Goal: Information Seeking & Learning: Learn about a topic

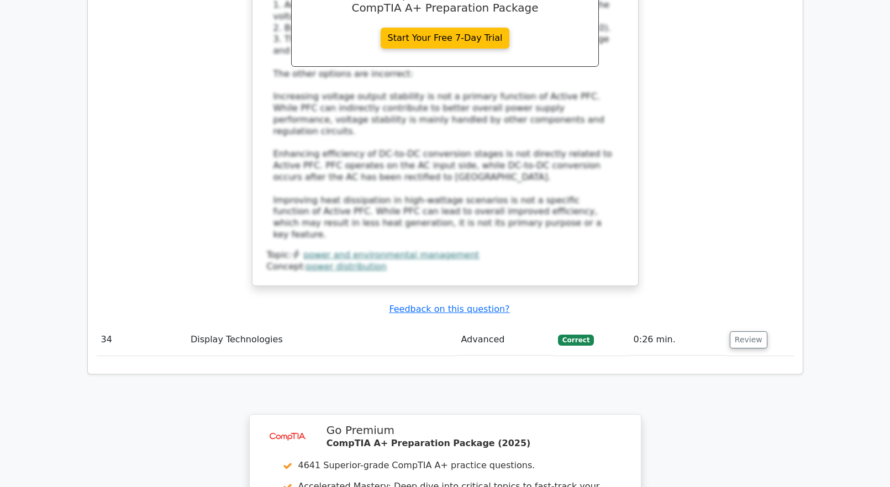
scroll to position [6076, 0]
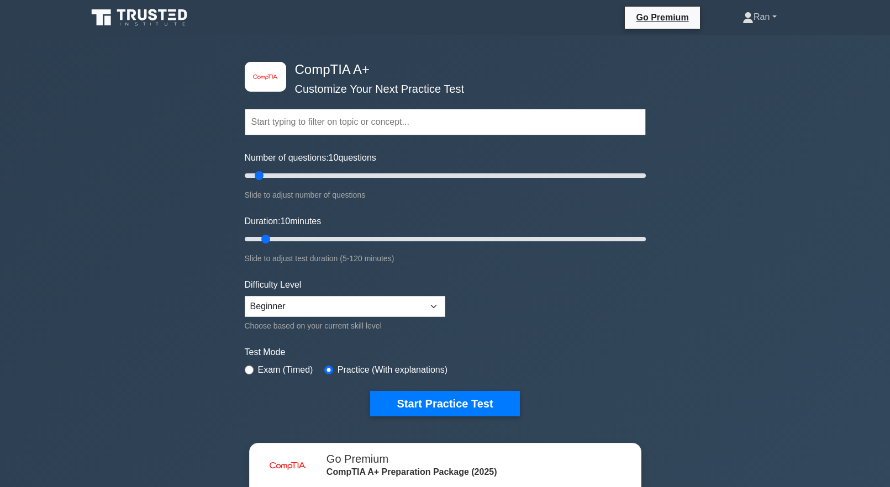
click at [756, 10] on link "Ran" at bounding box center [759, 17] width 87 height 22
click at [740, 41] on link "Profile" at bounding box center [759, 43] width 87 height 18
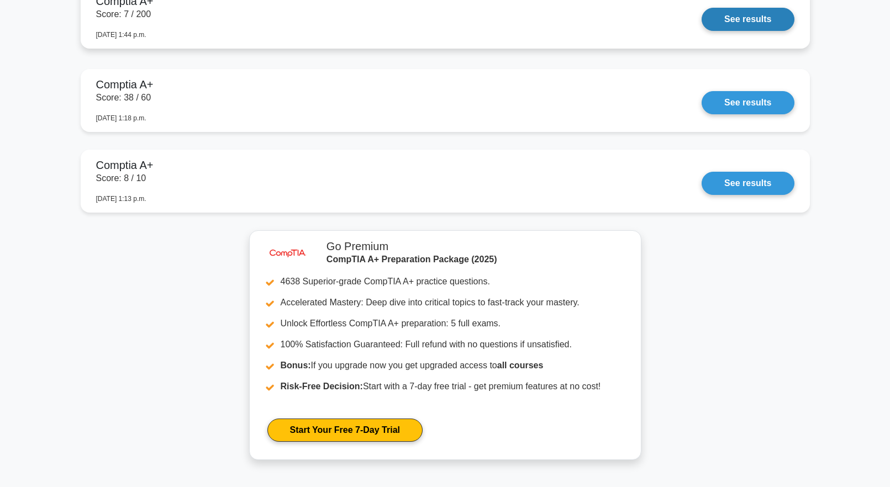
scroll to position [4805, 0]
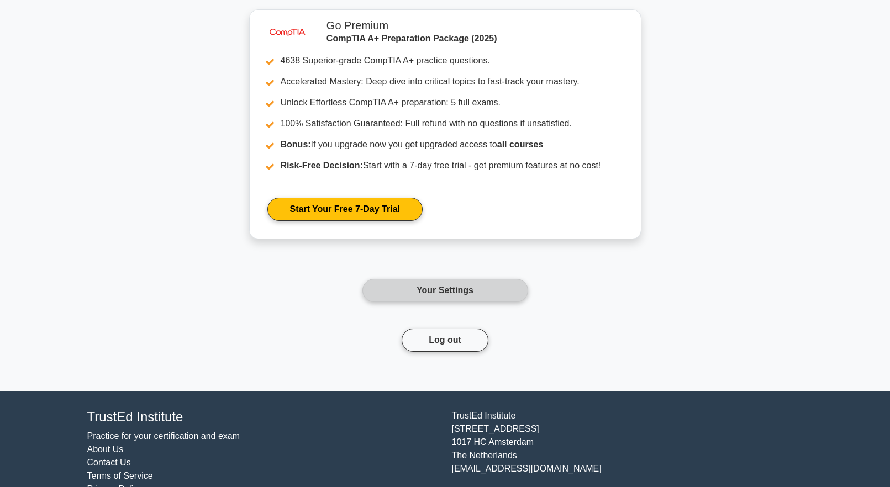
click at [398, 290] on link "Your Settings" at bounding box center [445, 290] width 166 height 23
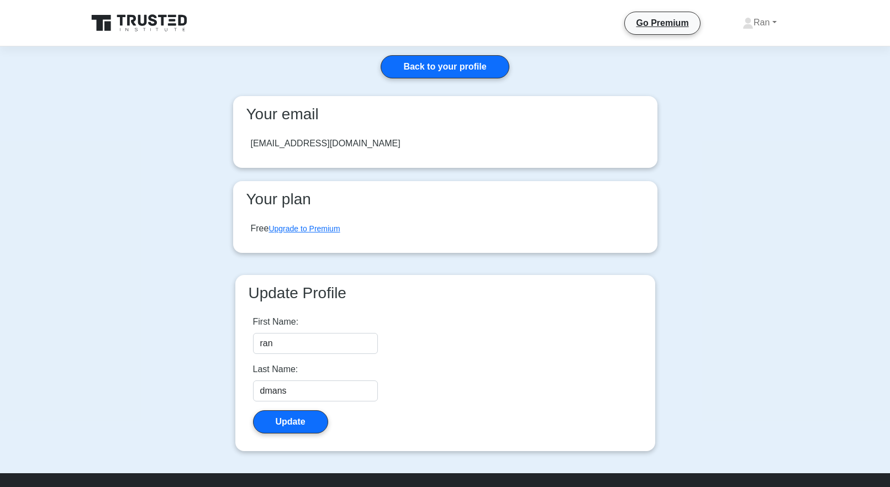
scroll to position [135, 0]
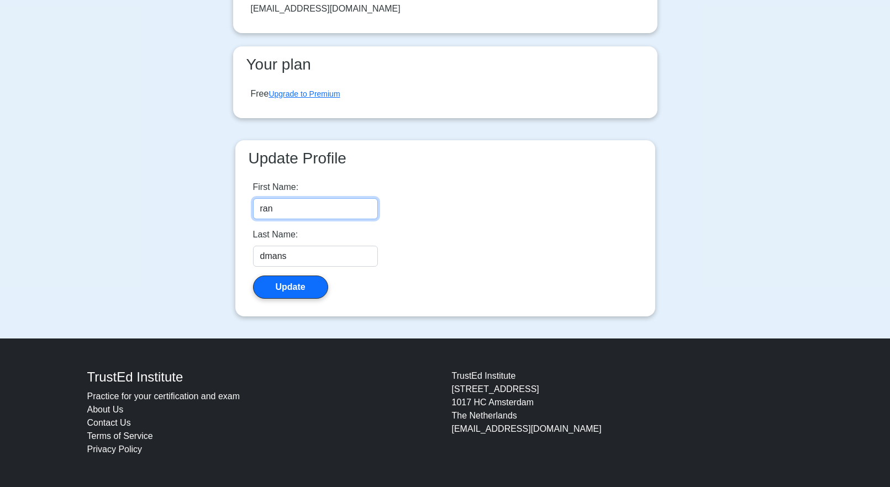
drag, startPoint x: 279, startPoint y: 214, endPoint x: 175, endPoint y: 220, distance: 104.6
click at [174, 220] on main "Back to your profile Your email markalton21@gmail.com Your plan Free Upgrade to…" at bounding box center [445, 125] width 890 height 427
type input "Ruan"
drag, startPoint x: 300, startPoint y: 260, endPoint x: 191, endPoint y: 237, distance: 111.8
click at [188, 252] on main "Back to your profile Your email markalton21@gmail.com Your plan Free Upgrade to…" at bounding box center [445, 125] width 890 height 427
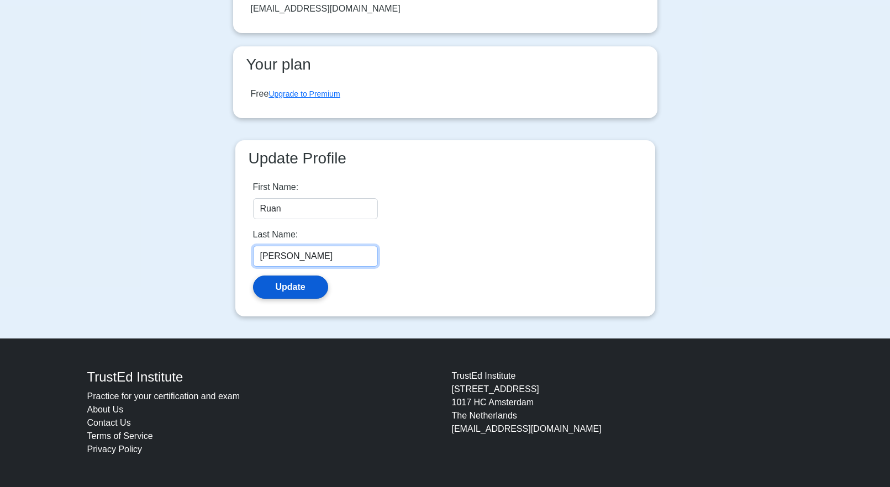
type input "Doman"
click at [281, 295] on button "Update" at bounding box center [290, 287] width 75 height 23
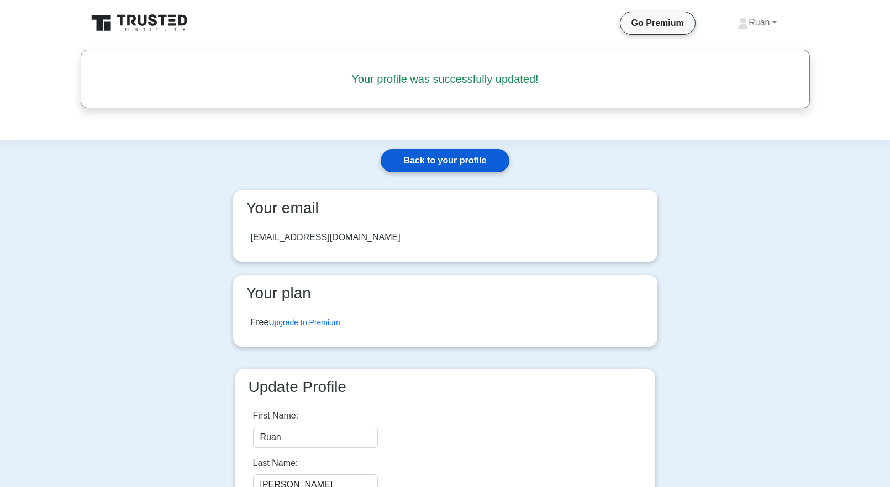
click at [469, 163] on link "Back to your profile" at bounding box center [445, 160] width 128 height 23
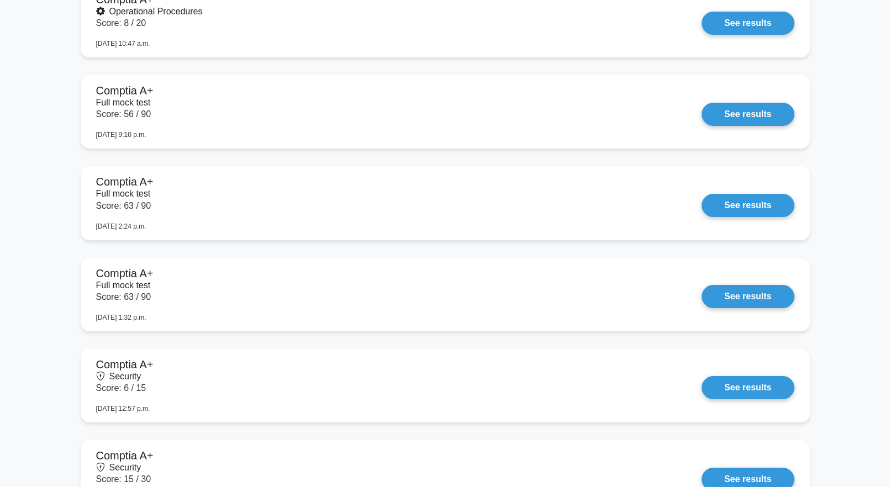
scroll to position [2761, 0]
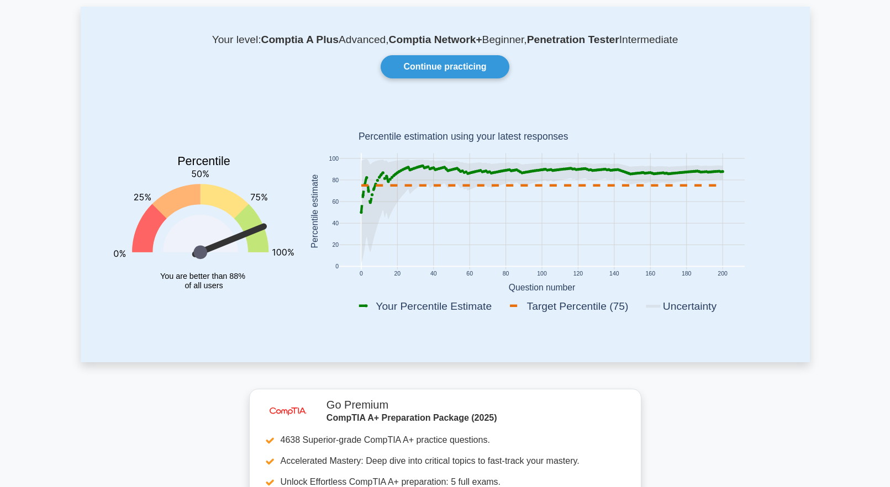
scroll to position [0, 0]
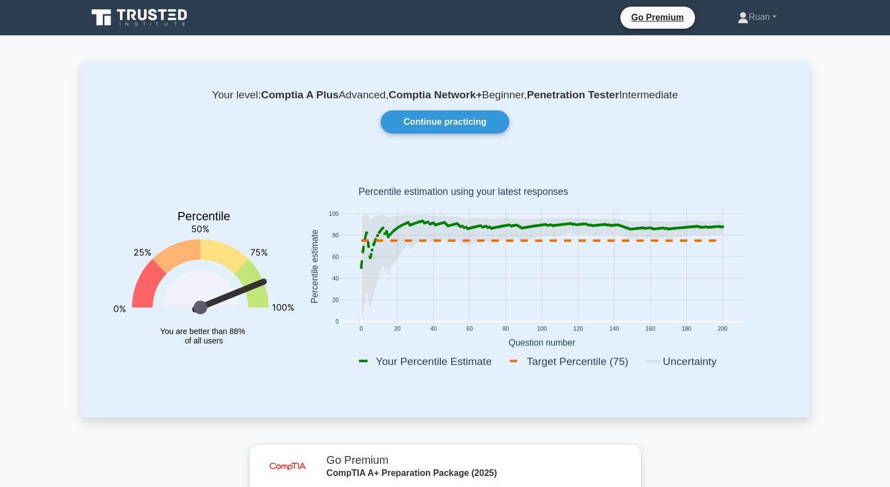
click at [805, 128] on div "Your level: Comptia A Plus Advanced, Comptia Network+ Beginner, Penetration Tes…" at bounding box center [445, 239] width 729 height 355
click at [443, 126] on link "Continue practicing" at bounding box center [445, 121] width 128 height 23
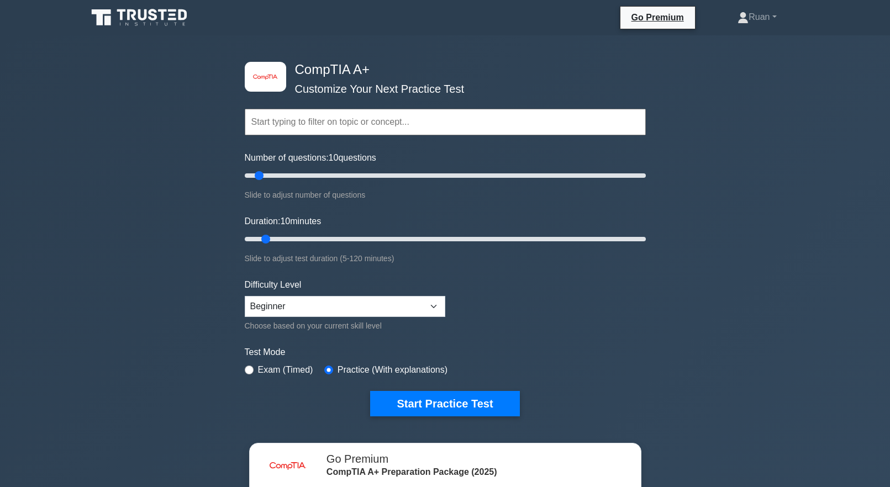
scroll to position [55, 0]
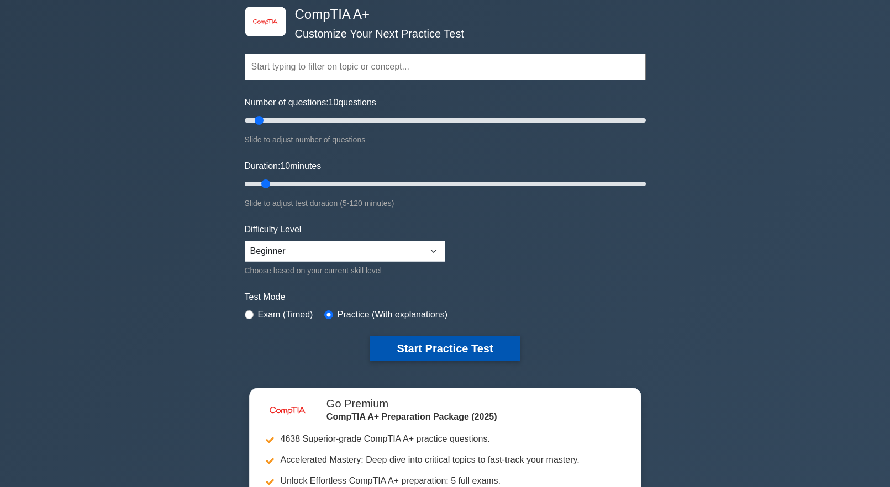
click at [431, 353] on button "Start Practice Test" at bounding box center [444, 348] width 149 height 25
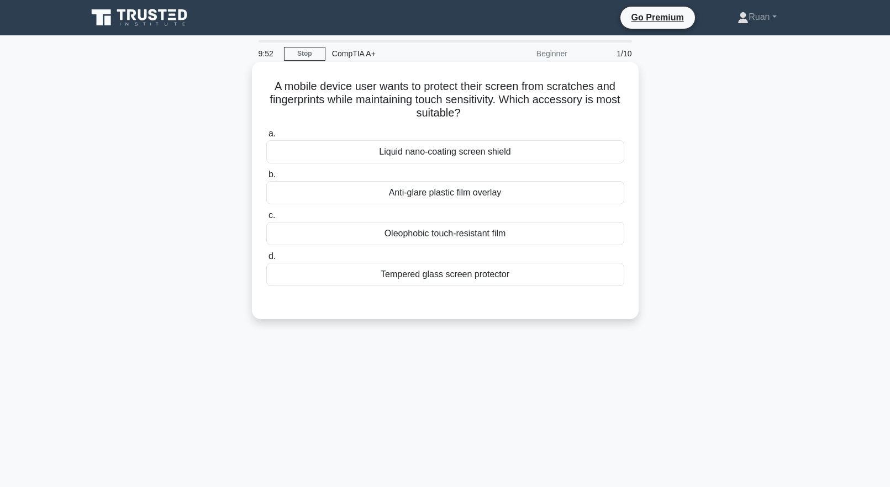
click at [458, 279] on div "Tempered glass screen protector" at bounding box center [445, 274] width 358 height 23
click at [266, 260] on input "d. Tempered glass screen protector" at bounding box center [266, 256] width 0 height 7
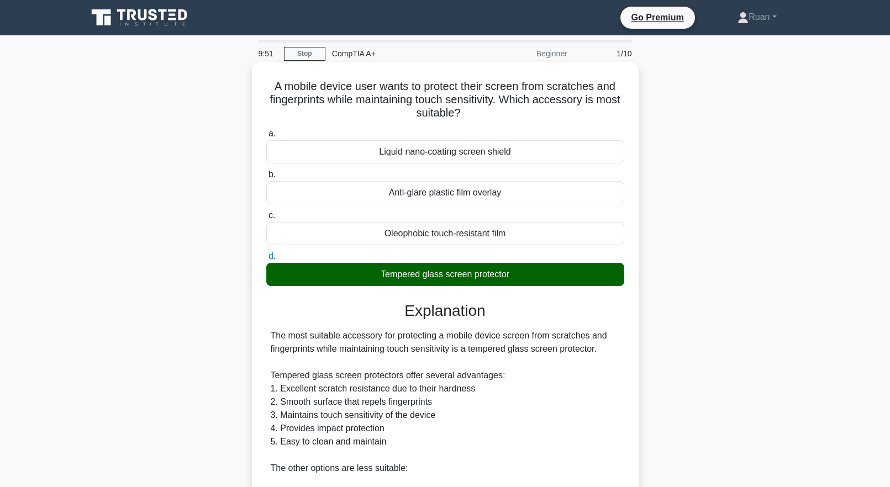
scroll to position [248, 0]
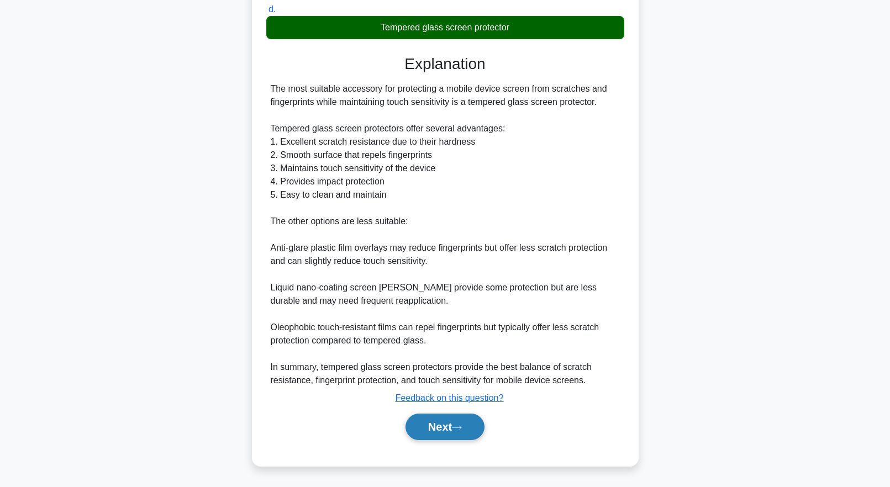
click at [445, 430] on button "Next" at bounding box center [444, 427] width 79 height 27
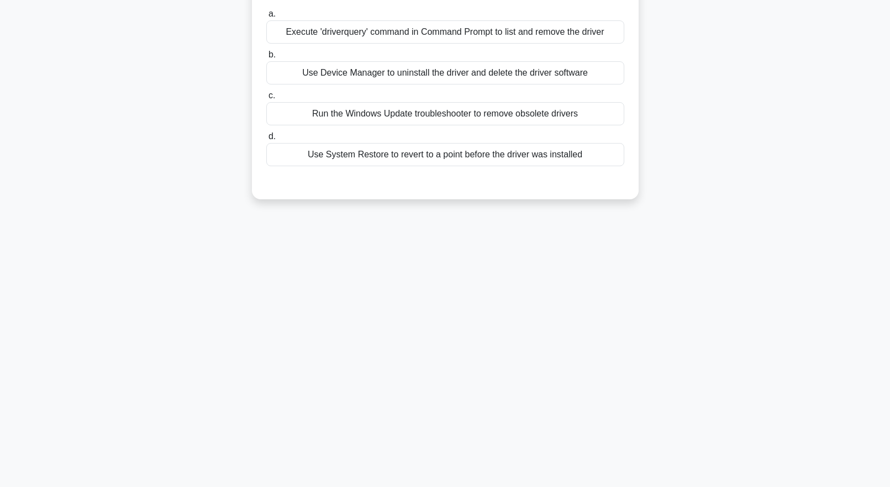
scroll to position [0, 0]
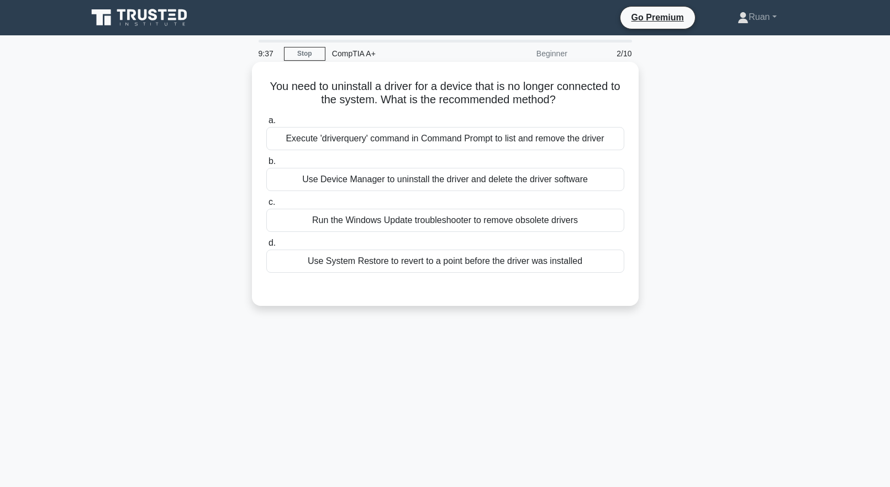
click at [404, 179] on div "Use Device Manager to uninstall the driver and delete the driver software" at bounding box center [445, 179] width 358 height 23
click at [266, 165] on input "b. Use Device Manager to uninstall the driver and delete the driver software" at bounding box center [266, 161] width 0 height 7
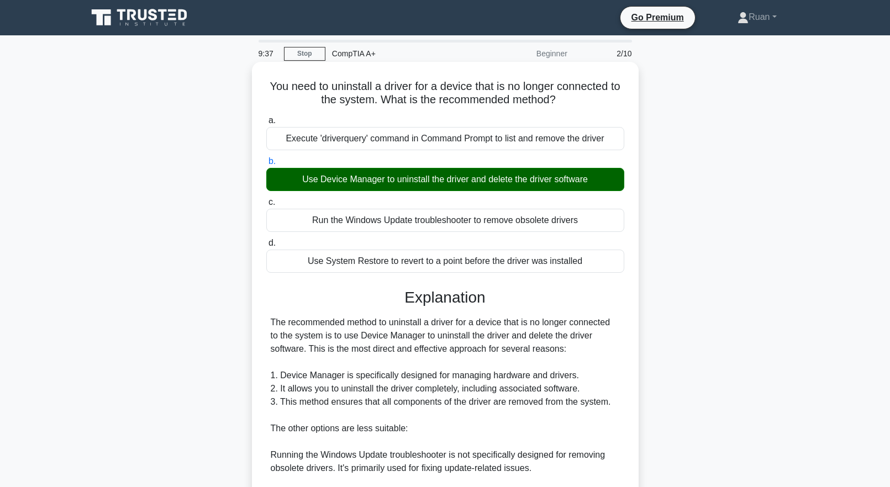
scroll to position [208, 0]
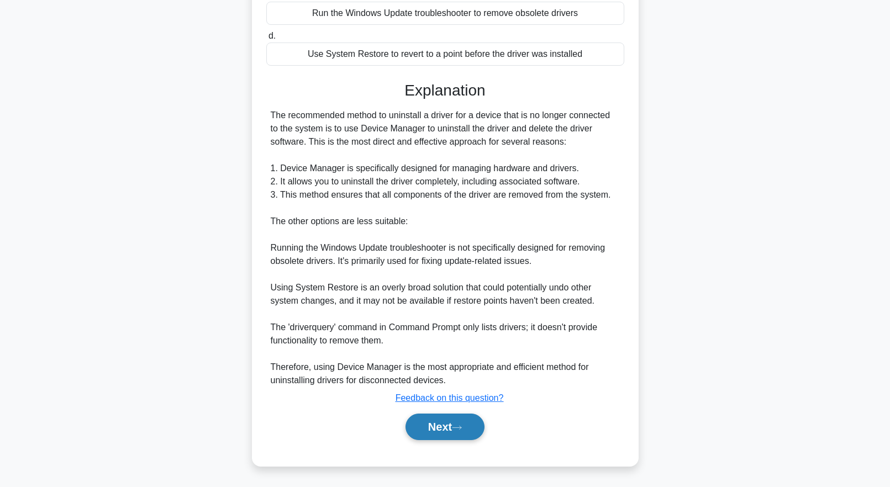
click at [461, 421] on button "Next" at bounding box center [444, 427] width 79 height 27
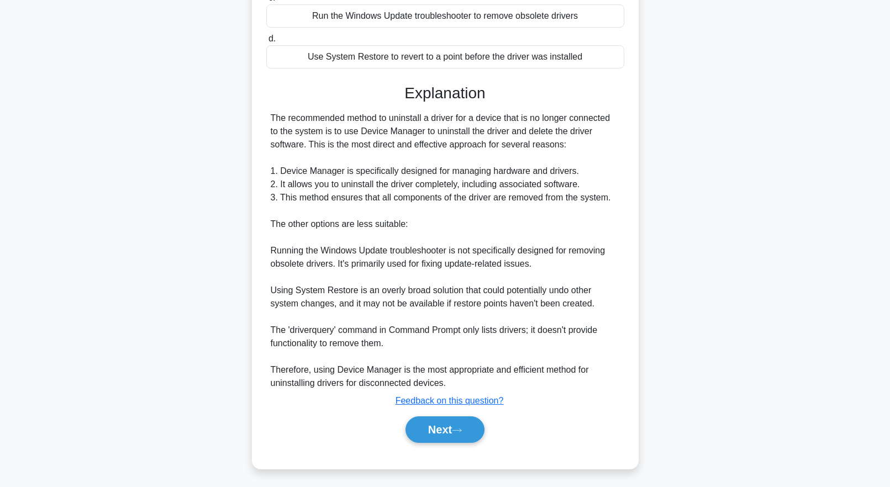
scroll to position [0, 0]
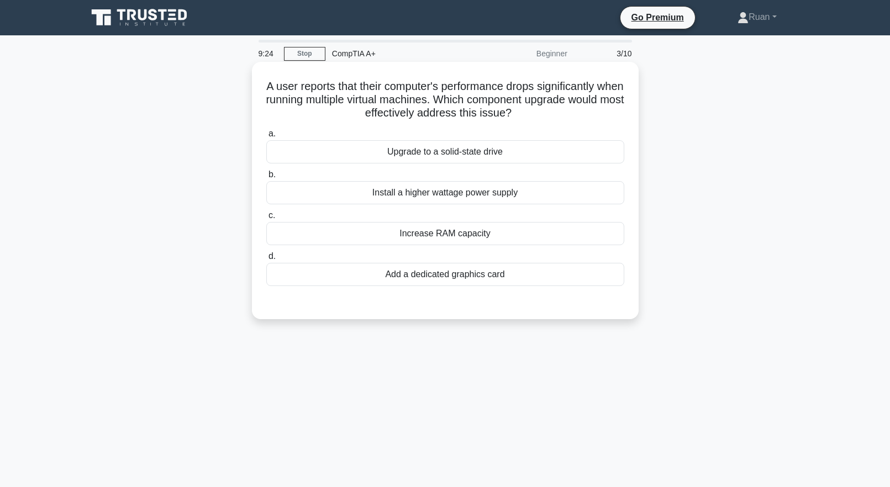
click at [418, 239] on div "Increase RAM capacity" at bounding box center [445, 233] width 358 height 23
click at [266, 219] on input "c. Increase RAM capacity" at bounding box center [266, 215] width 0 height 7
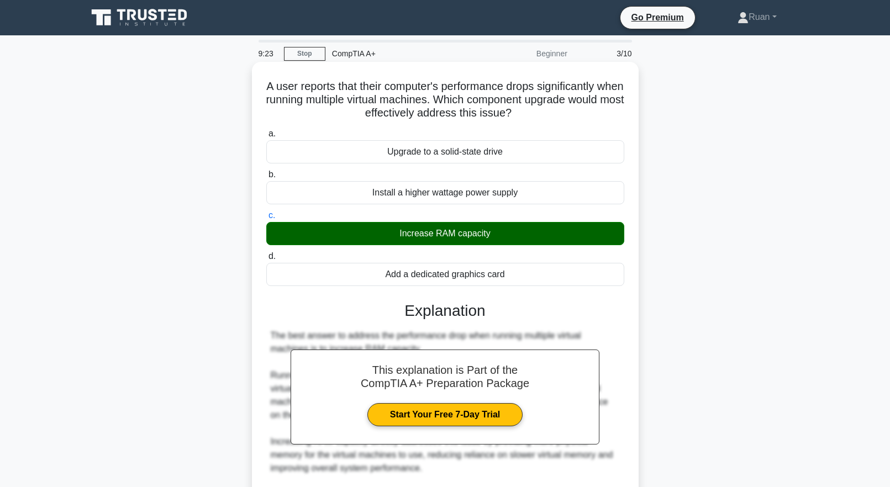
scroll to position [235, 0]
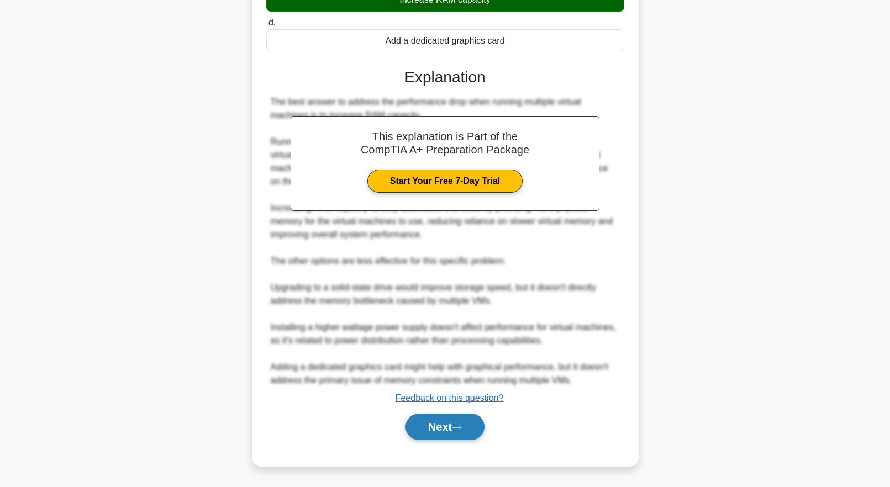
click at [450, 433] on button "Next" at bounding box center [444, 427] width 79 height 27
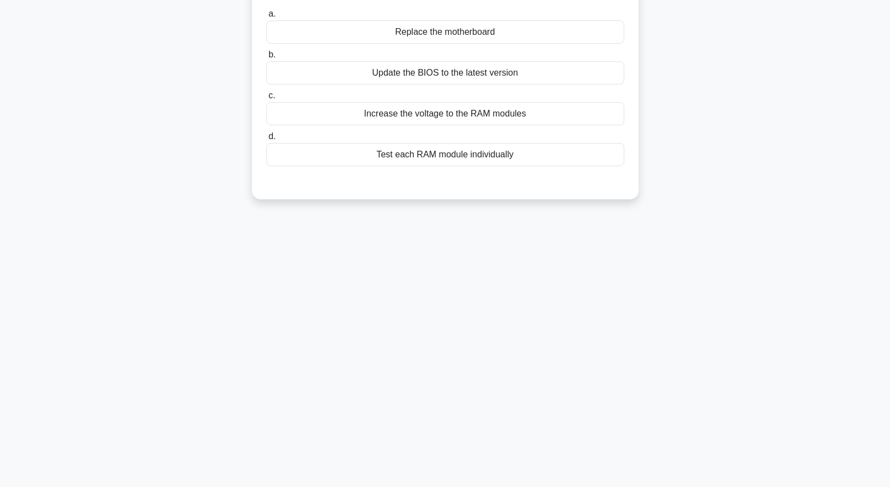
scroll to position [0, 0]
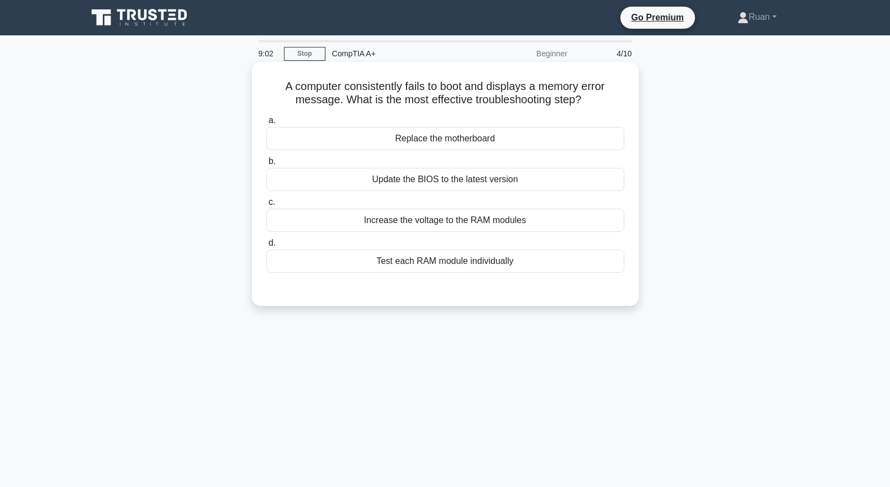
click at [422, 265] on div "Test each RAM module individually" at bounding box center [445, 261] width 358 height 23
click at [266, 247] on input "d. Test each RAM module individually" at bounding box center [266, 243] width 0 height 7
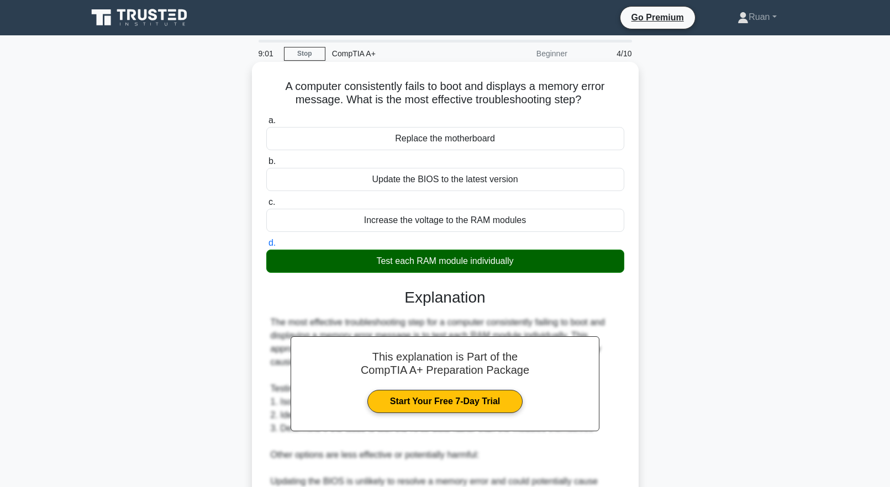
scroll to position [195, 0]
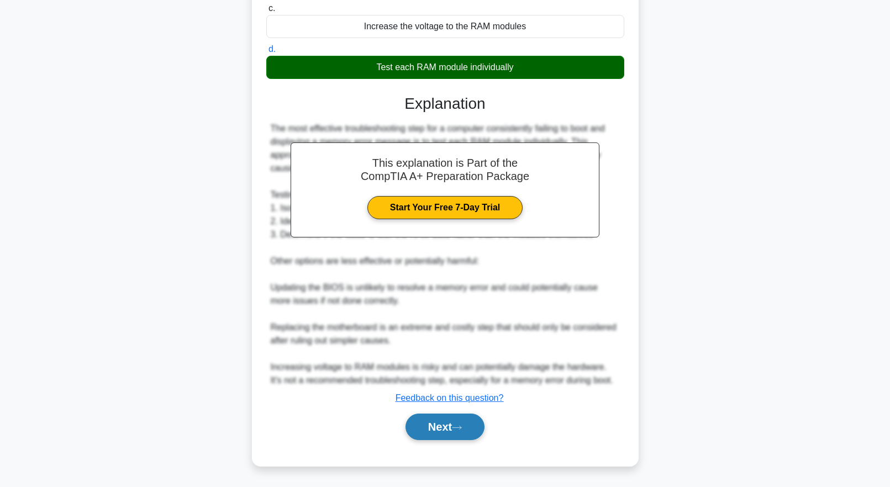
click at [455, 421] on button "Next" at bounding box center [444, 427] width 79 height 27
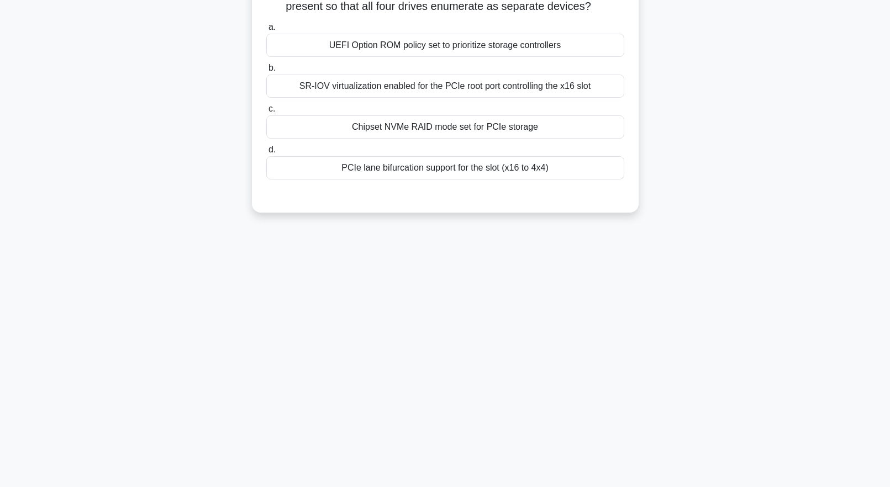
scroll to position [0, 0]
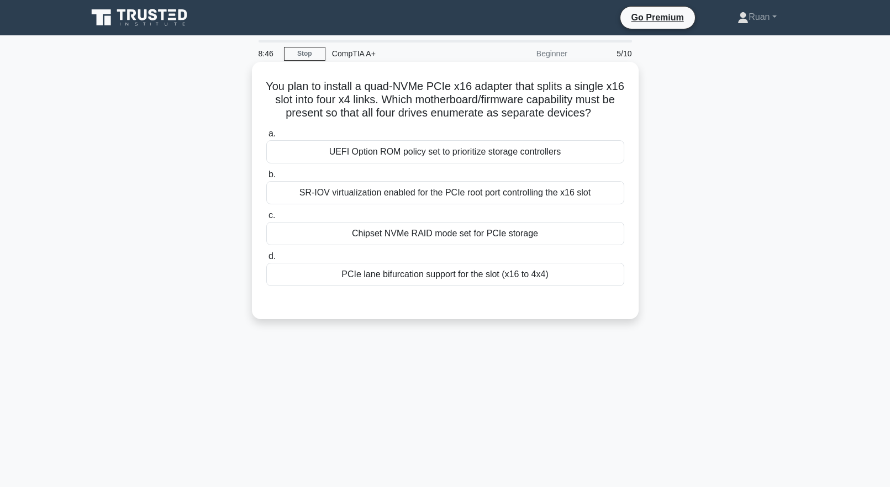
click at [314, 286] on div "PCIe lane bifurcation support for the slot (x16 to 4x4)" at bounding box center [445, 274] width 358 height 23
click at [266, 260] on input "d. PCIe lane bifurcation support for the slot (x16 to 4x4)" at bounding box center [266, 256] width 0 height 7
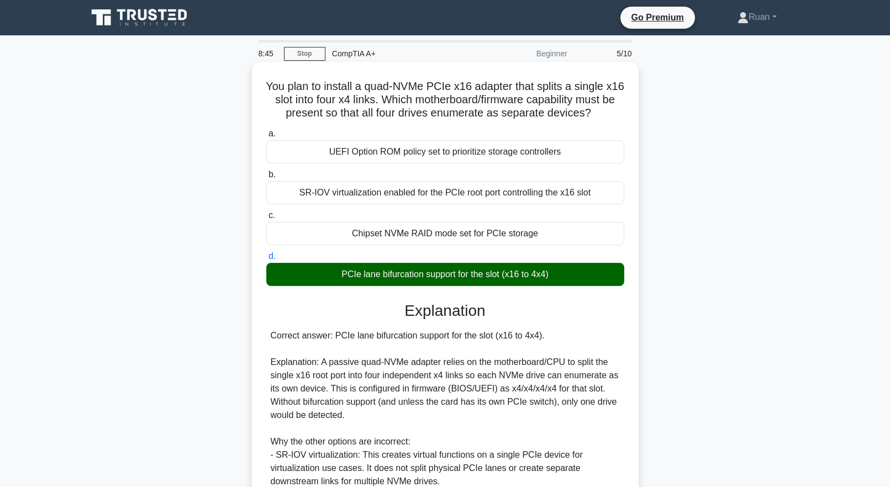
scroll to position [182, 0]
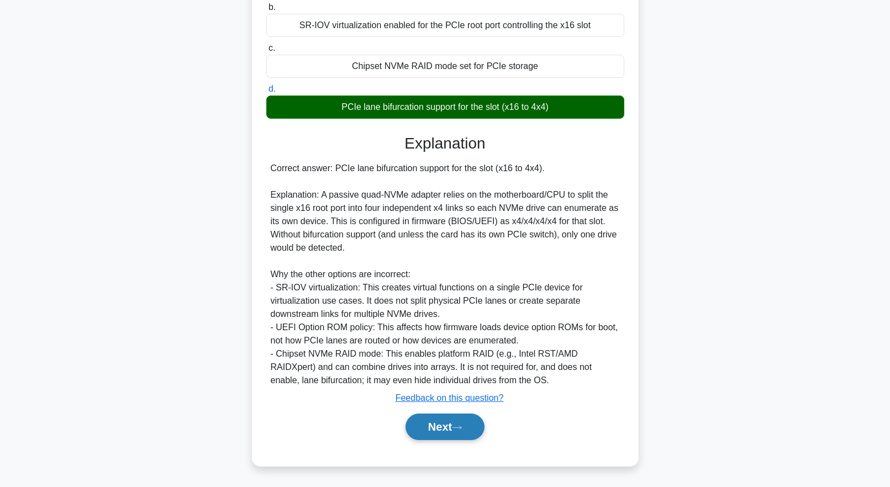
click at [430, 427] on button "Next" at bounding box center [444, 427] width 79 height 27
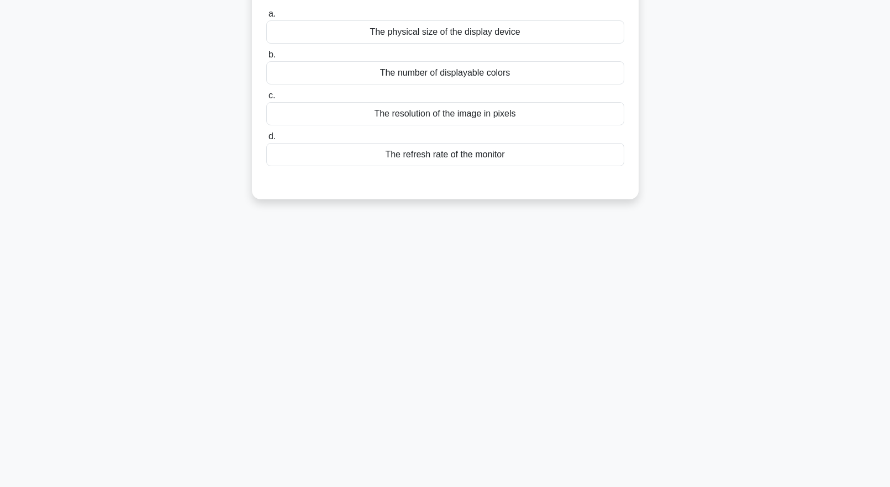
scroll to position [0, 0]
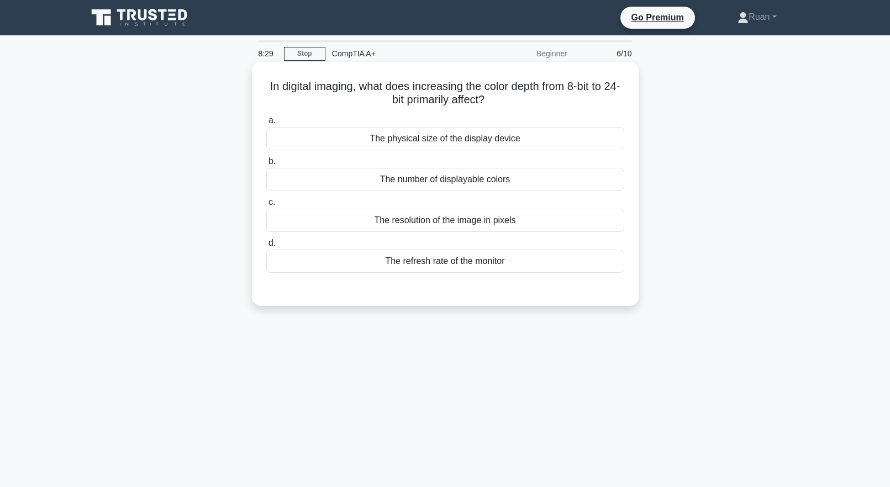
click at [416, 183] on div "The number of displayable colors" at bounding box center [445, 179] width 358 height 23
click at [266, 165] on input "b. The number of displayable colors" at bounding box center [266, 161] width 0 height 7
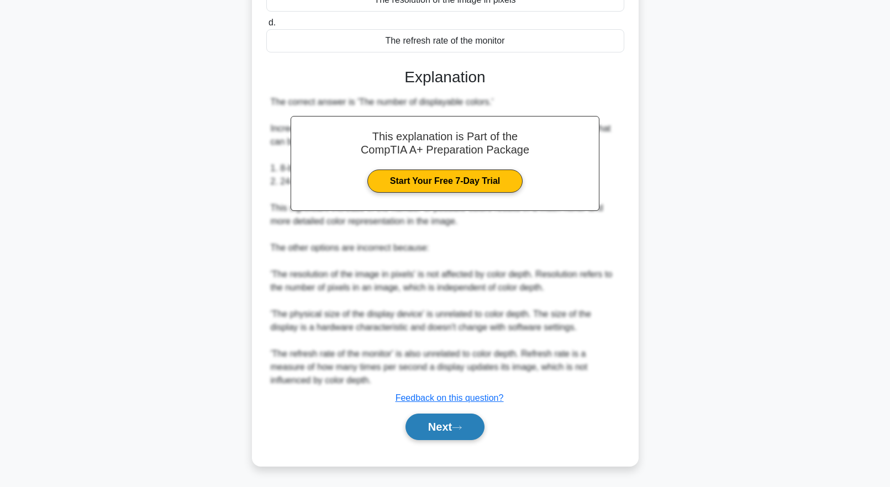
click at [439, 424] on button "Next" at bounding box center [444, 427] width 79 height 27
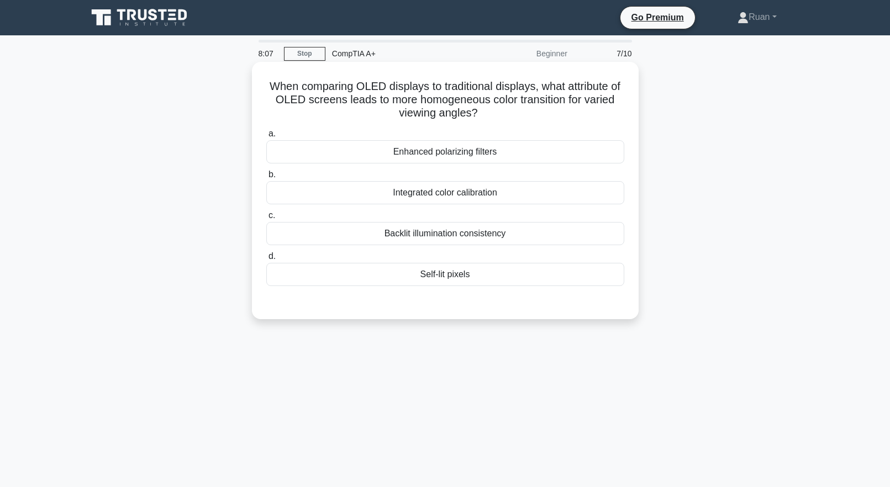
click at [430, 151] on div "Enhanced polarizing filters" at bounding box center [445, 151] width 358 height 23
click at [266, 138] on input "a. Enhanced polarizing filters" at bounding box center [266, 133] width 0 height 7
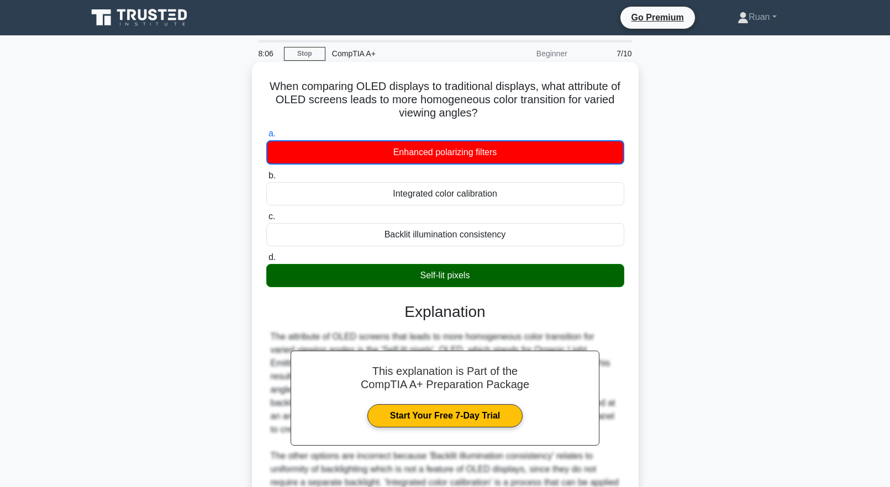
scroll to position [143, 0]
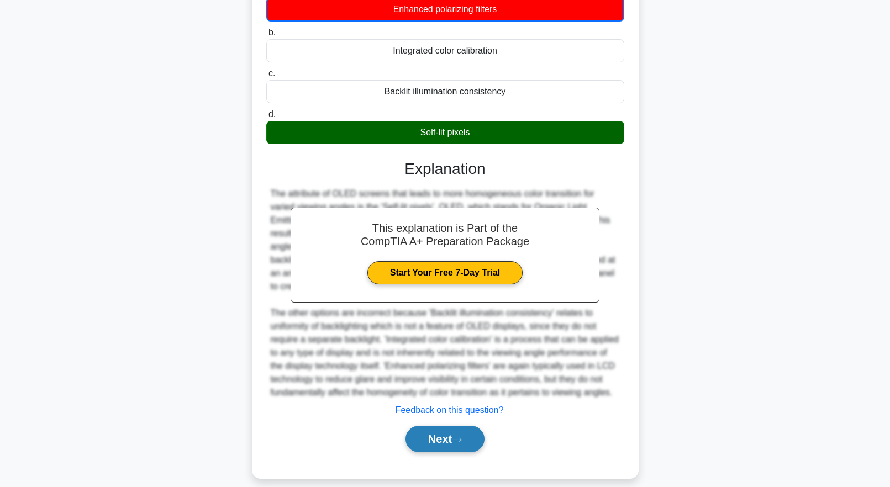
click at [436, 434] on button "Next" at bounding box center [444, 439] width 79 height 27
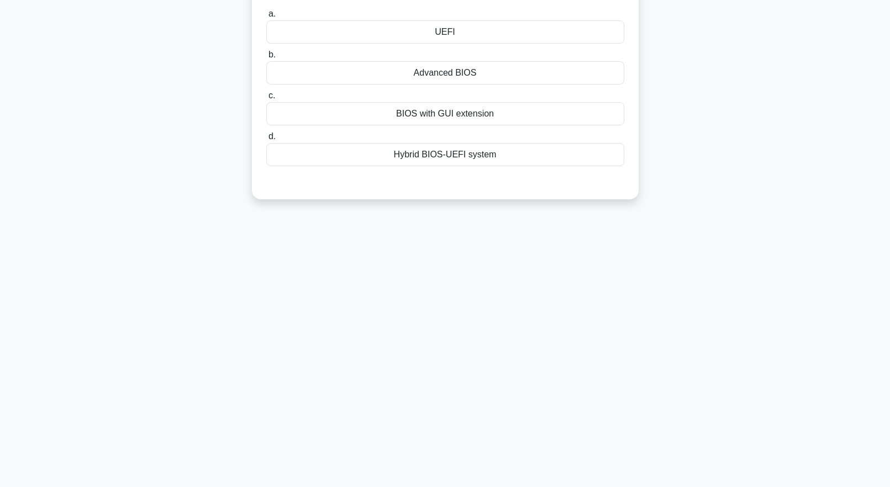
scroll to position [0, 0]
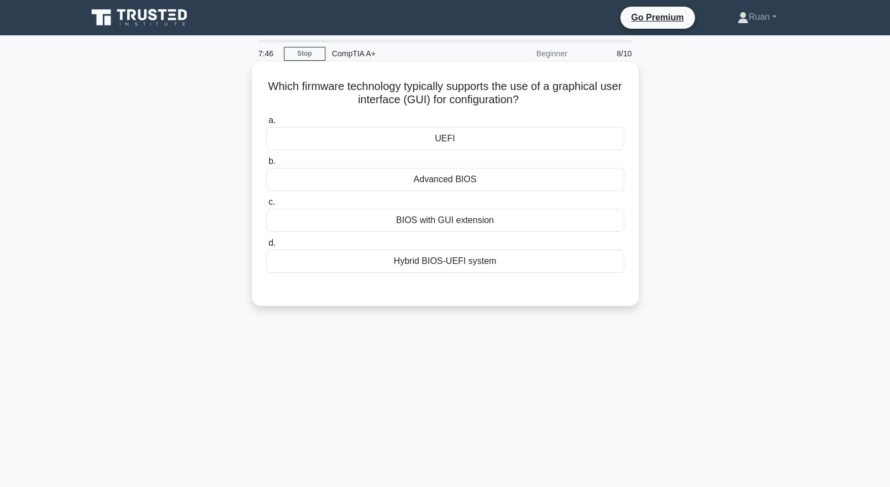
click at [448, 221] on div "BIOS with GUI extension" at bounding box center [445, 220] width 358 height 23
click at [266, 206] on input "c. BIOS with GUI extension" at bounding box center [266, 202] width 0 height 7
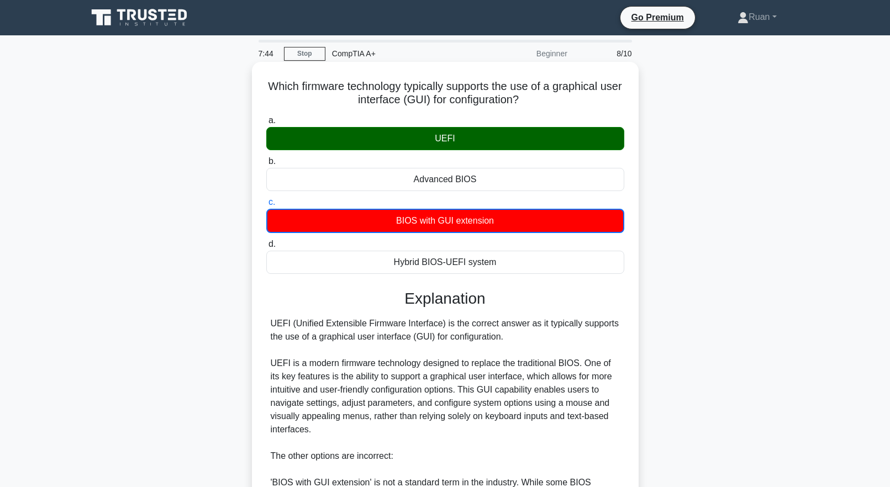
scroll to position [223, 0]
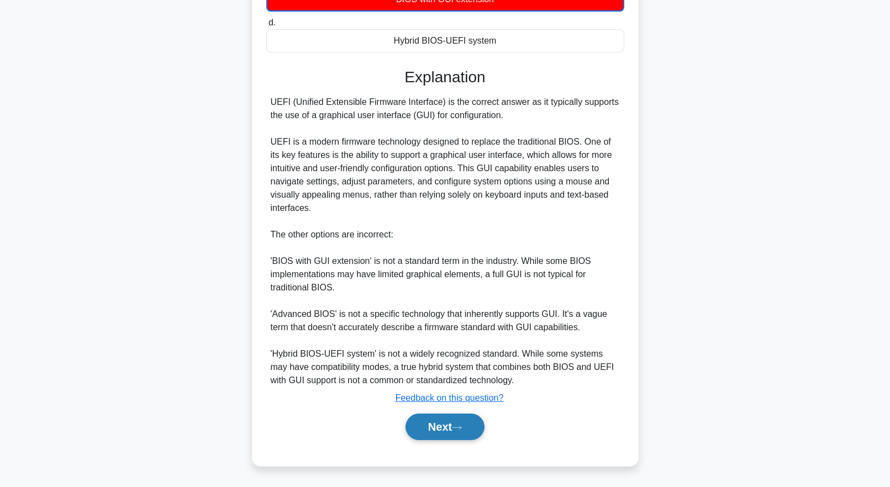
click at [439, 429] on button "Next" at bounding box center [444, 427] width 79 height 27
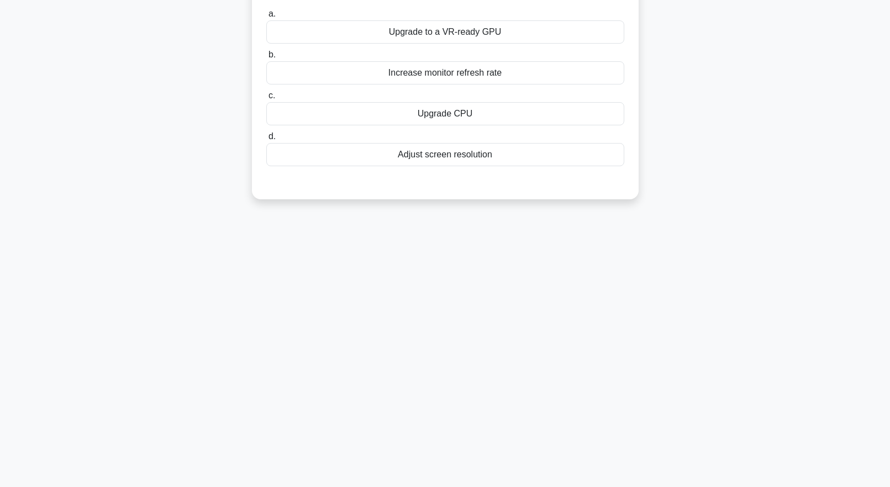
scroll to position [0, 0]
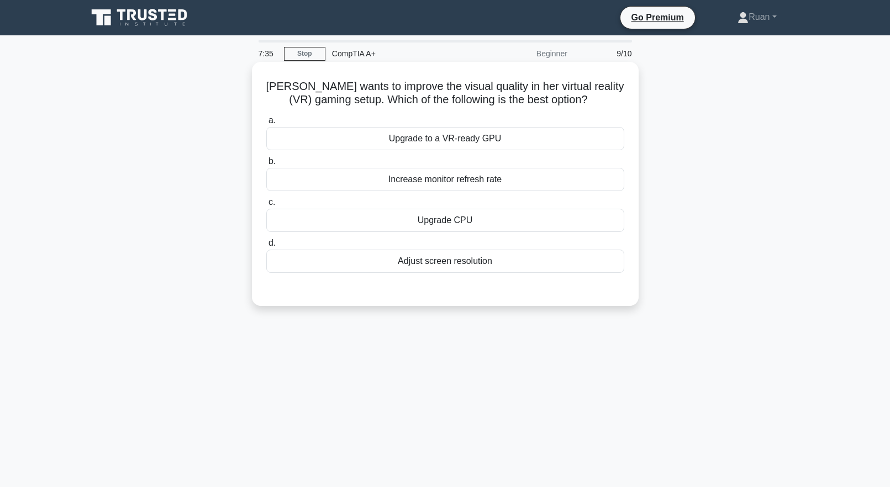
click at [365, 145] on div "Upgrade to a VR-ready GPU" at bounding box center [445, 138] width 358 height 23
click at [266, 124] on input "a. Upgrade to a VR-ready GPU" at bounding box center [266, 120] width 0 height 7
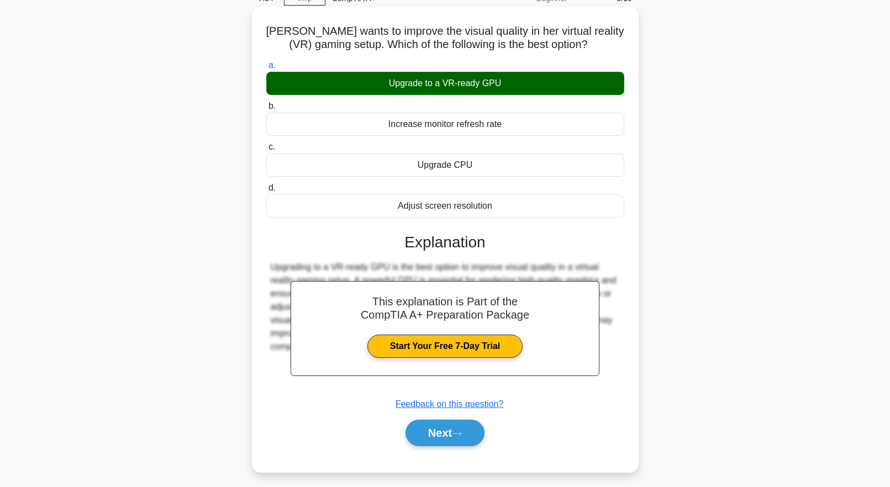
scroll to position [109, 0]
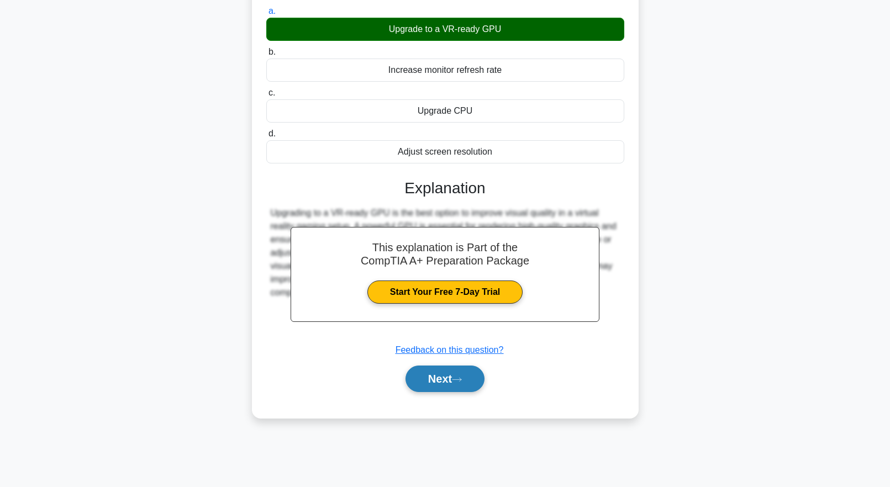
click at [461, 379] on icon at bounding box center [457, 380] width 10 height 6
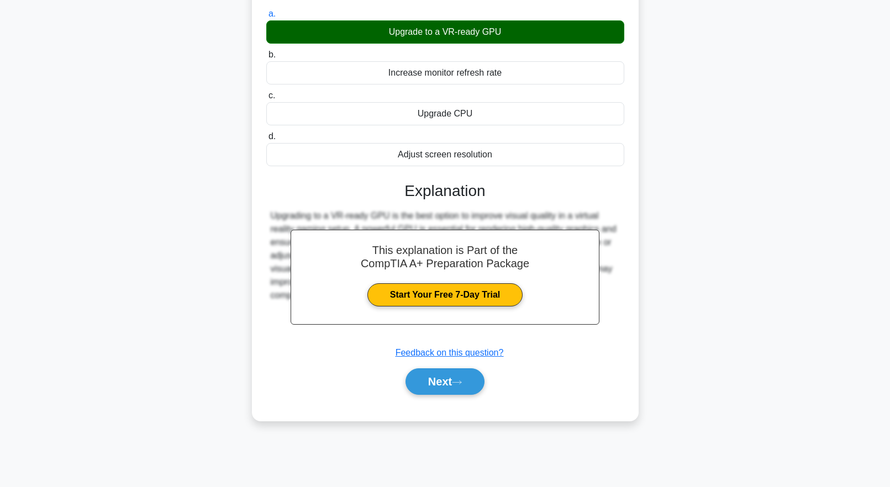
scroll to position [0, 0]
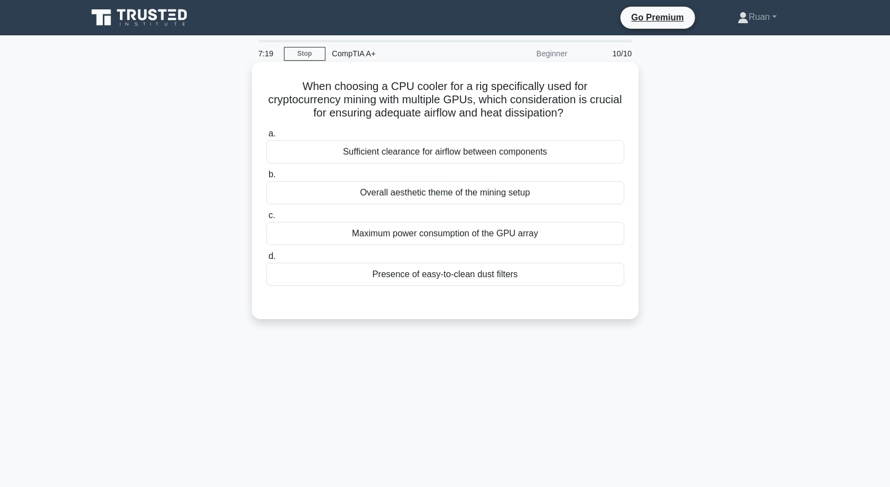
click at [460, 156] on div "Sufficient clearance for airflow between components" at bounding box center [445, 151] width 358 height 23
click at [266, 138] on input "a. Sufficient clearance for airflow between components" at bounding box center [266, 133] width 0 height 7
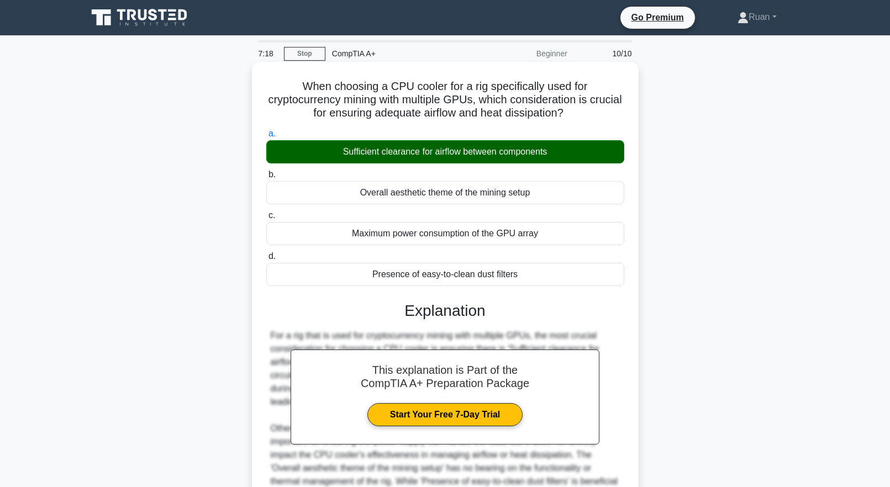
scroll to position [142, 0]
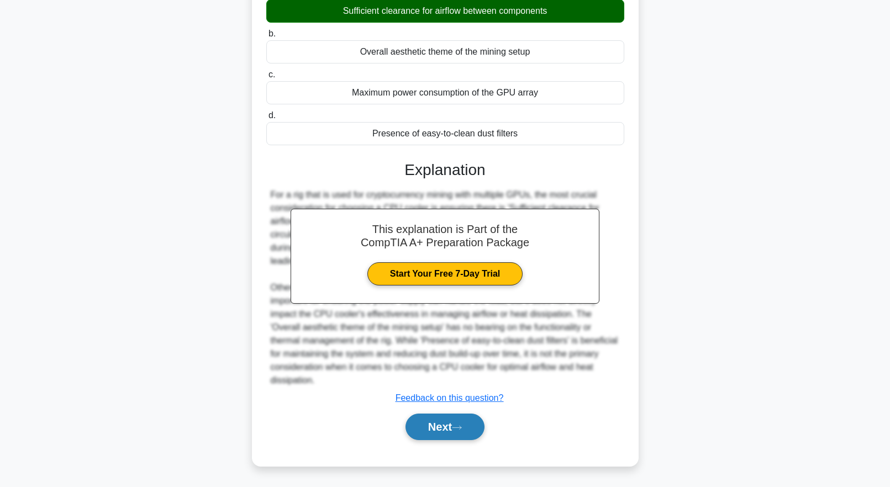
click at [472, 424] on button "Next" at bounding box center [444, 427] width 79 height 27
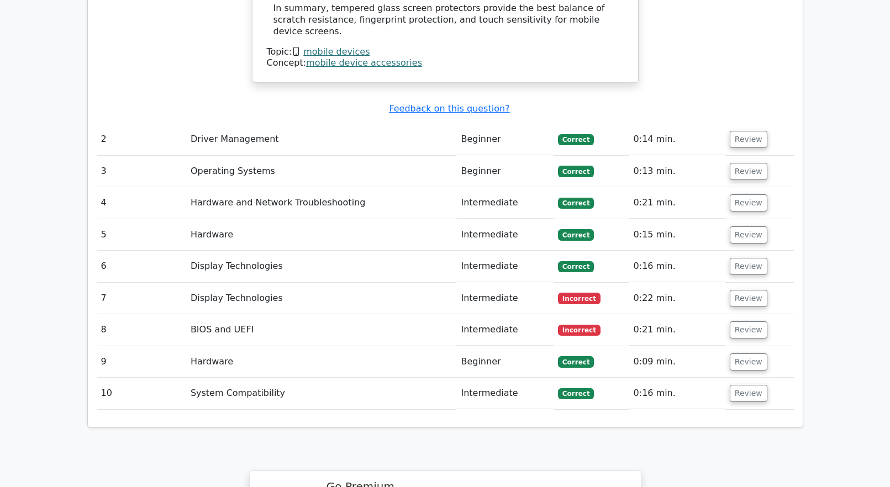
scroll to position [1767, 0]
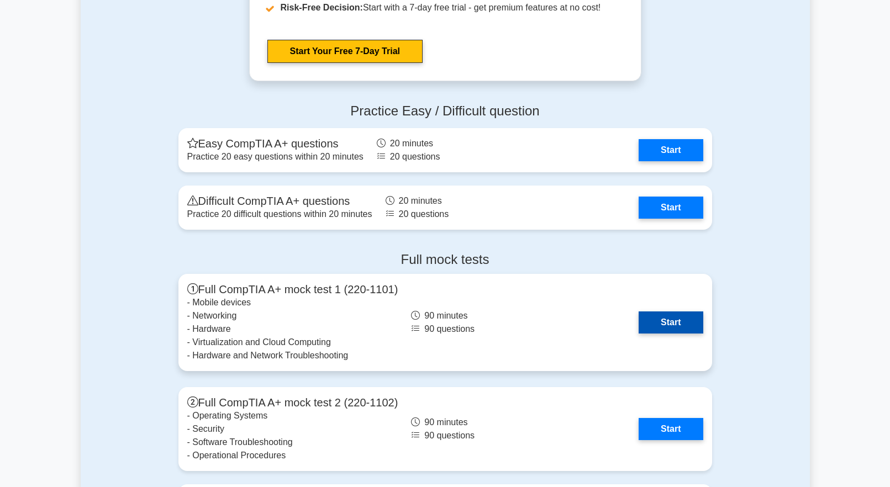
scroll to position [3093, 0]
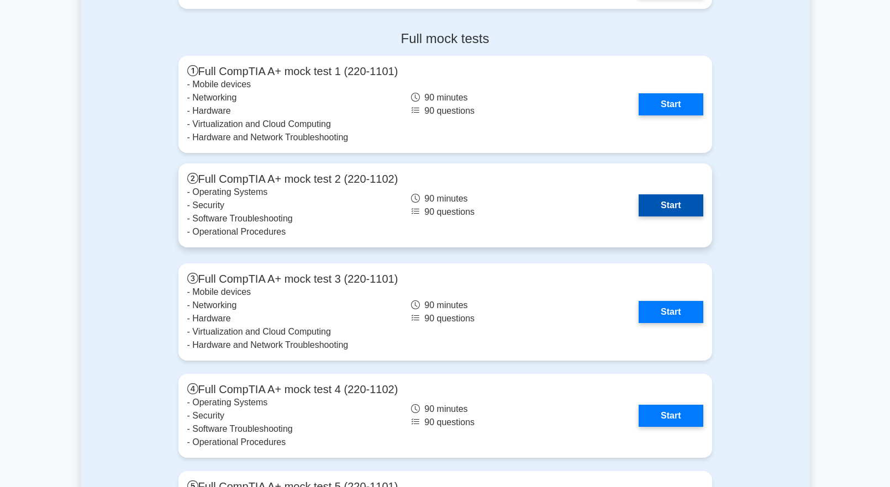
click at [664, 204] on link "Start" at bounding box center [670, 205] width 64 height 22
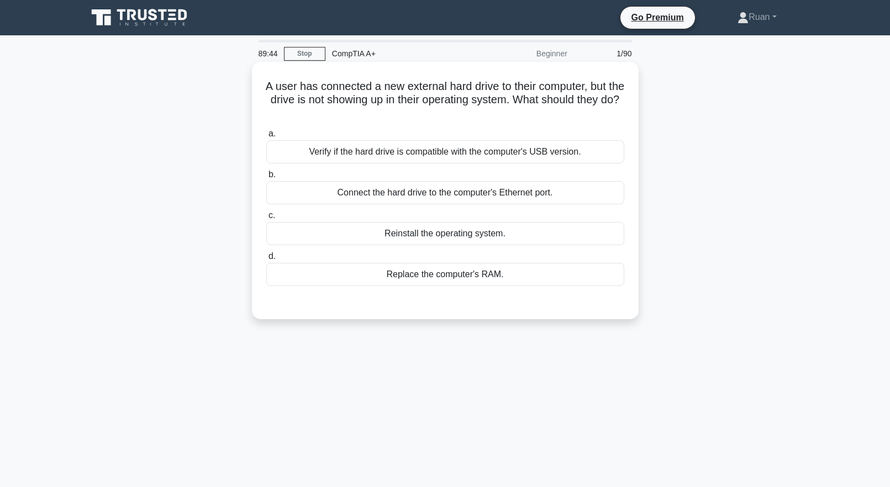
click at [335, 157] on div "Verify if the hard drive is compatible with the computer's USB version." at bounding box center [445, 151] width 358 height 23
click at [266, 138] on input "a. Verify if the hard drive is compatible with the computer's USB version." at bounding box center [266, 133] width 0 height 7
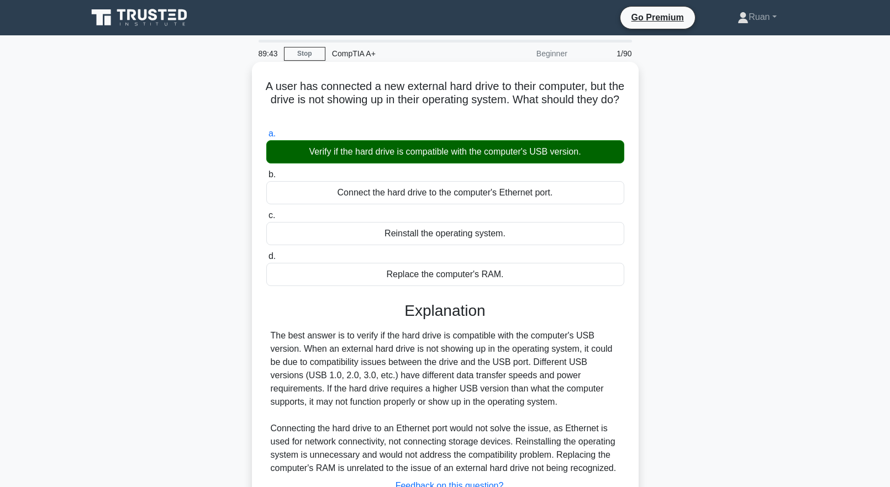
scroll to position [109, 0]
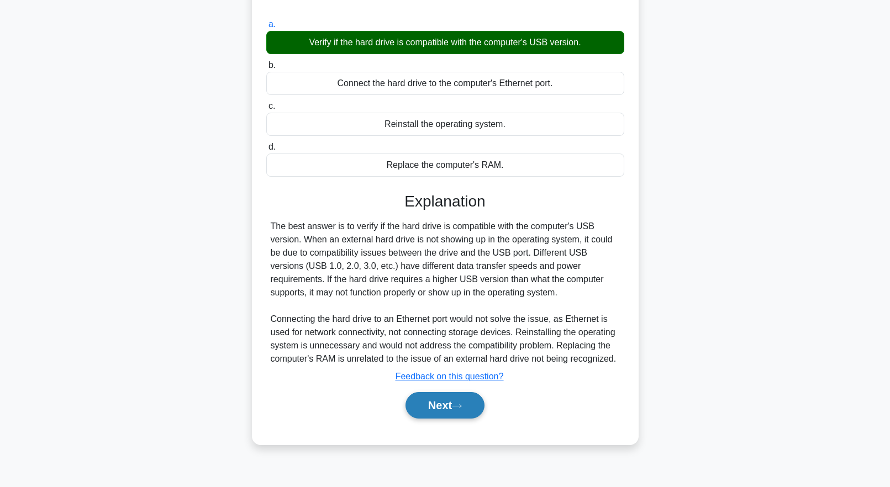
click at [436, 414] on button "Next" at bounding box center [444, 405] width 79 height 27
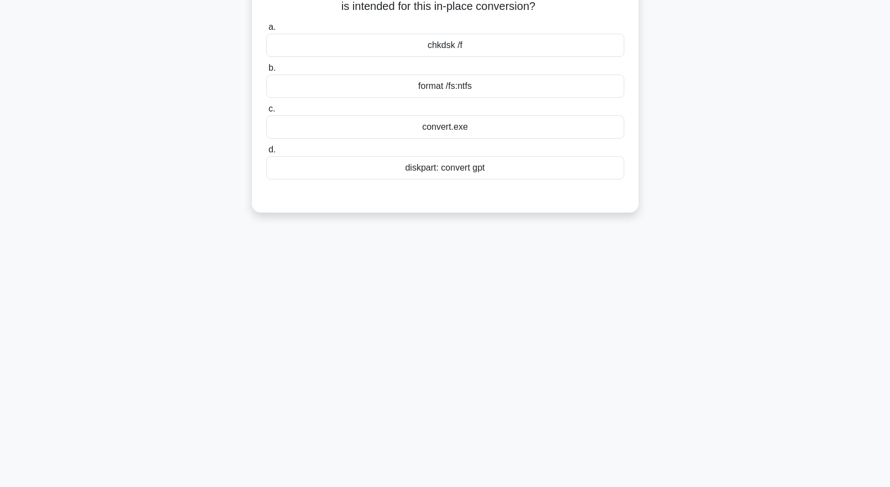
scroll to position [0, 0]
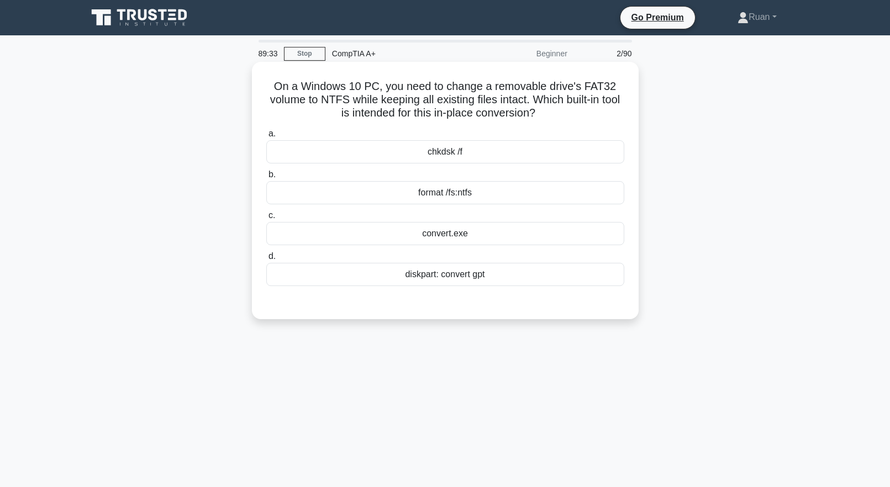
click at [434, 193] on div "format /fs:ntfs" at bounding box center [445, 192] width 358 height 23
click at [266, 178] on input "b. format /fs:ntfs" at bounding box center [266, 174] width 0 height 7
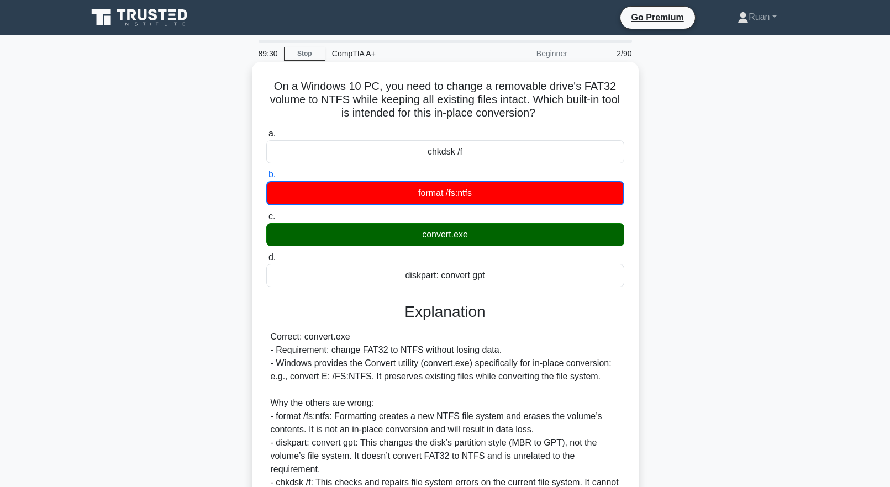
scroll to position [109, 0]
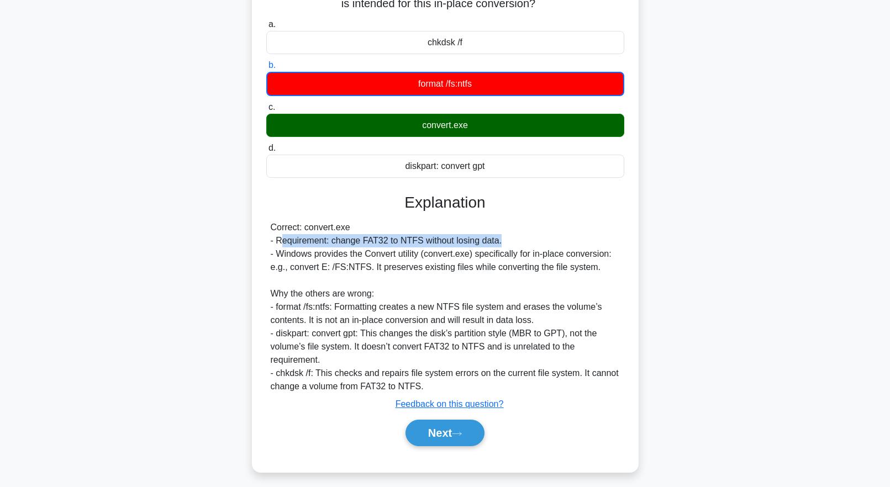
drag, startPoint x: 280, startPoint y: 241, endPoint x: 502, endPoint y: 245, distance: 222.0
click at [502, 245] on div "Correct: convert.exe - Requirement: change FAT32 to NTFS without losing data. -…" at bounding box center [445, 307] width 349 height 172
click at [357, 254] on div "Correct: convert.exe - Requirement: change FAT32 to NTFS without losing data. -…" at bounding box center [445, 307] width 349 height 172
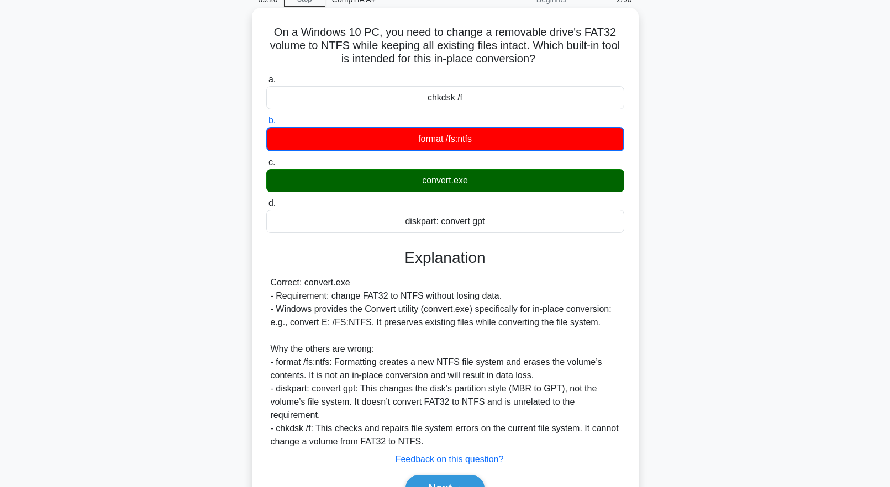
scroll to position [0, 0]
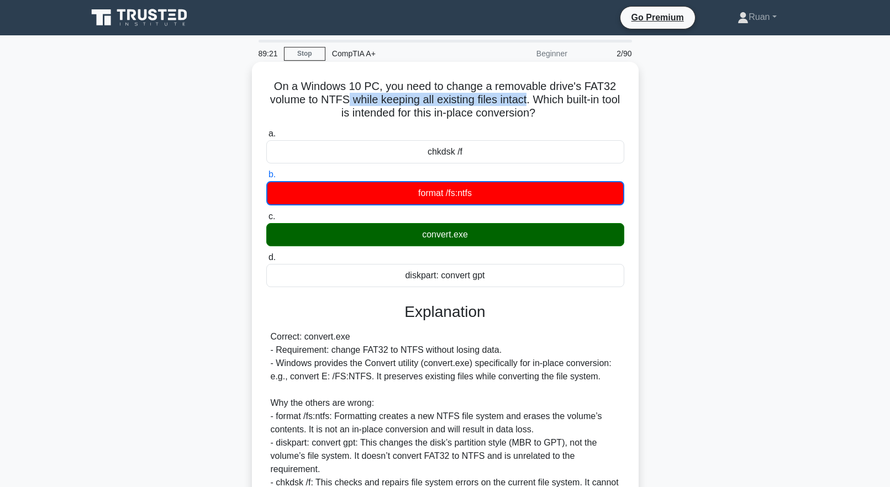
drag, startPoint x: 353, startPoint y: 97, endPoint x: 539, endPoint y: 107, distance: 185.9
click at [539, 107] on h5 "On a Windows 10 PC, you need to change a removable drive's FAT32 volume to NTFS…" at bounding box center [445, 100] width 360 height 41
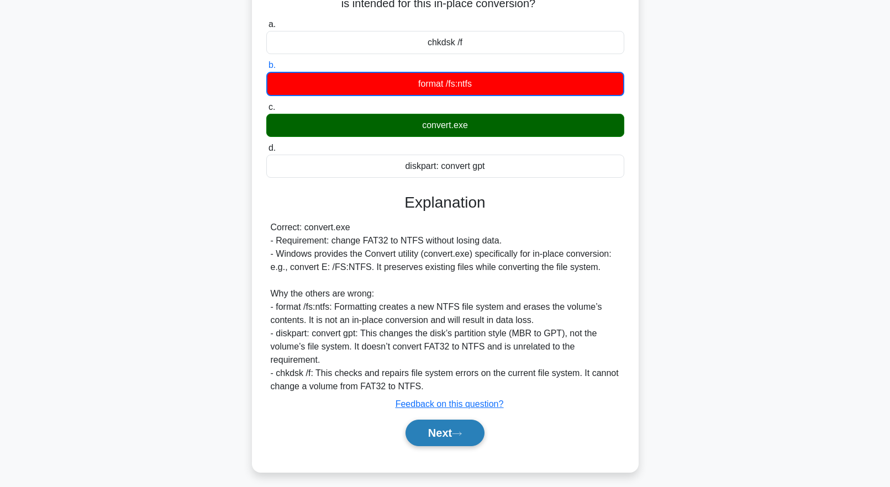
click at [451, 422] on button "Next" at bounding box center [444, 433] width 79 height 27
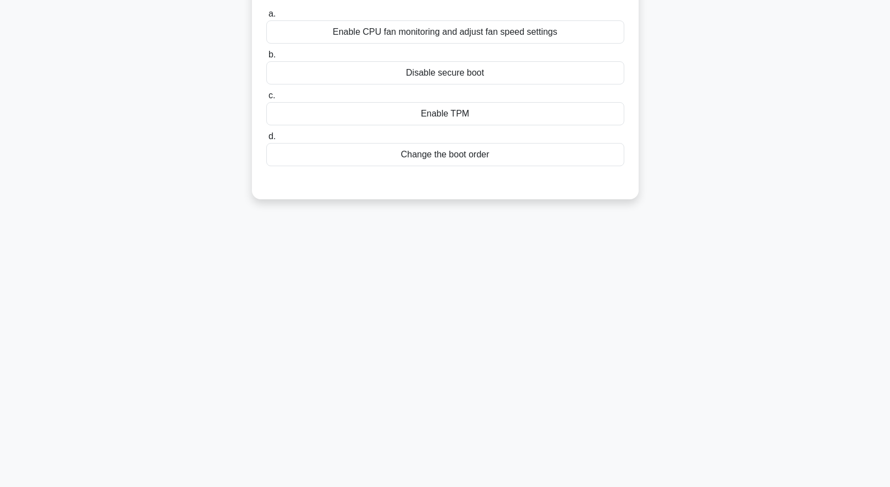
scroll to position [0, 0]
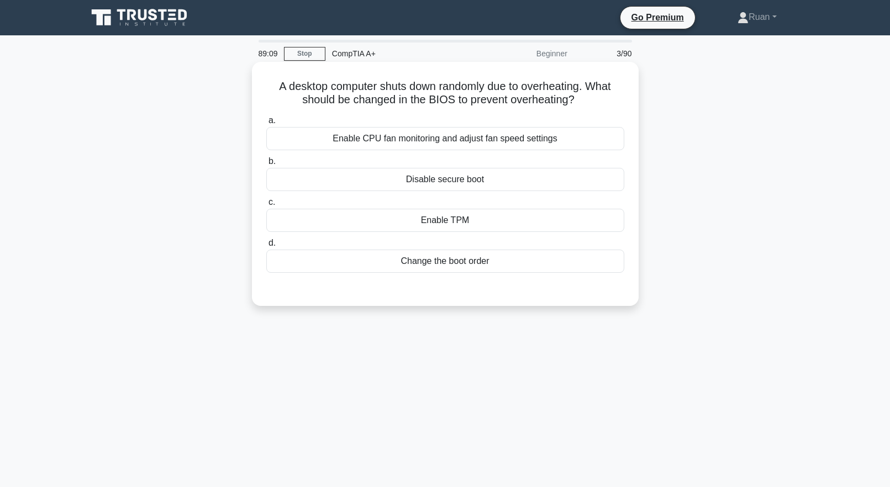
click at [438, 139] on div "Enable CPU fan monitoring and adjust fan speed settings" at bounding box center [445, 138] width 358 height 23
click at [266, 124] on input "a. Enable CPU fan monitoring and adjust fan speed settings" at bounding box center [266, 120] width 0 height 7
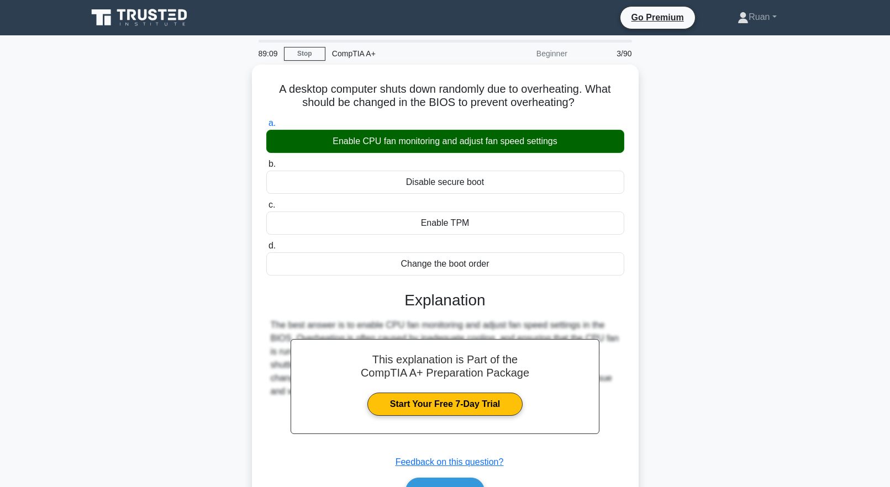
scroll to position [109, 0]
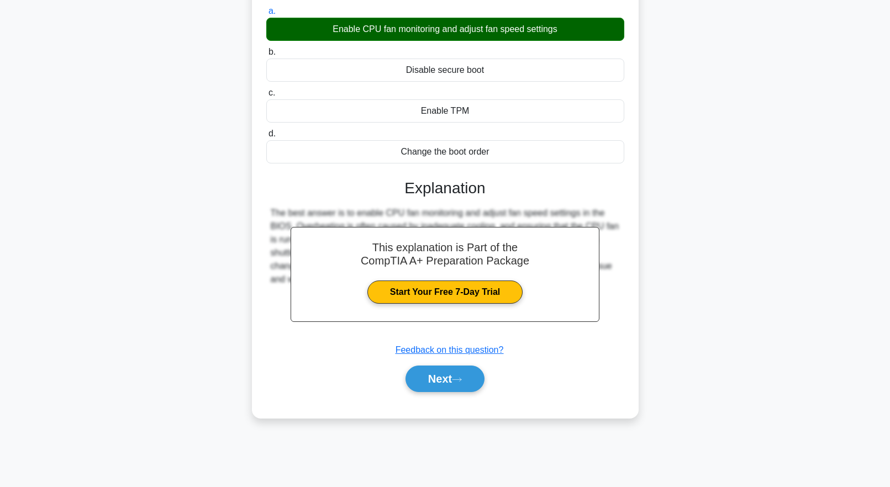
click at [432, 399] on div "a. Enable CPU fan monitoring and adjust fan speed settings b. Disable secure bo…" at bounding box center [445, 203] width 360 height 403
click at [427, 378] on button "Next" at bounding box center [444, 379] width 79 height 27
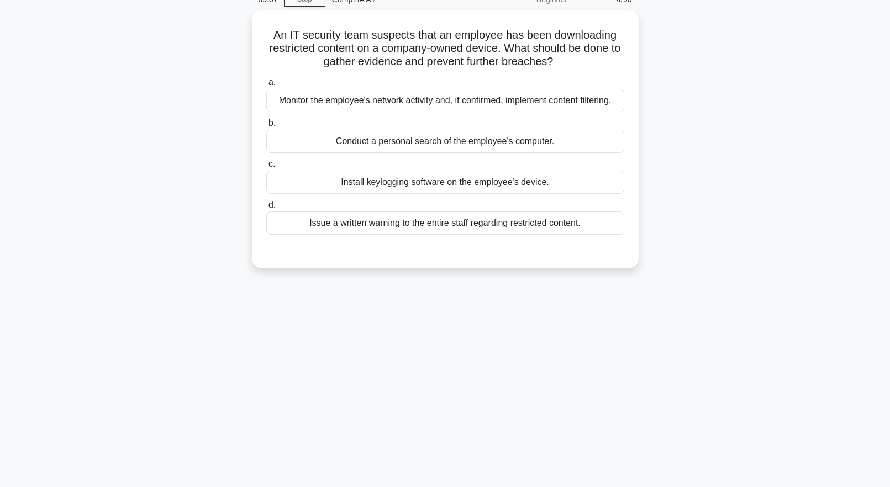
scroll to position [0, 0]
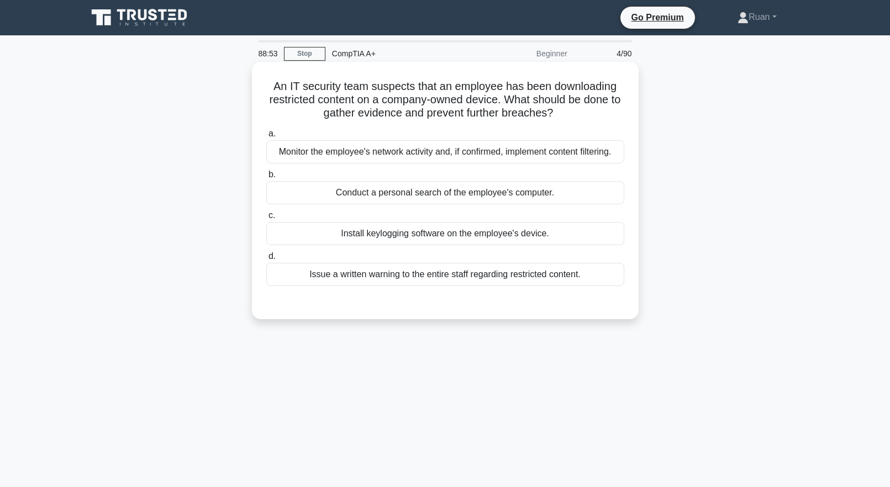
click at [567, 155] on div "Monitor the employee's network activity and, if confirmed, implement content fi…" at bounding box center [445, 151] width 358 height 23
click at [266, 138] on input "a. Monitor the employee's network activity and, if confirmed, implement content…" at bounding box center [266, 133] width 0 height 7
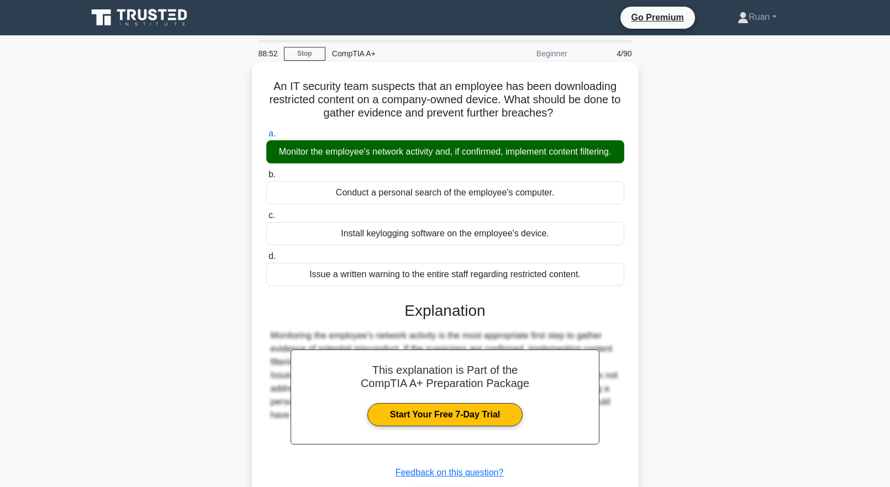
scroll to position [109, 0]
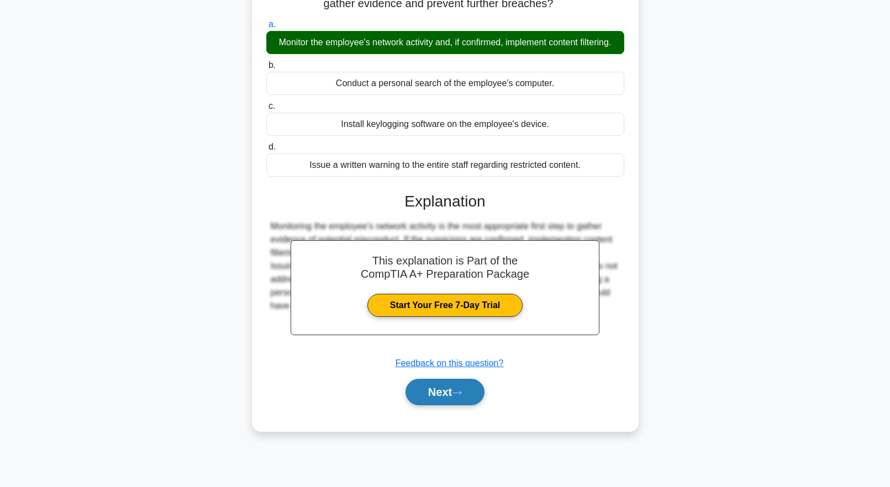
click at [462, 396] on icon at bounding box center [457, 393] width 10 height 6
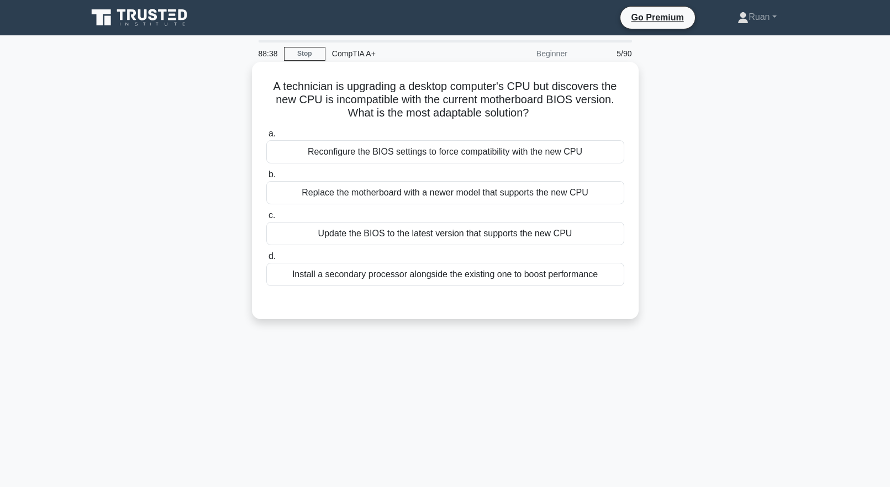
click at [483, 240] on div "Update the BIOS to the latest version that supports the new CPU" at bounding box center [445, 233] width 358 height 23
click at [266, 219] on input "c. Update the BIOS to the latest version that supports the new CPU" at bounding box center [266, 215] width 0 height 7
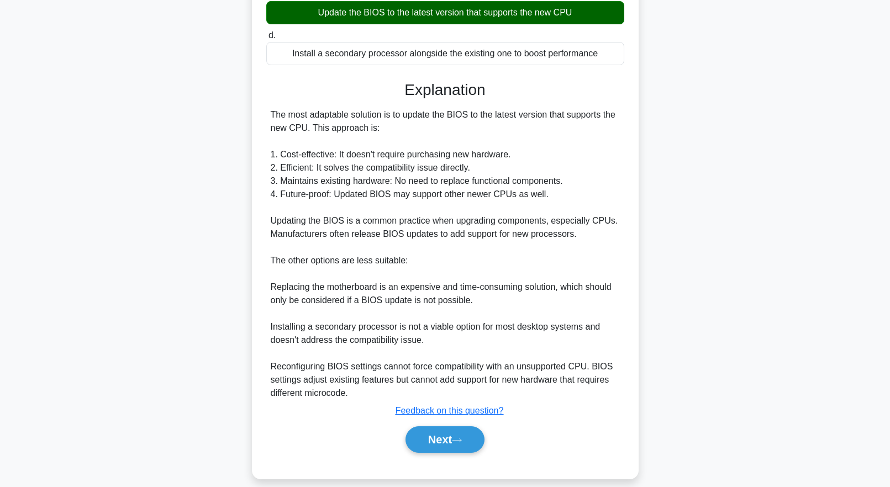
scroll to position [235, 0]
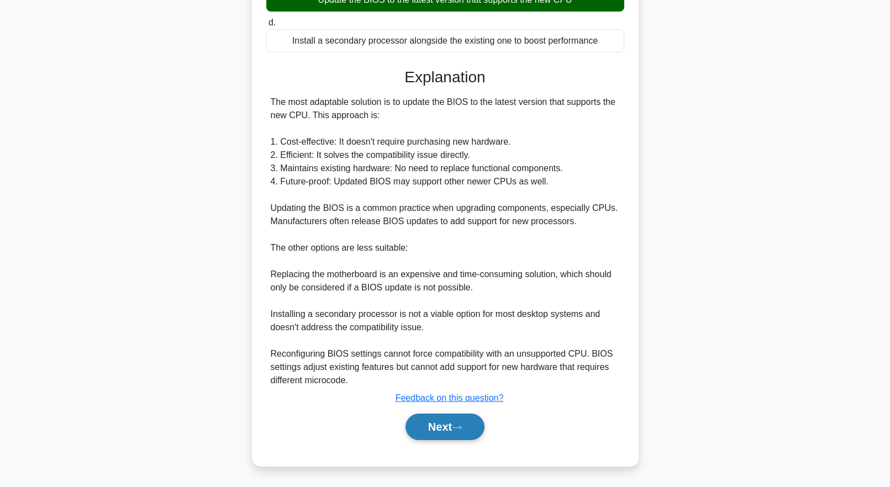
click at [462, 420] on button "Next" at bounding box center [444, 427] width 79 height 27
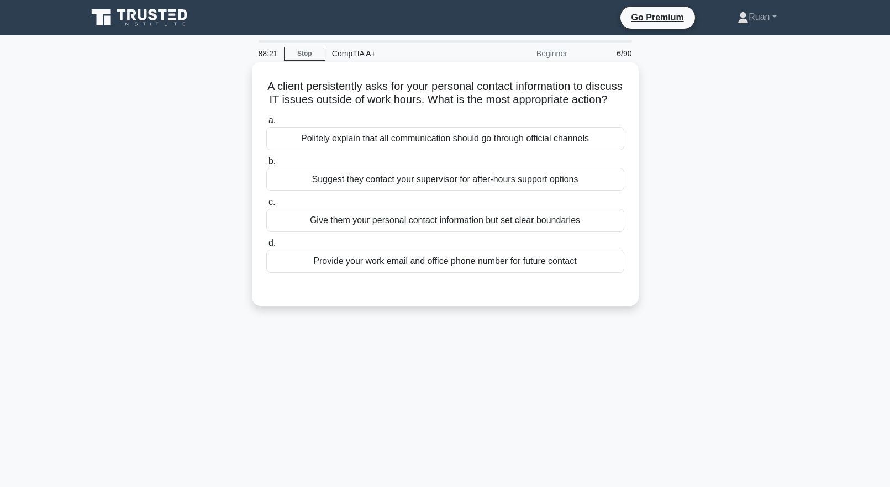
click at [481, 150] on div "Politely explain that all communication should go through official channels" at bounding box center [445, 138] width 358 height 23
click at [266, 124] on input "a. Politely explain that all communication should go through official channels" at bounding box center [266, 120] width 0 height 7
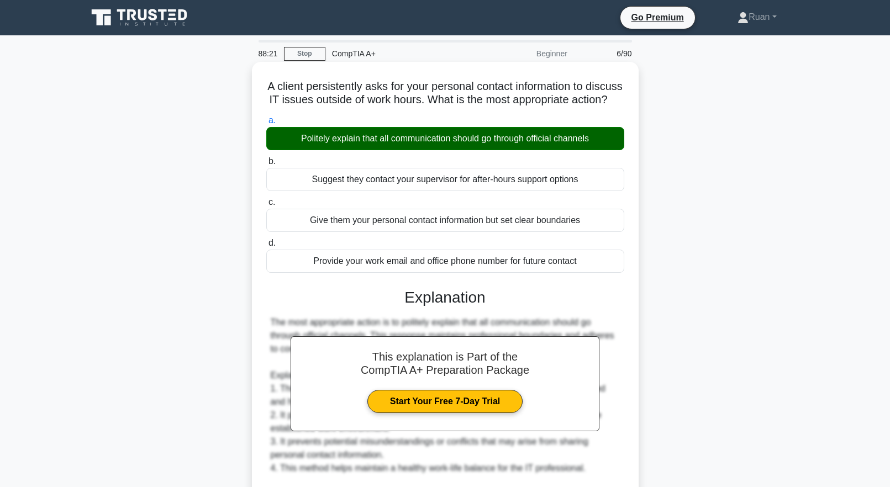
scroll to position [261, 0]
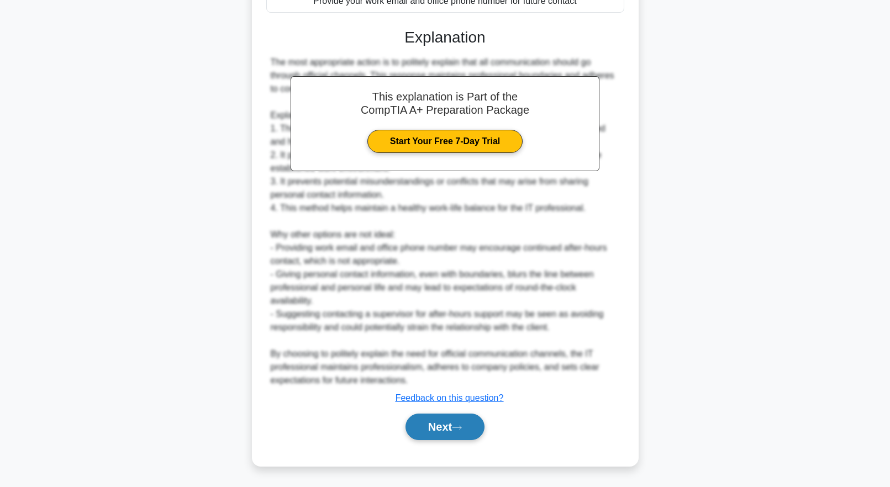
click at [431, 432] on button "Next" at bounding box center [444, 427] width 79 height 27
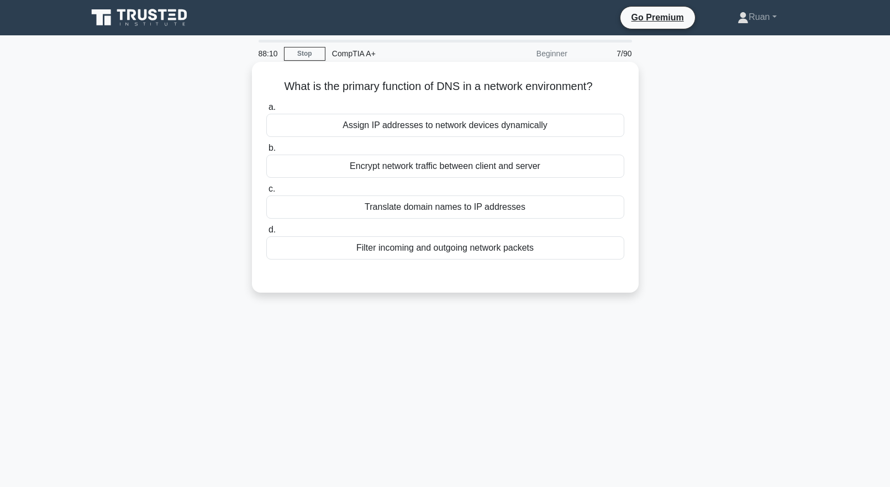
click at [440, 204] on div "Translate domain names to IP addresses" at bounding box center [445, 207] width 358 height 23
click at [266, 193] on input "c. Translate domain names to IP addresses" at bounding box center [266, 189] width 0 height 7
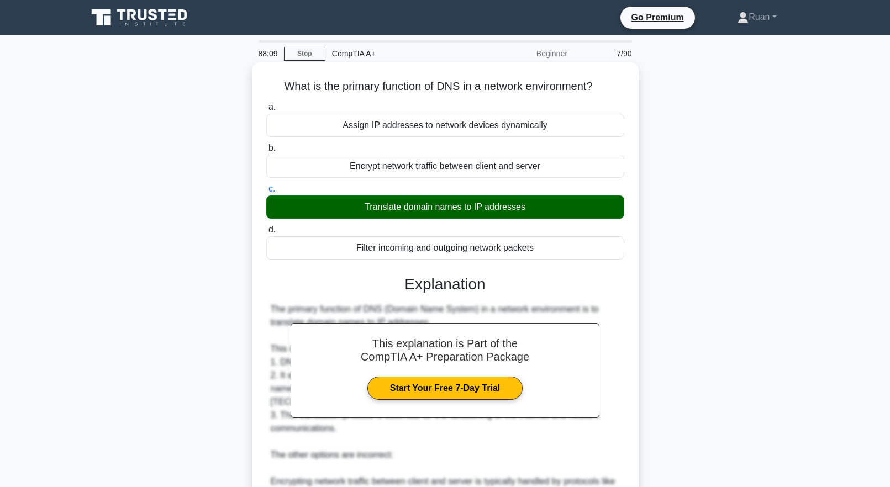
scroll to position [221, 0]
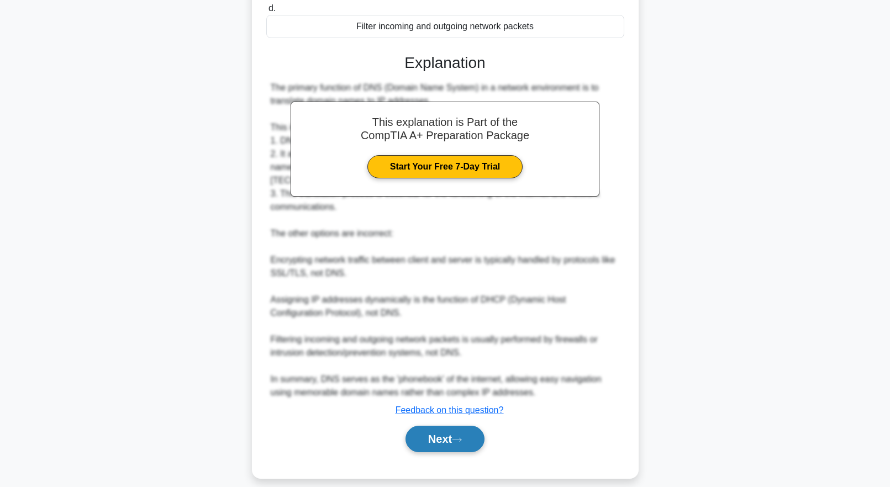
click at [432, 429] on button "Next" at bounding box center [444, 439] width 79 height 27
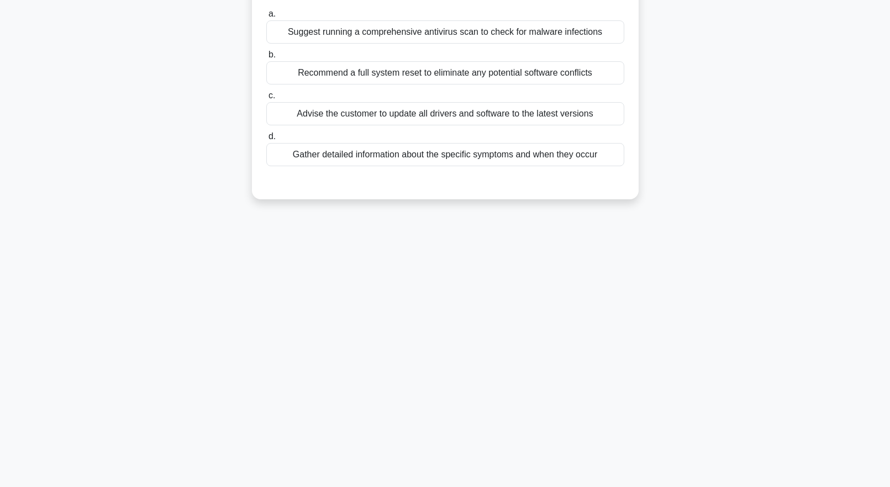
scroll to position [0, 0]
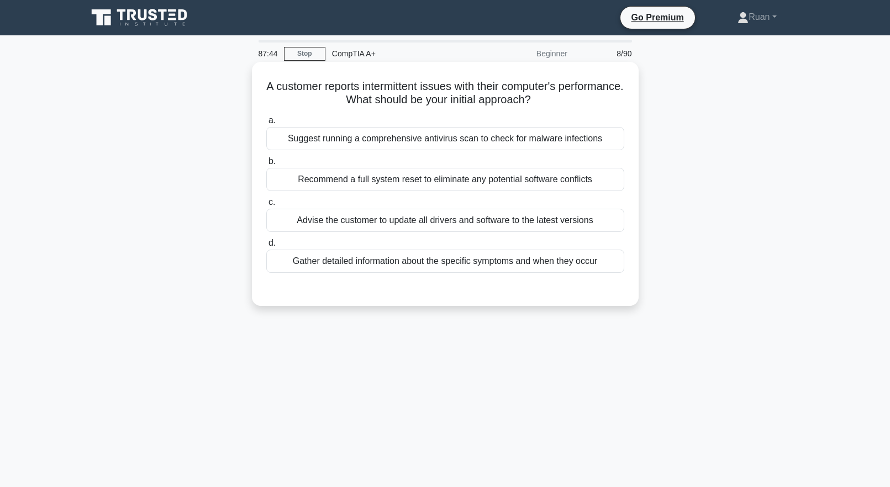
click at [367, 262] on div "Gather detailed information about the specific symptoms and when they occur" at bounding box center [445, 261] width 358 height 23
click at [266, 247] on input "d. Gather detailed information about the specific symptoms and when they occur" at bounding box center [266, 243] width 0 height 7
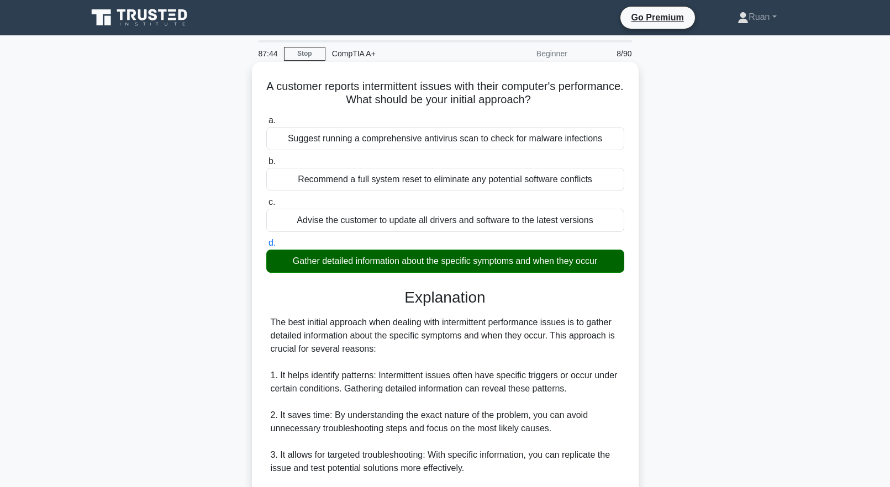
scroll to position [274, 0]
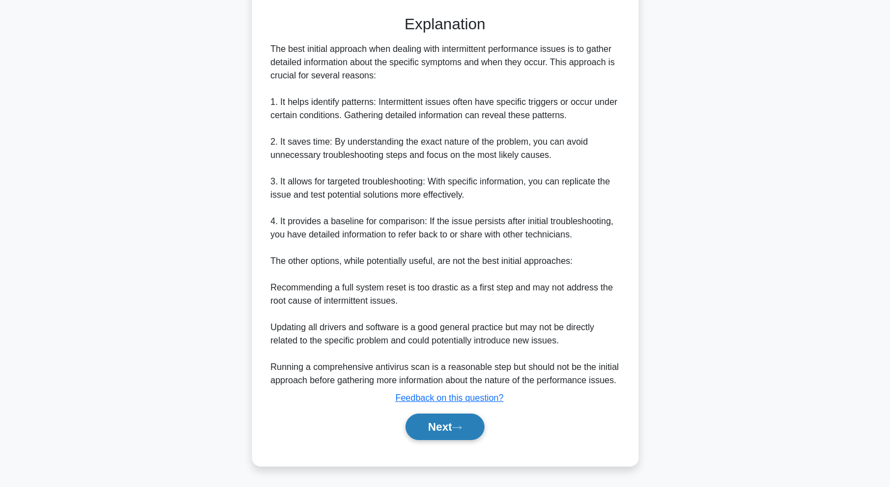
click at [467, 434] on button "Next" at bounding box center [444, 427] width 79 height 27
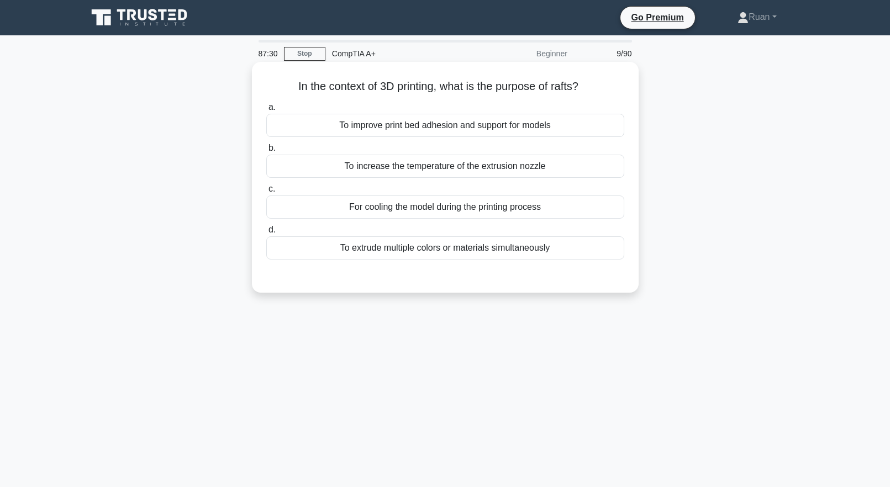
click at [441, 124] on div "To improve print bed adhesion and support for models" at bounding box center [445, 125] width 358 height 23
click at [266, 111] on input "a. To improve print bed adhesion and support for models" at bounding box center [266, 107] width 0 height 7
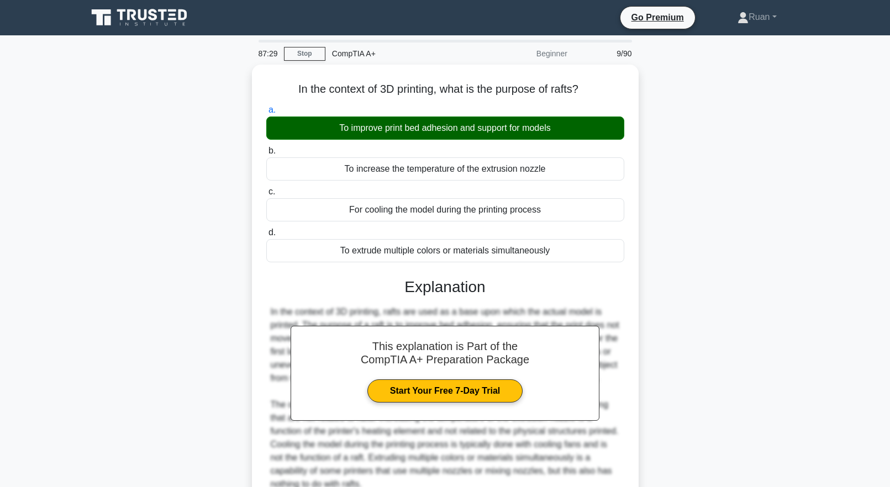
scroll to position [109, 0]
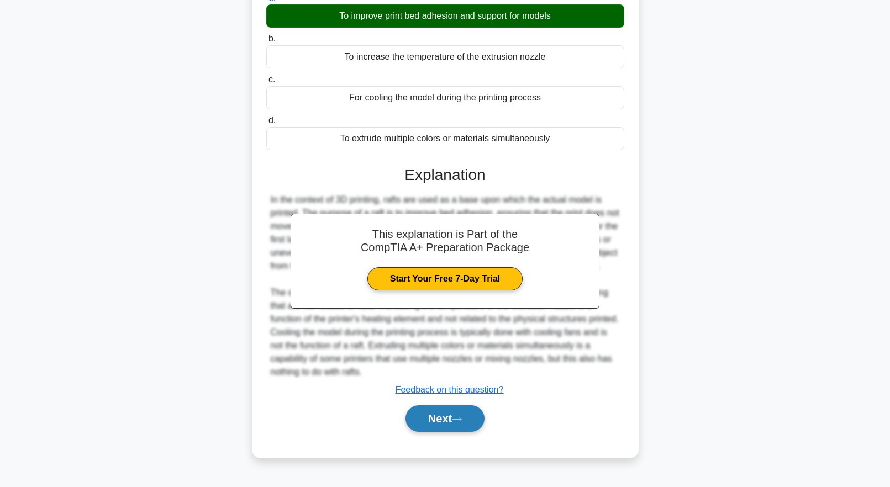
click at [437, 417] on button "Next" at bounding box center [444, 418] width 79 height 27
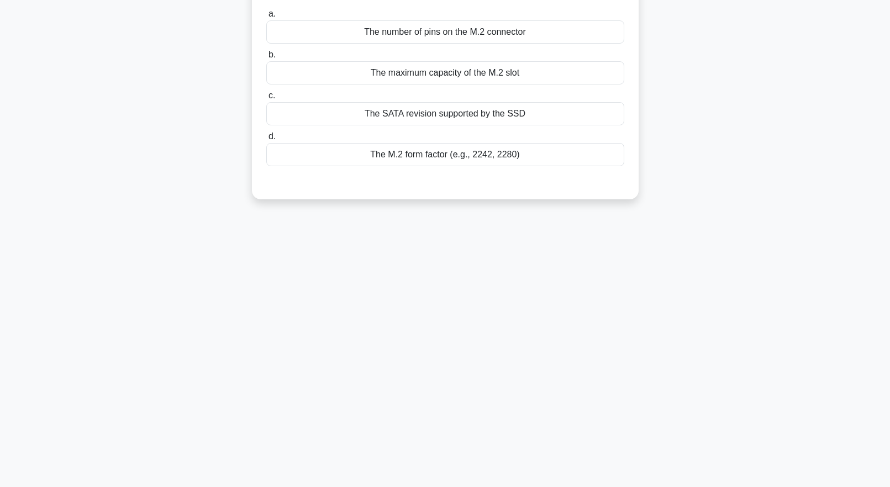
scroll to position [0, 0]
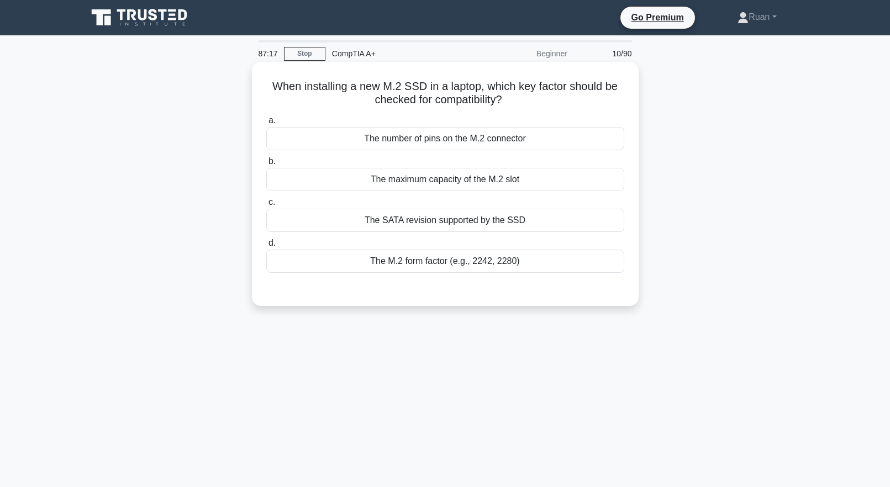
click at [383, 265] on div "The M.2 form factor (e.g., 2242, 2280)" at bounding box center [445, 261] width 358 height 23
click at [266, 247] on input "d. The M.2 form factor (e.g., 2242, 2280)" at bounding box center [266, 243] width 0 height 7
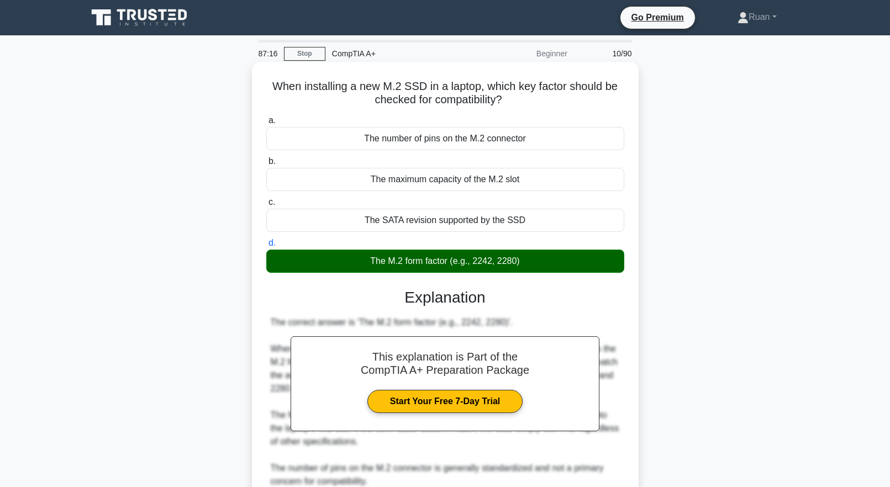
scroll to position [195, 0]
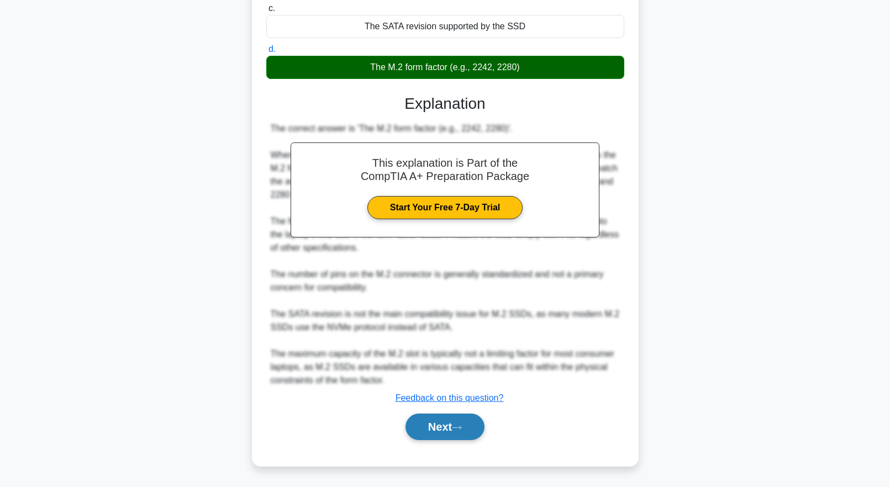
click at [430, 428] on button "Next" at bounding box center [444, 427] width 79 height 27
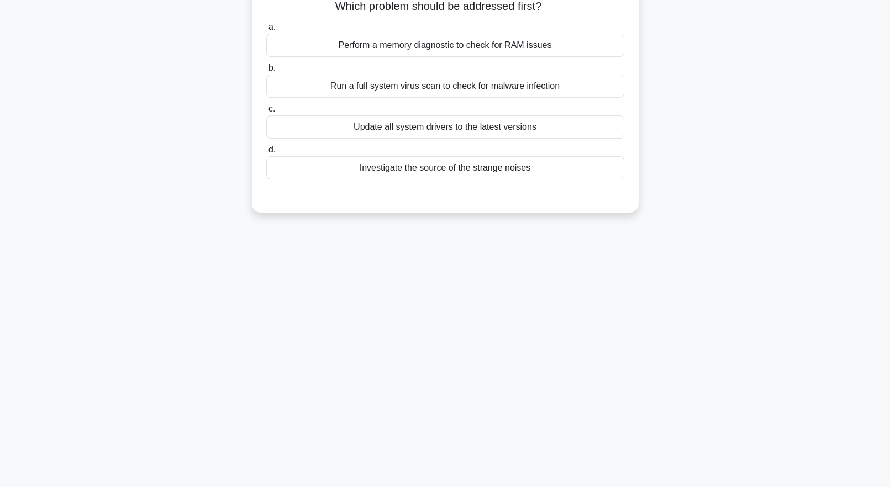
scroll to position [0, 0]
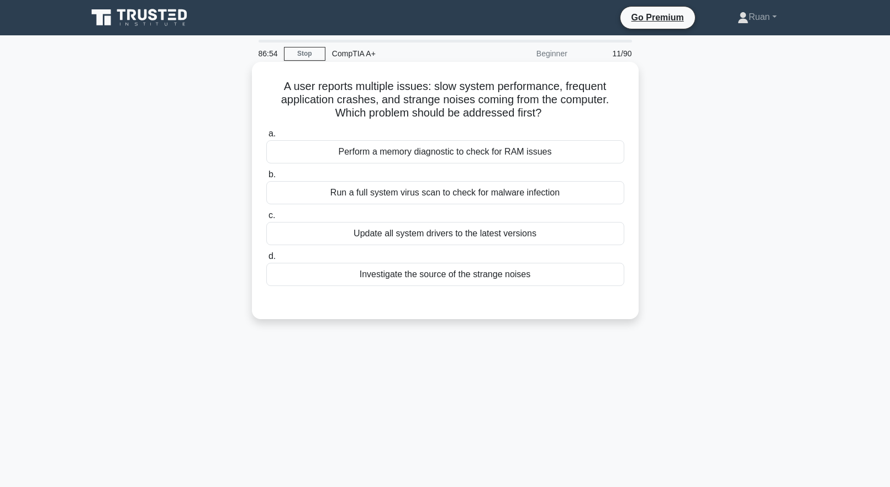
click at [422, 276] on div "Investigate the source of the strange noises" at bounding box center [445, 274] width 358 height 23
click at [266, 260] on input "d. Investigate the source of the strange noises" at bounding box center [266, 256] width 0 height 7
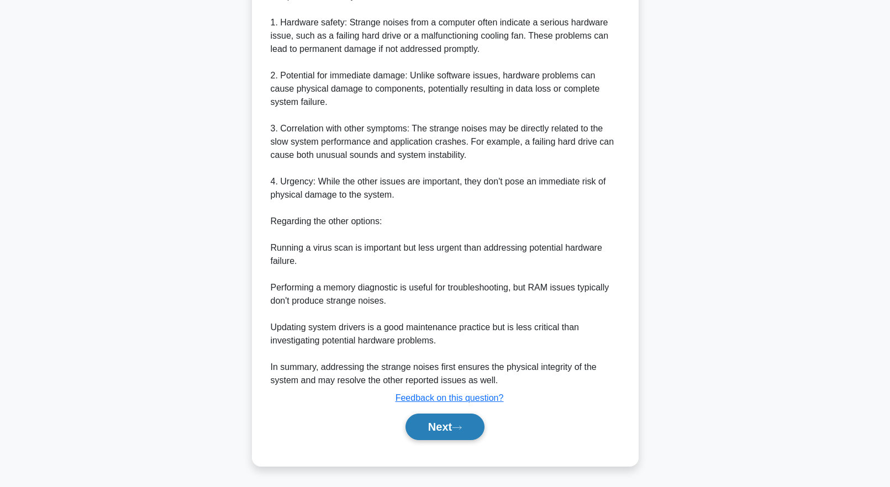
click at [440, 431] on button "Next" at bounding box center [444, 427] width 79 height 27
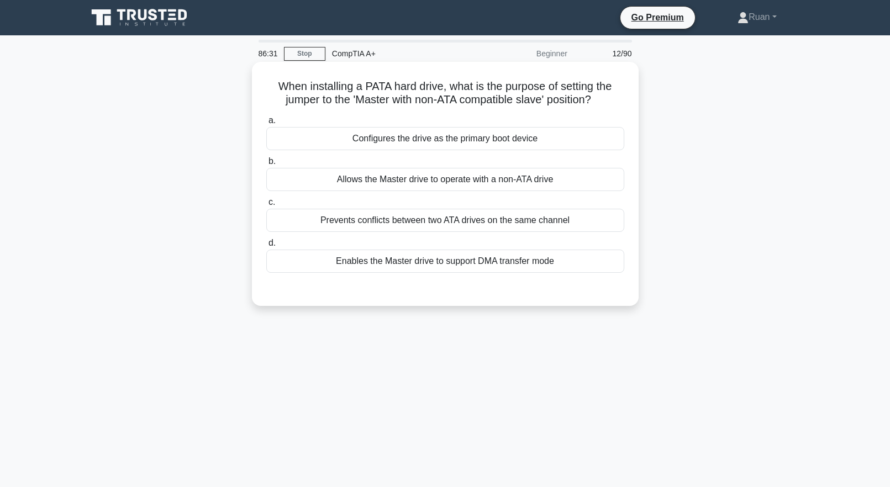
click at [349, 182] on div "Allows the Master drive to operate with a non-ATA drive" at bounding box center [445, 179] width 358 height 23
click at [266, 165] on input "b. Allows the Master drive to operate with a non-ATA drive" at bounding box center [266, 161] width 0 height 7
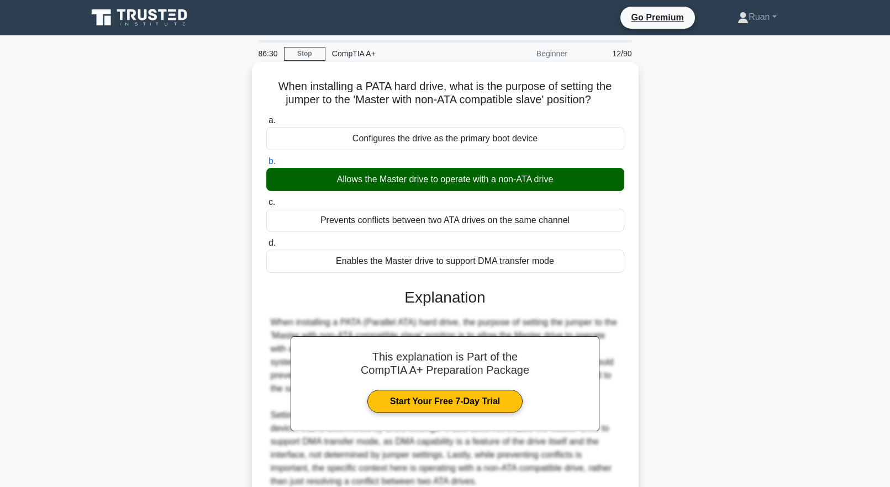
scroll to position [109, 0]
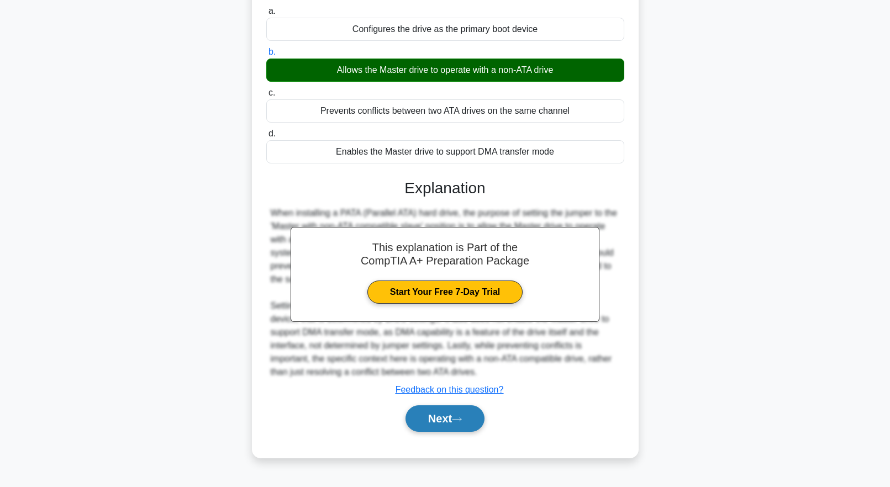
click at [441, 421] on button "Next" at bounding box center [444, 418] width 79 height 27
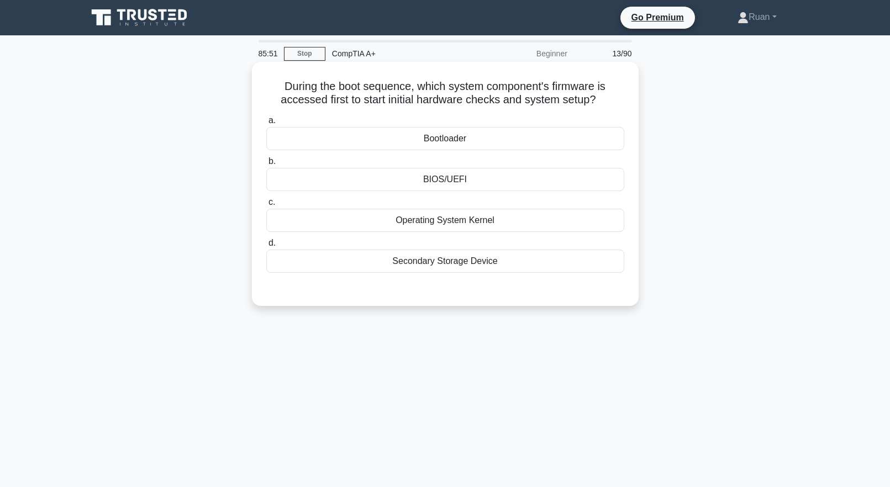
click at [407, 222] on div "Operating System Kernel" at bounding box center [445, 220] width 358 height 23
click at [266, 206] on input "c. Operating System Kernel" at bounding box center [266, 202] width 0 height 7
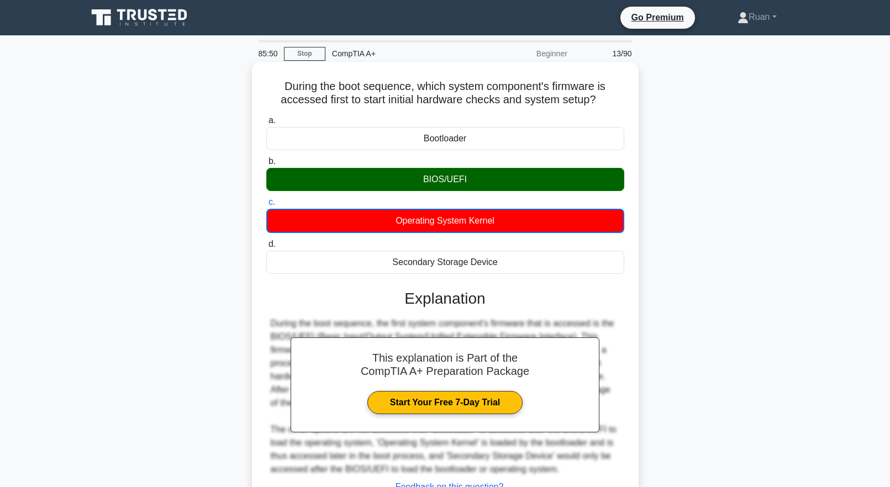
scroll to position [109, 0]
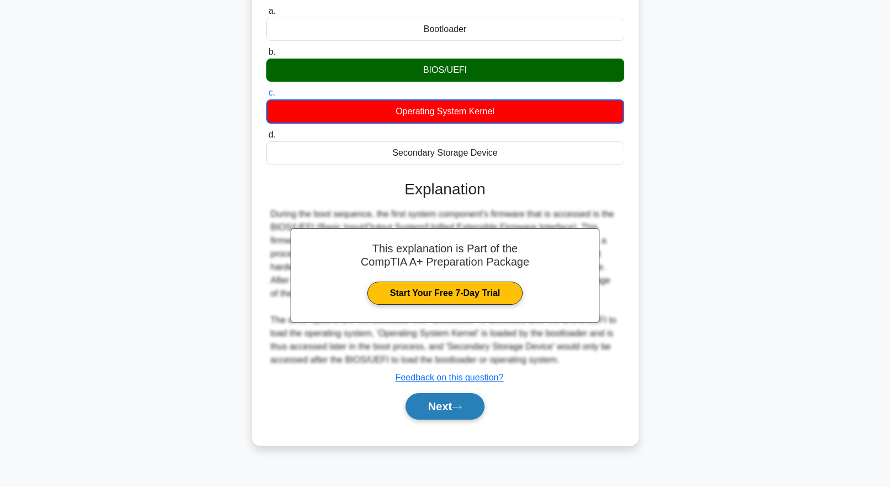
click at [456, 412] on button "Next" at bounding box center [444, 406] width 79 height 27
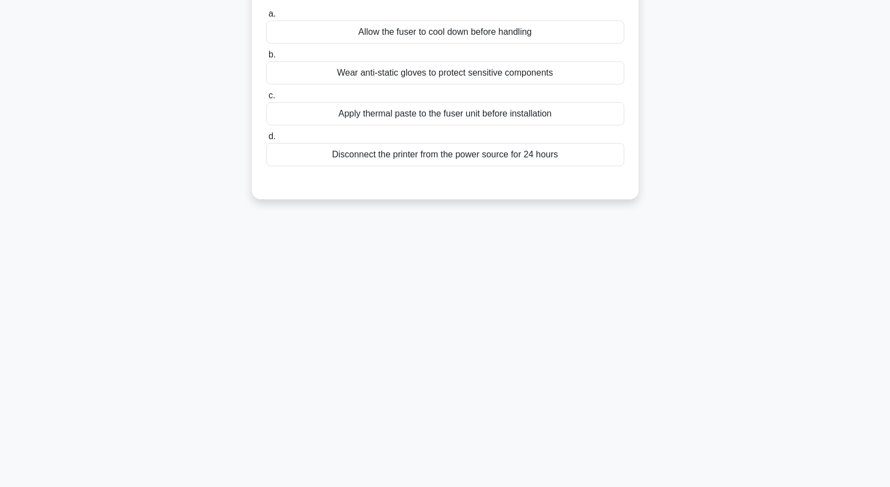
scroll to position [0, 0]
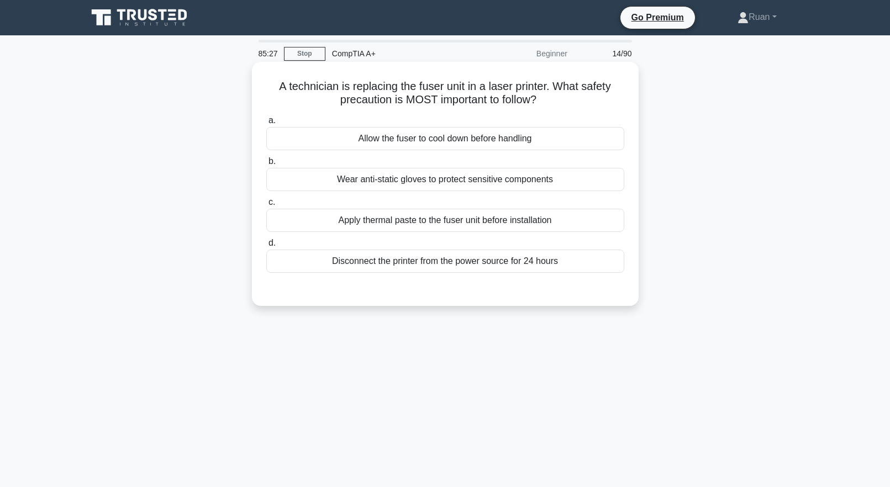
click at [425, 183] on div "Wear anti-static gloves to protect sensitive components" at bounding box center [445, 179] width 358 height 23
click at [266, 165] on input "b. Wear anti-static gloves to protect sensitive components" at bounding box center [266, 161] width 0 height 7
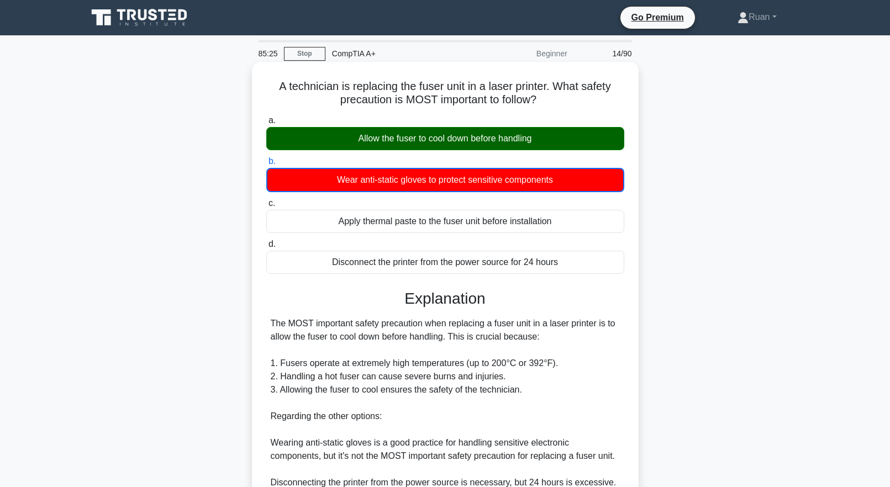
scroll to position [156, 0]
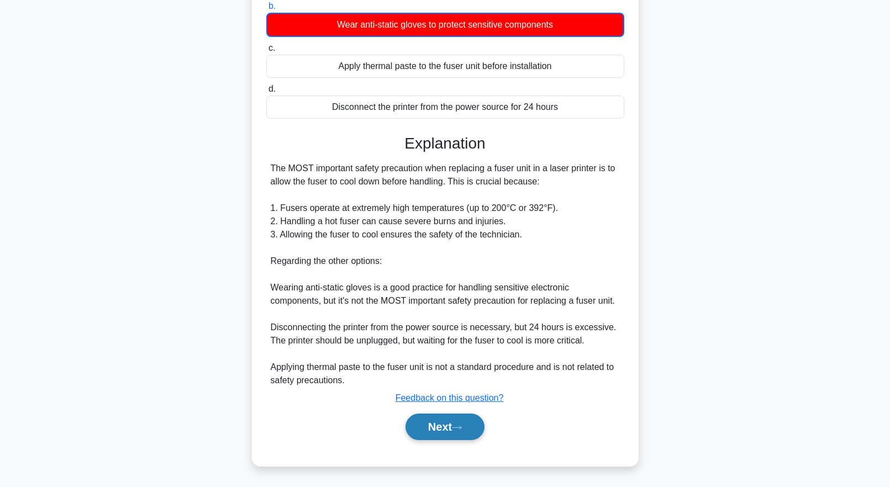
click at [463, 424] on button "Next" at bounding box center [444, 427] width 79 height 27
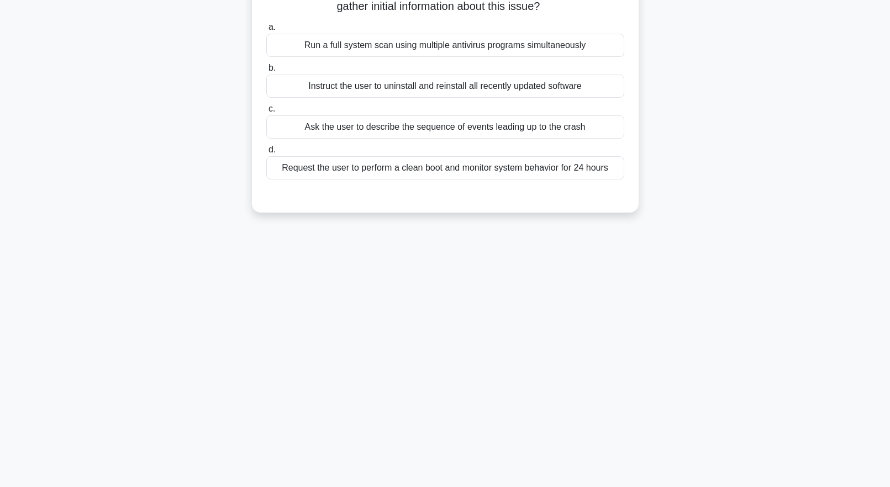
scroll to position [0, 0]
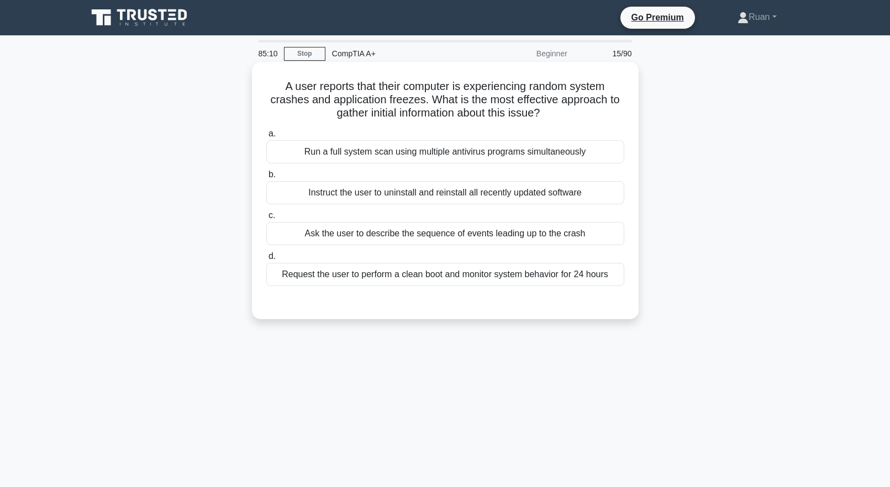
click at [375, 240] on div "Ask the user to describe the sequence of events leading up to the crash" at bounding box center [445, 233] width 358 height 23
click at [266, 219] on input "c. Ask the user to describe the sequence of events leading up to the crash" at bounding box center [266, 215] width 0 height 7
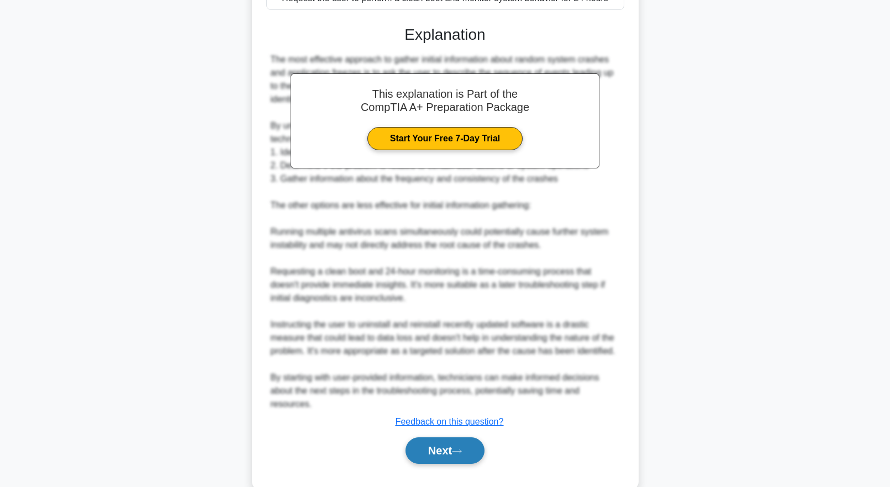
click at [454, 437] on button "Next" at bounding box center [444, 450] width 79 height 27
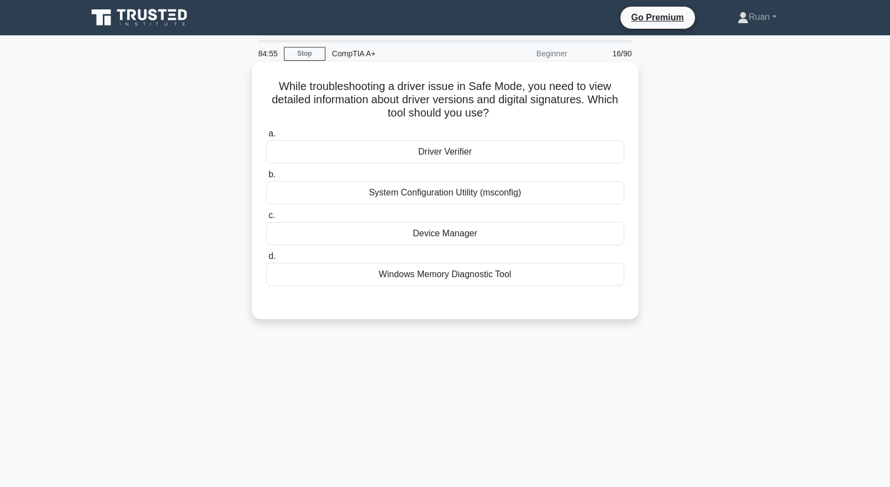
click at [435, 151] on div "Driver Verifier" at bounding box center [445, 151] width 358 height 23
click at [266, 138] on input "a. Driver Verifier" at bounding box center [266, 133] width 0 height 7
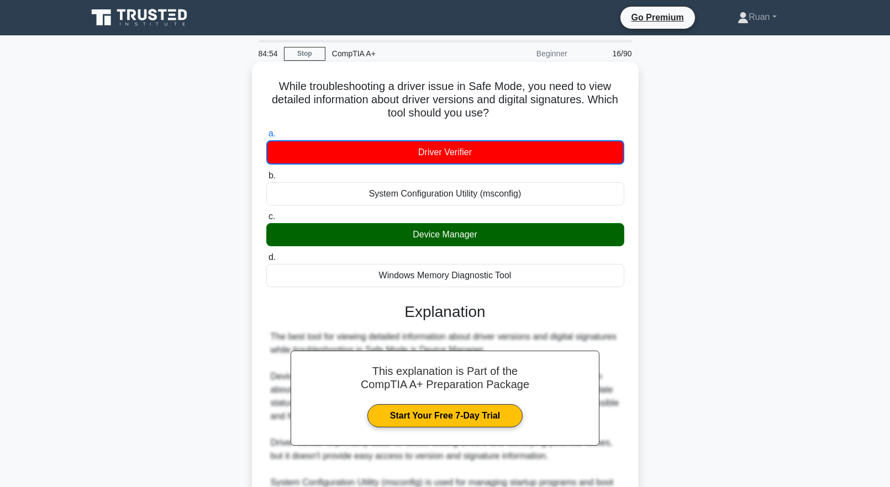
scroll to position [196, 0]
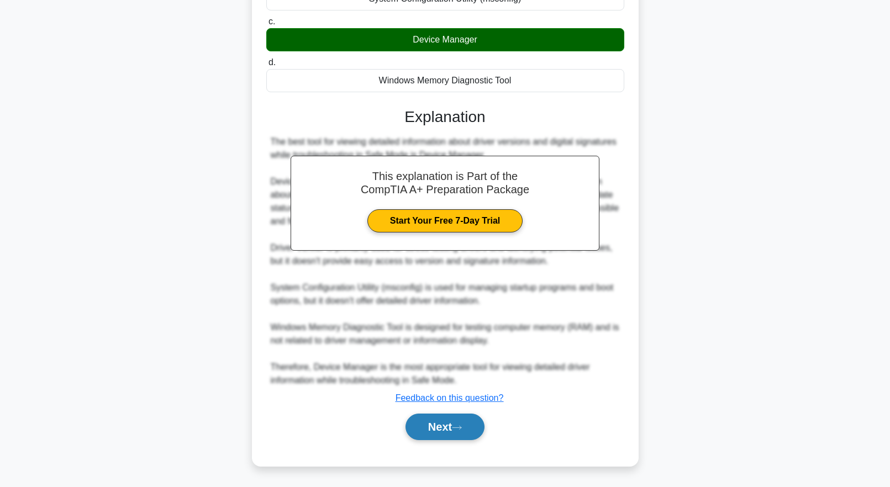
click at [450, 425] on button "Next" at bounding box center [444, 427] width 79 height 27
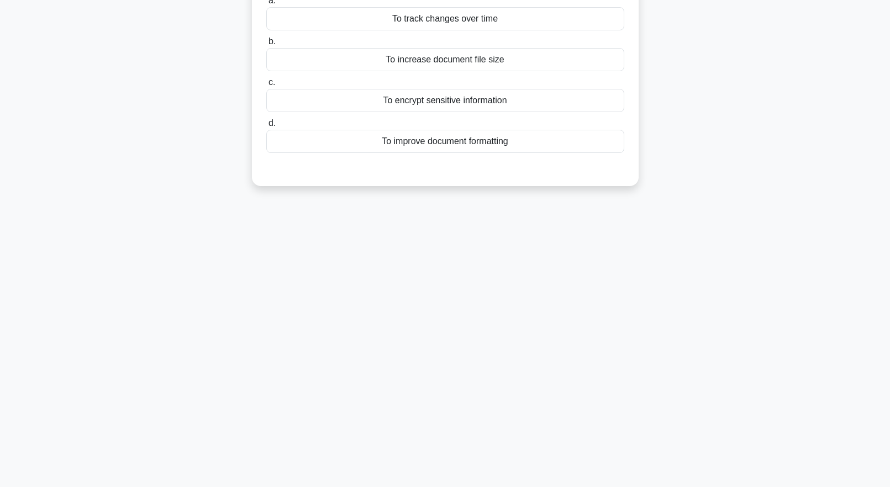
scroll to position [0, 0]
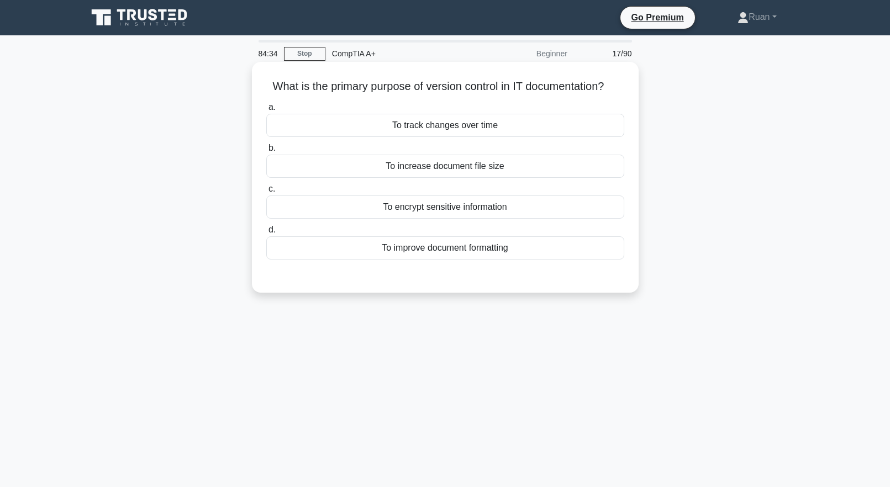
click at [388, 137] on div "To track changes over time" at bounding box center [445, 125] width 358 height 23
click at [266, 111] on input "a. To track changes over time" at bounding box center [266, 107] width 0 height 7
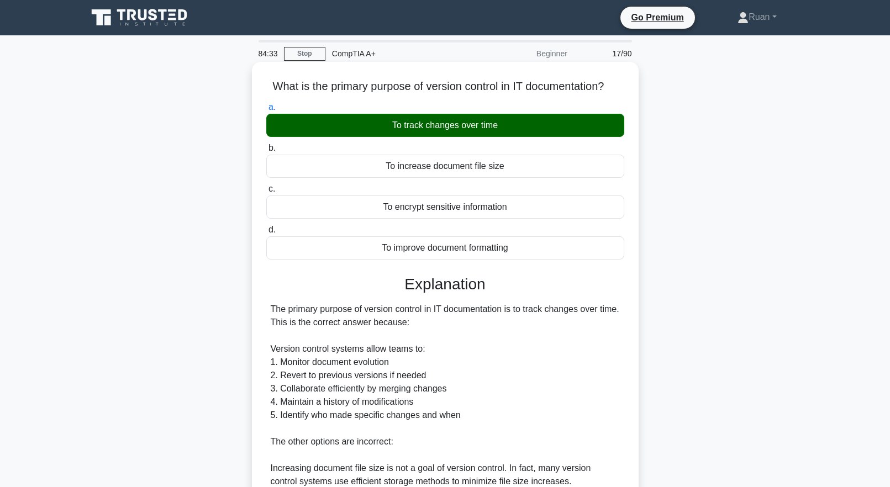
scroll to position [208, 0]
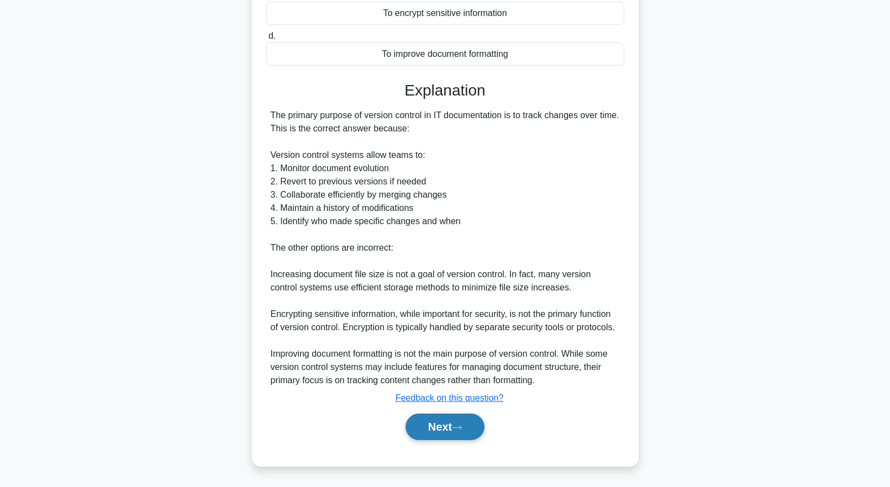
click at [436, 433] on button "Next" at bounding box center [444, 427] width 79 height 27
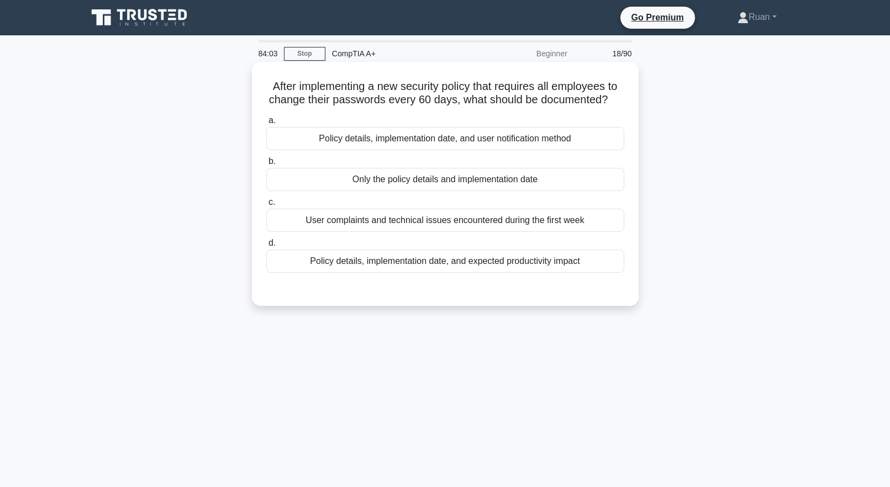
click at [483, 150] on div "Policy details, implementation date, and user notification method" at bounding box center [445, 138] width 358 height 23
click at [266, 124] on input "a. Policy details, implementation date, and user notification method" at bounding box center [266, 120] width 0 height 7
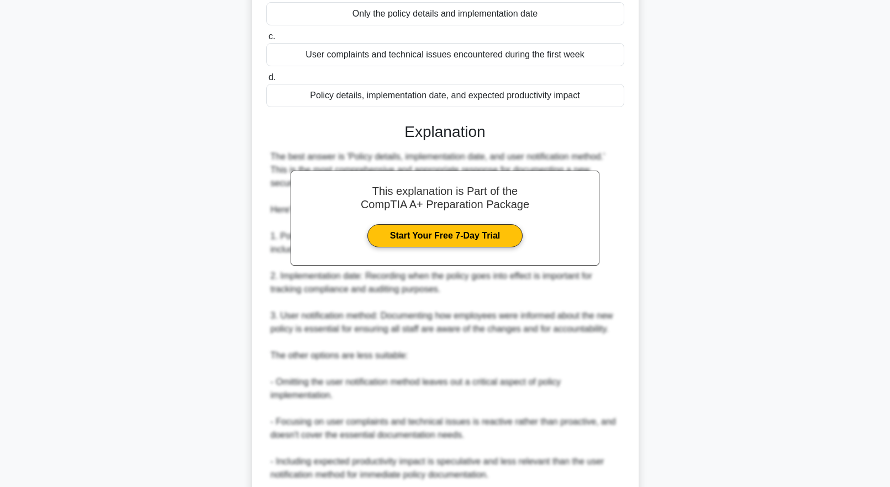
scroll to position [327, 0]
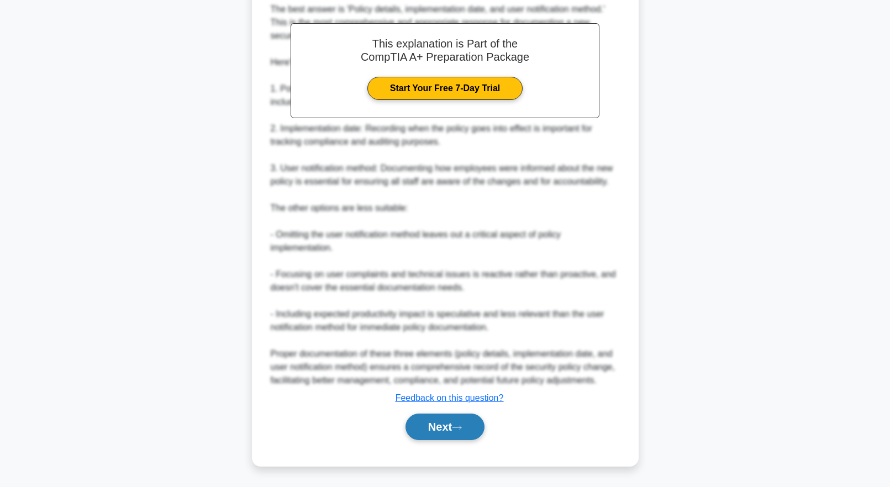
click at [450, 431] on button "Next" at bounding box center [444, 427] width 79 height 27
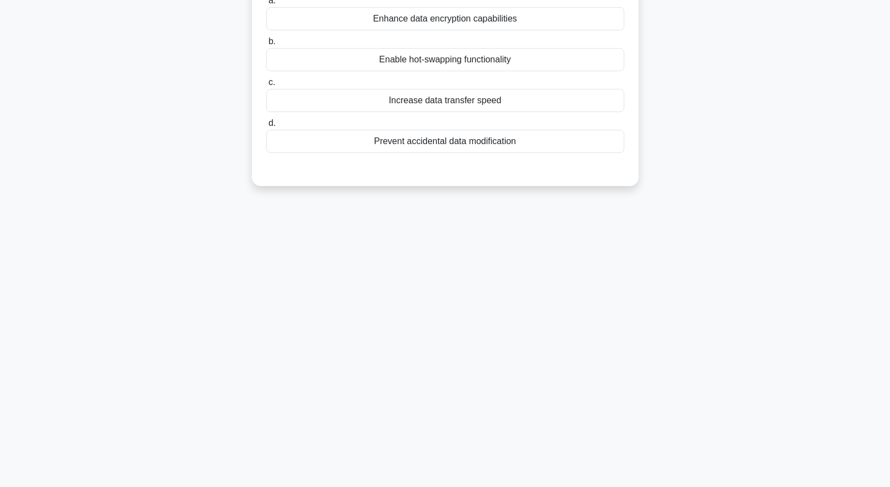
scroll to position [0, 0]
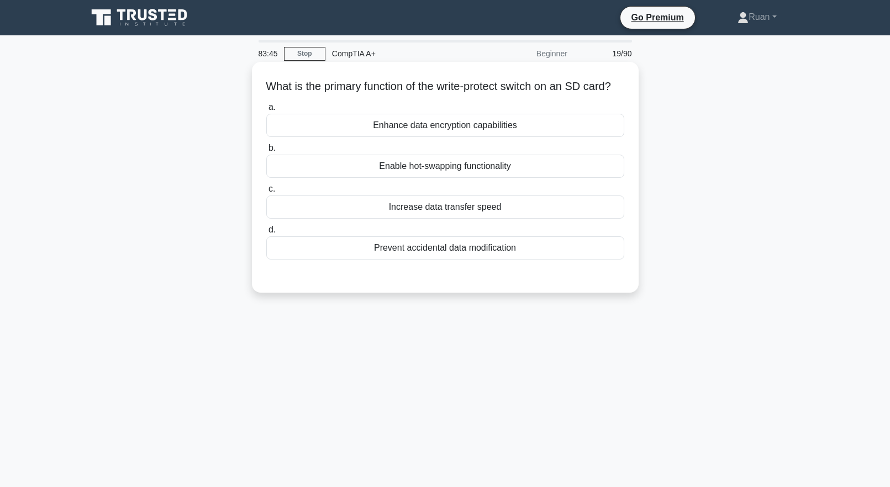
click at [415, 260] on div "Prevent accidental data modification" at bounding box center [445, 247] width 358 height 23
click at [266, 234] on input "d. Prevent accidental data modification" at bounding box center [266, 229] width 0 height 7
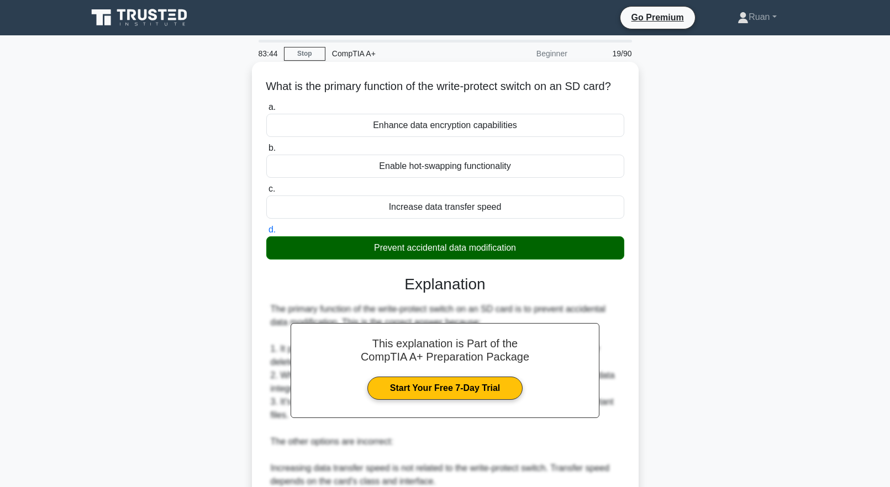
scroll to position [261, 0]
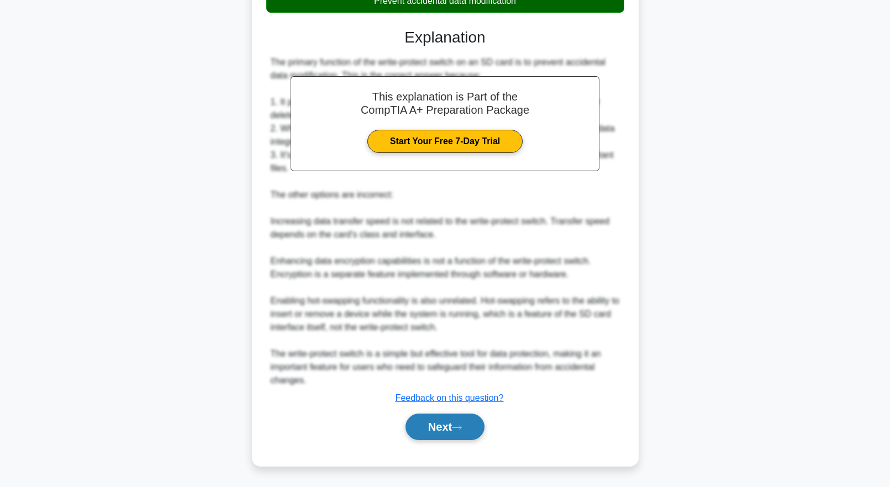
click at [448, 420] on button "Next" at bounding box center [444, 427] width 79 height 27
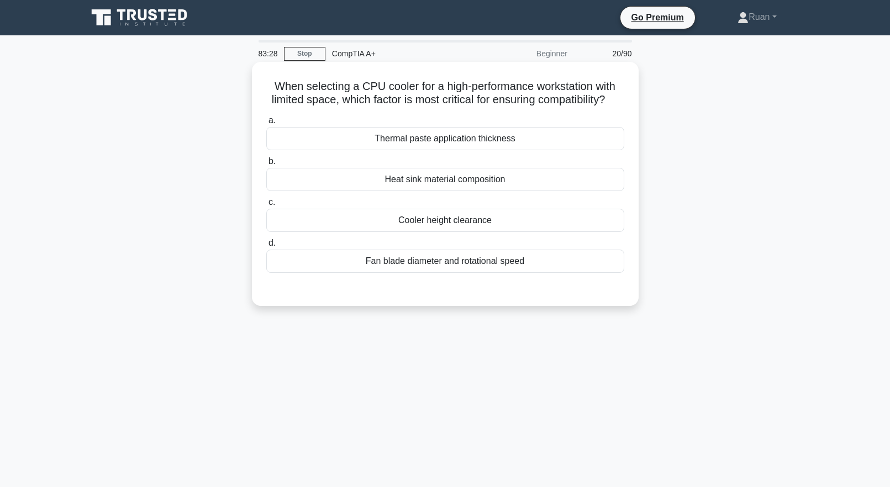
click at [373, 232] on div "Cooler height clearance" at bounding box center [445, 220] width 358 height 23
click at [266, 206] on input "c. Cooler height clearance" at bounding box center [266, 202] width 0 height 7
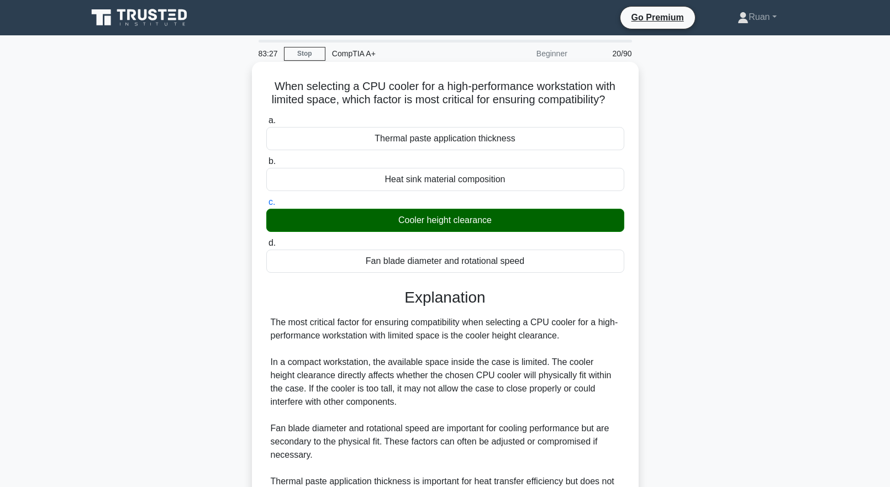
scroll to position [221, 0]
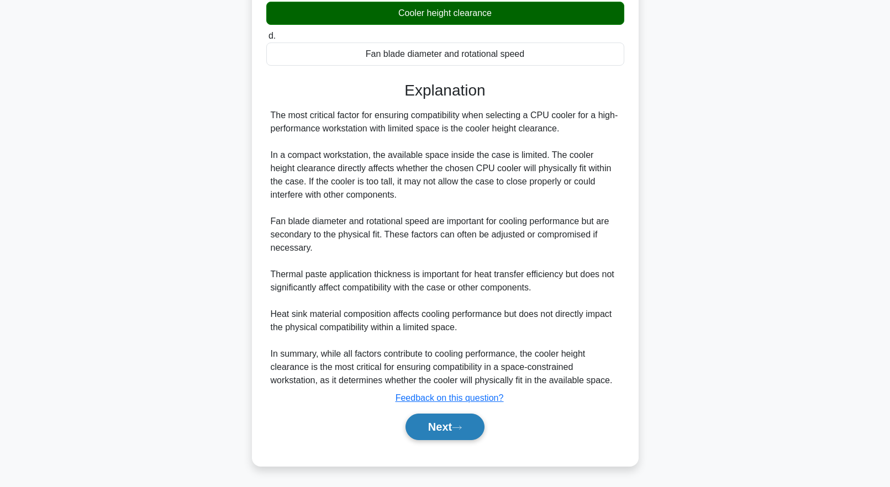
click at [461, 424] on button "Next" at bounding box center [444, 427] width 79 height 27
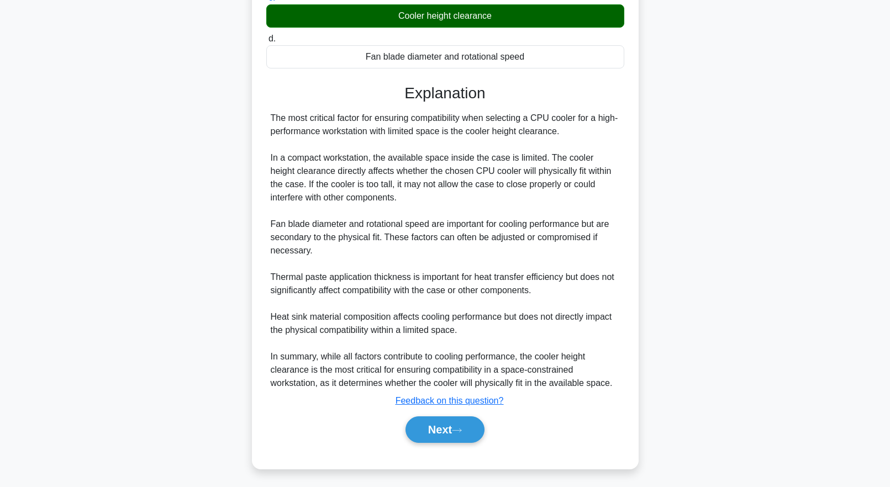
scroll to position [0, 0]
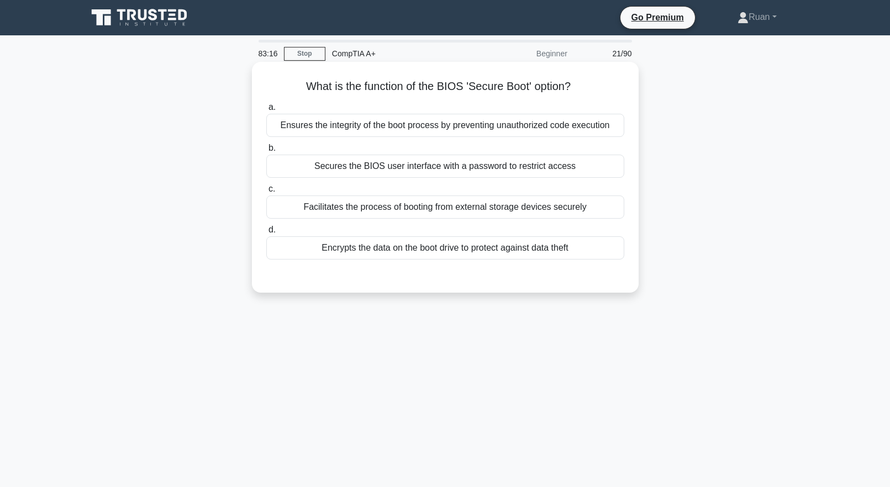
click at [506, 129] on div "Ensures the integrity of the boot process by preventing unauthorized code execu…" at bounding box center [445, 125] width 358 height 23
click at [266, 111] on input "a. Ensures the integrity of the boot process by preventing unauthorized code ex…" at bounding box center [266, 107] width 0 height 7
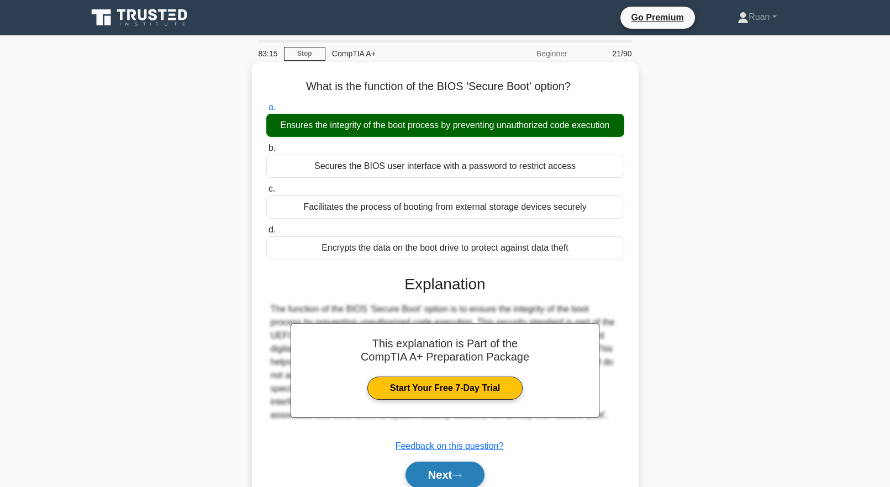
click at [448, 471] on button "Next" at bounding box center [444, 475] width 79 height 27
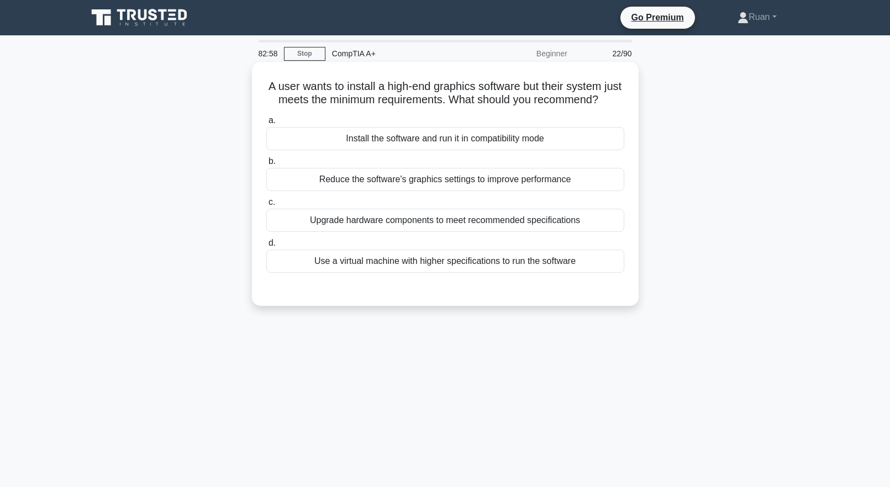
click at [389, 191] on div "Reduce the software's graphics settings to improve performance" at bounding box center [445, 179] width 358 height 23
click at [266, 165] on input "b. Reduce the software's graphics settings to improve performance" at bounding box center [266, 161] width 0 height 7
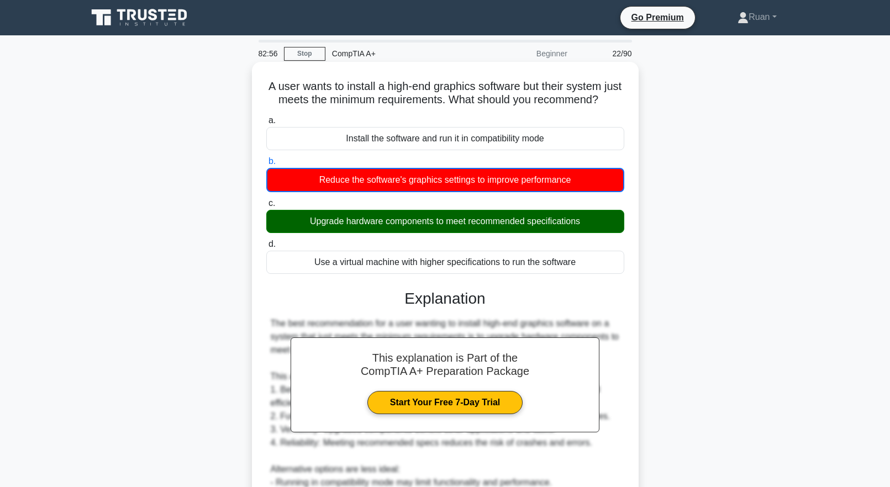
scroll to position [196, 0]
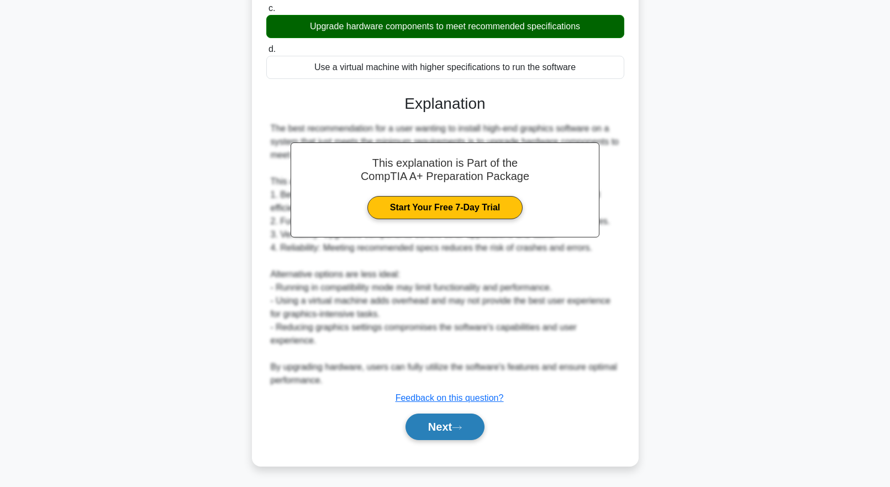
click at [441, 432] on button "Next" at bounding box center [444, 427] width 79 height 27
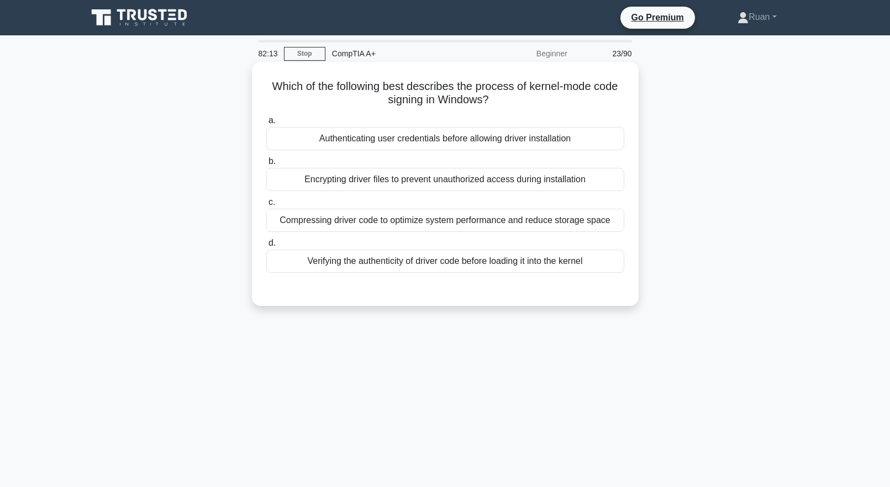
click at [445, 268] on div "Verifying the authenticity of driver code before loading it into the kernel" at bounding box center [445, 261] width 358 height 23
click at [266, 247] on input "d. Verifying the authenticity of driver code before loading it into the kernel" at bounding box center [266, 243] width 0 height 7
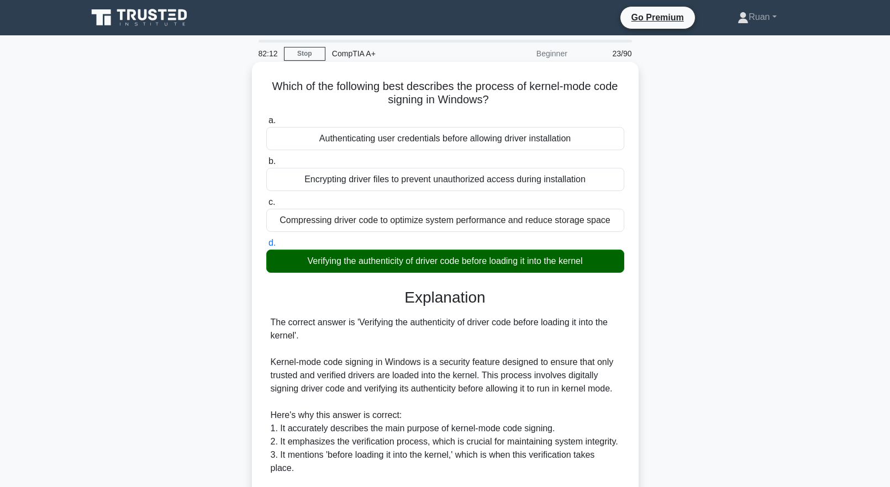
scroll to position [274, 0]
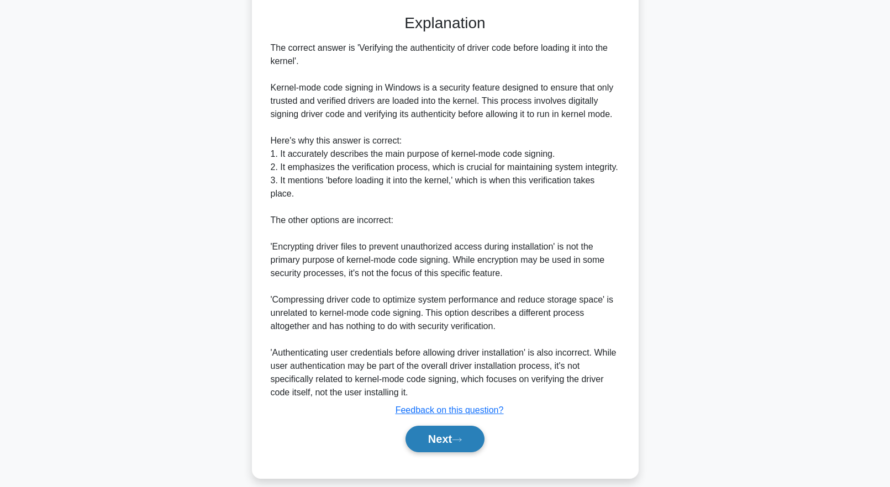
click at [455, 431] on button "Next" at bounding box center [444, 439] width 79 height 27
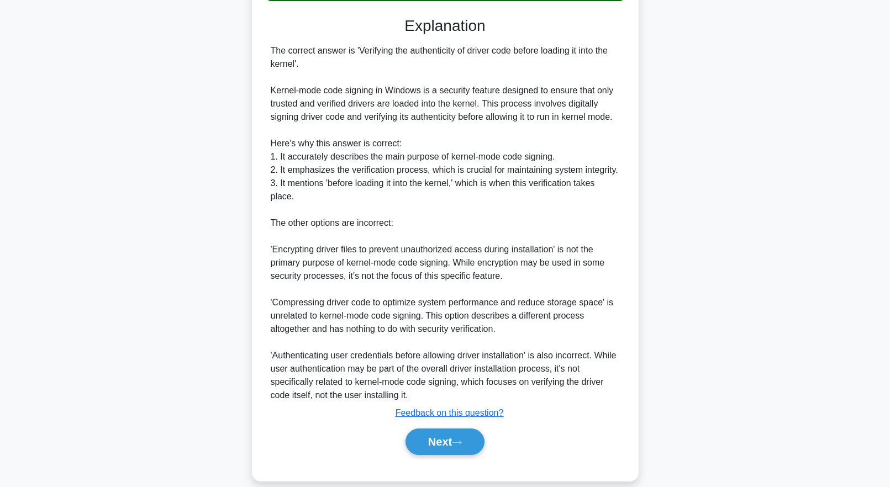
scroll to position [0, 0]
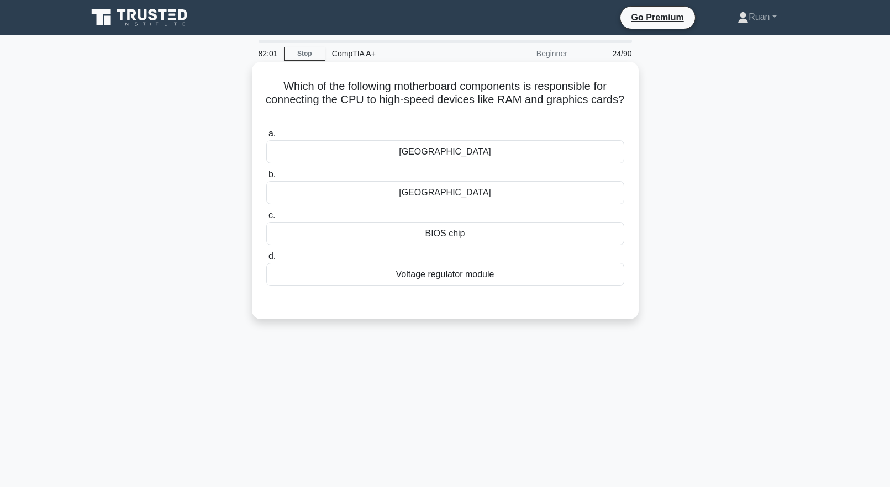
click at [451, 199] on div "[GEOGRAPHIC_DATA]" at bounding box center [445, 192] width 358 height 23
click at [266, 178] on input "b. [GEOGRAPHIC_DATA]" at bounding box center [266, 174] width 0 height 7
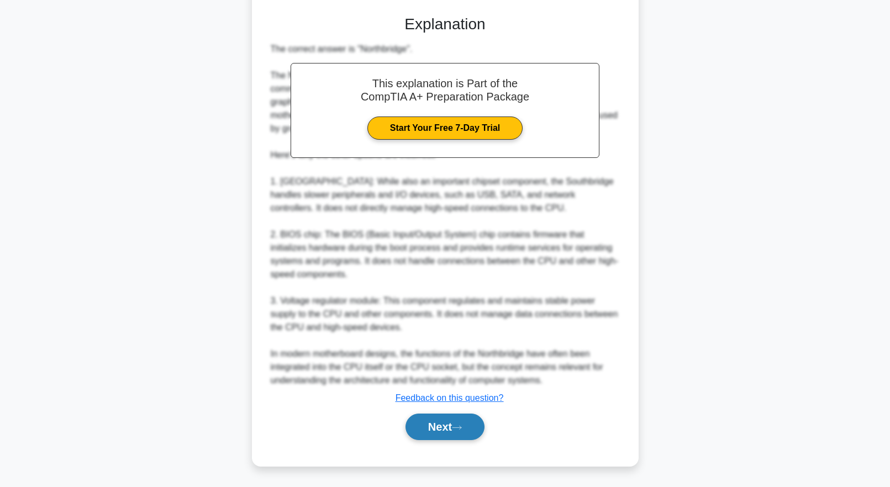
click at [473, 426] on button "Next" at bounding box center [444, 427] width 79 height 27
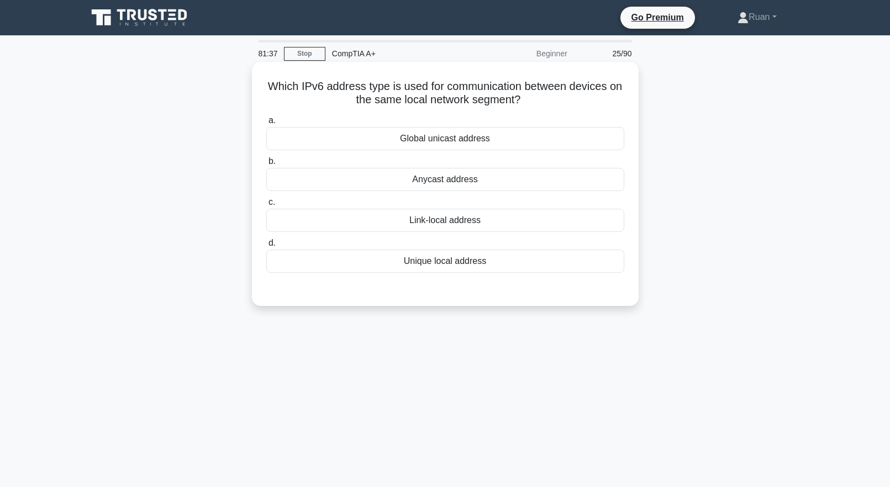
click at [366, 228] on div "Link-local address" at bounding box center [445, 220] width 358 height 23
click at [266, 206] on input "c. Link-local address" at bounding box center [266, 202] width 0 height 7
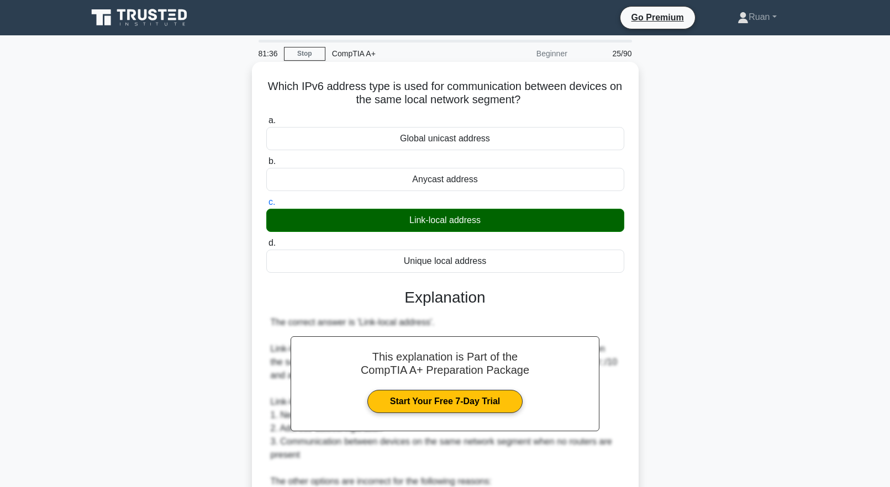
scroll to position [221, 0]
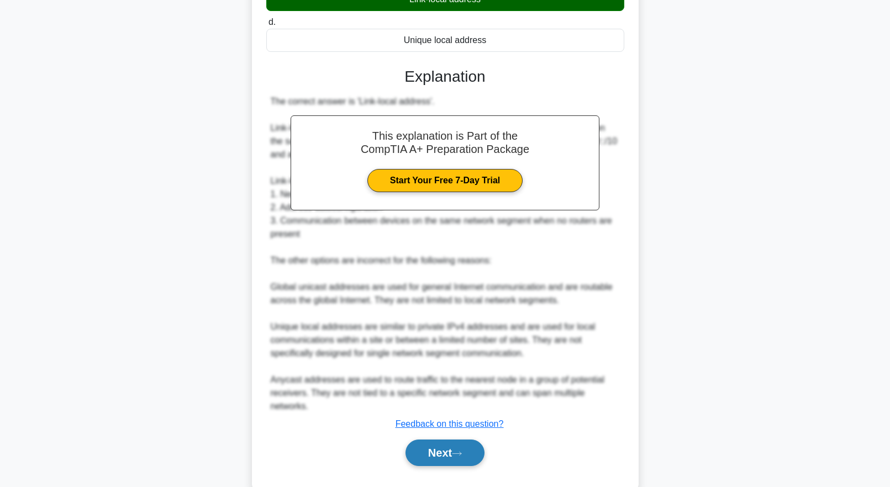
click at [459, 440] on button "Next" at bounding box center [444, 453] width 79 height 27
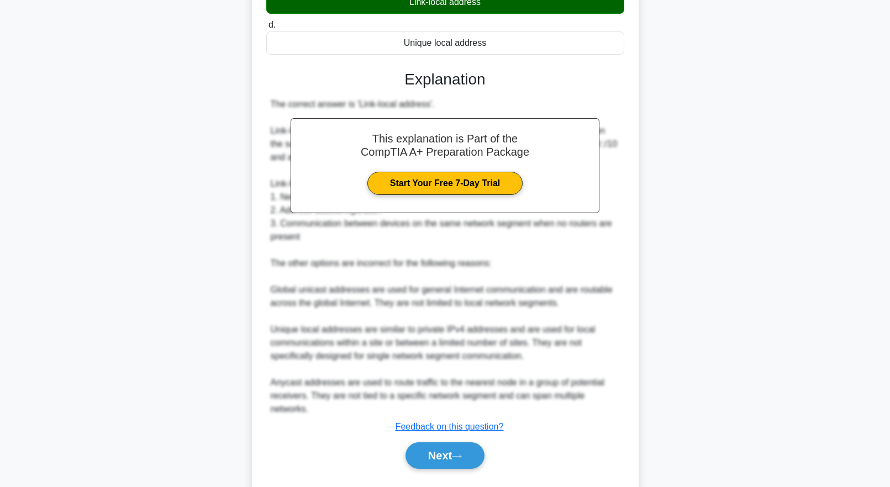
scroll to position [0, 0]
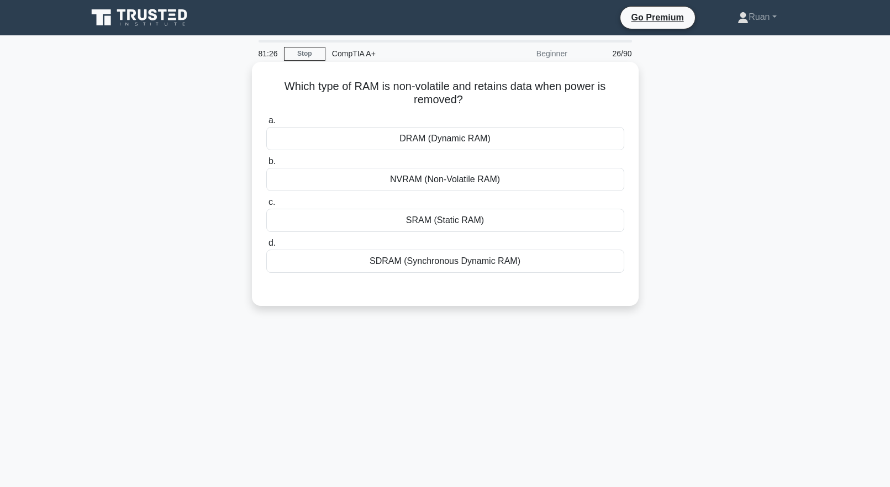
click at [441, 182] on div "NVRAM (Non-Volatile RAM)" at bounding box center [445, 179] width 358 height 23
click at [266, 165] on input "b. NVRAM (Non-Volatile RAM)" at bounding box center [266, 161] width 0 height 7
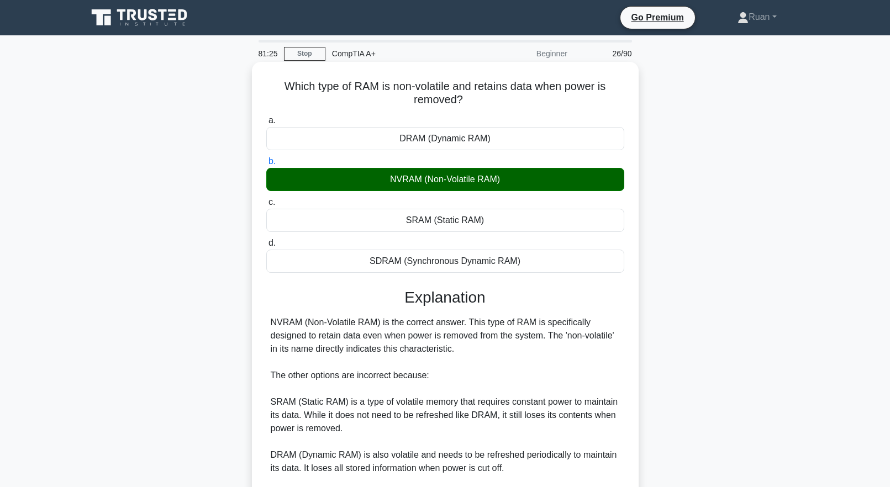
scroll to position [182, 0]
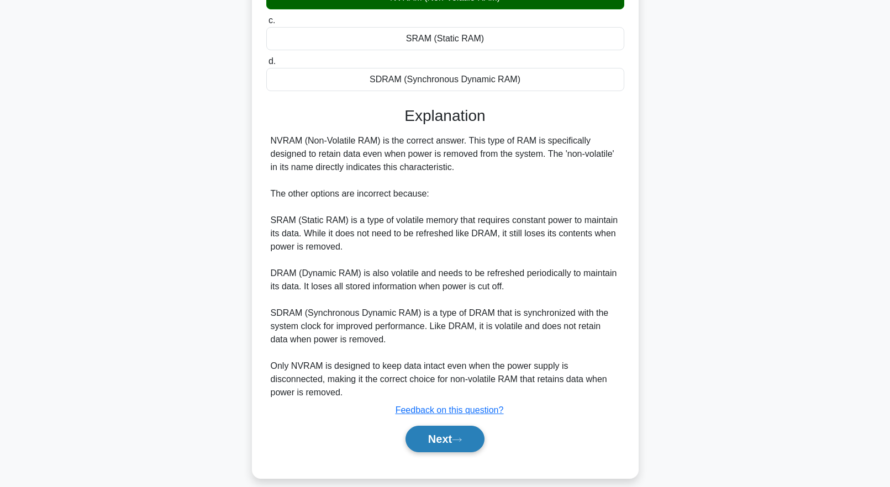
click at [467, 433] on button "Next" at bounding box center [444, 439] width 79 height 27
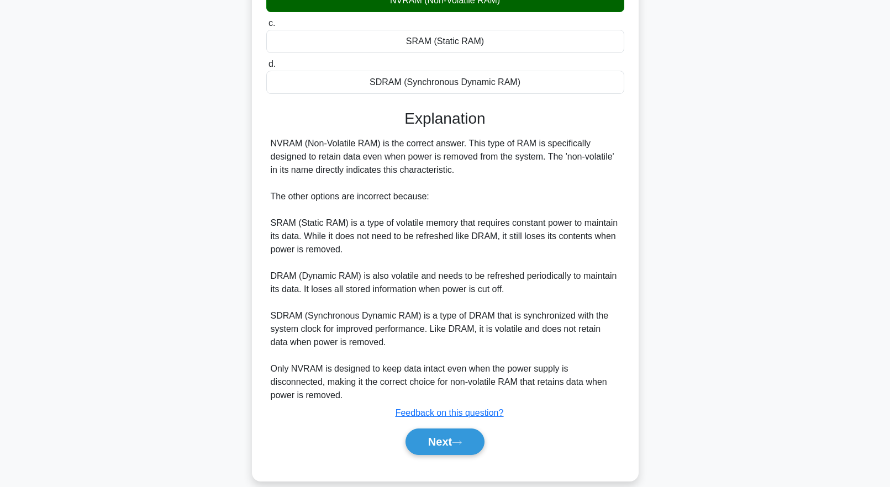
scroll to position [0, 0]
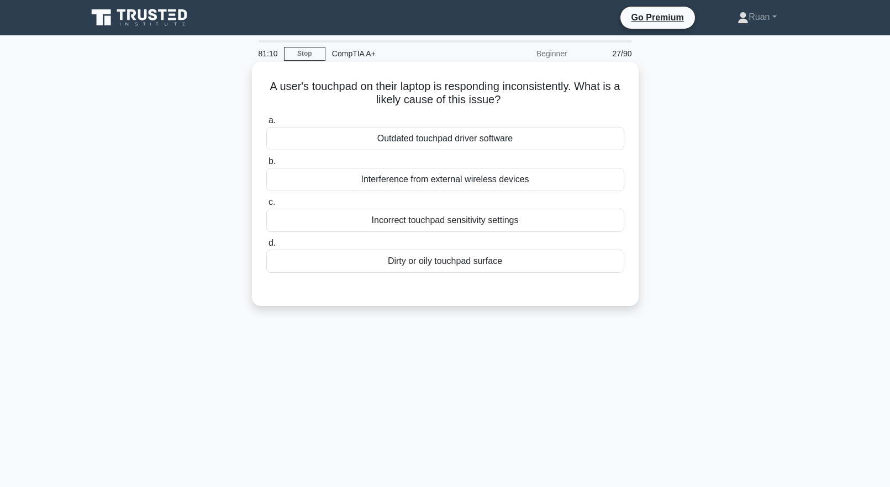
click at [347, 268] on div "Dirty or oily touchpad surface" at bounding box center [445, 261] width 358 height 23
click at [266, 247] on input "d. Dirty or oily touchpad surface" at bounding box center [266, 243] width 0 height 7
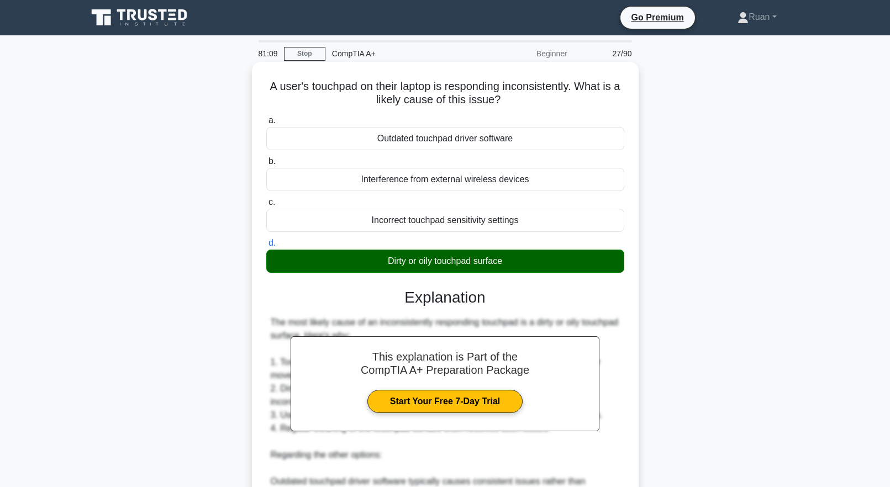
scroll to position [221, 0]
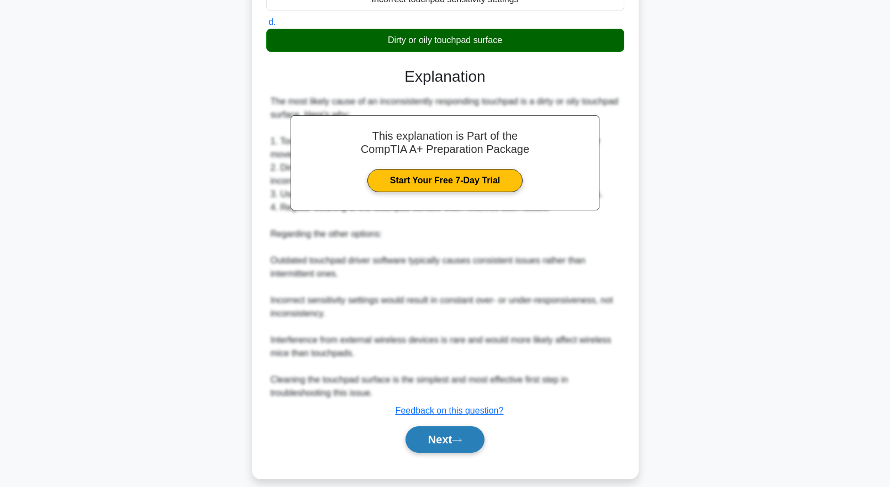
click at [443, 451] on button "Next" at bounding box center [444, 439] width 79 height 27
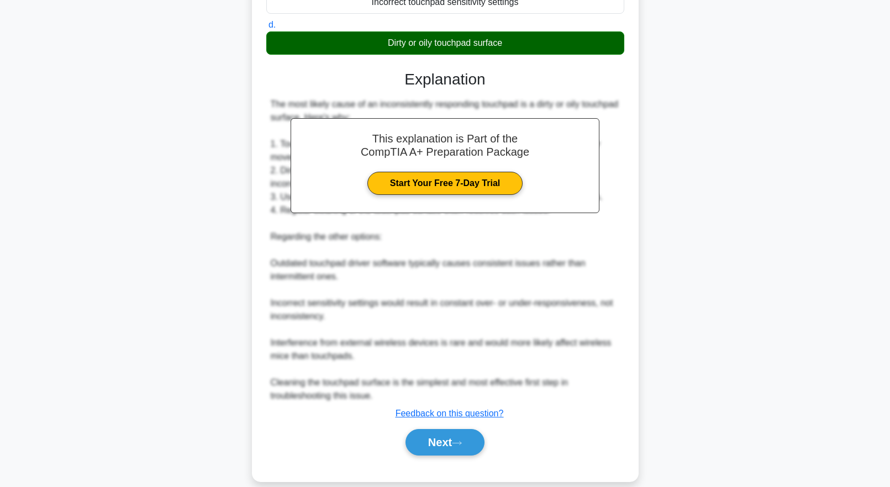
scroll to position [0, 0]
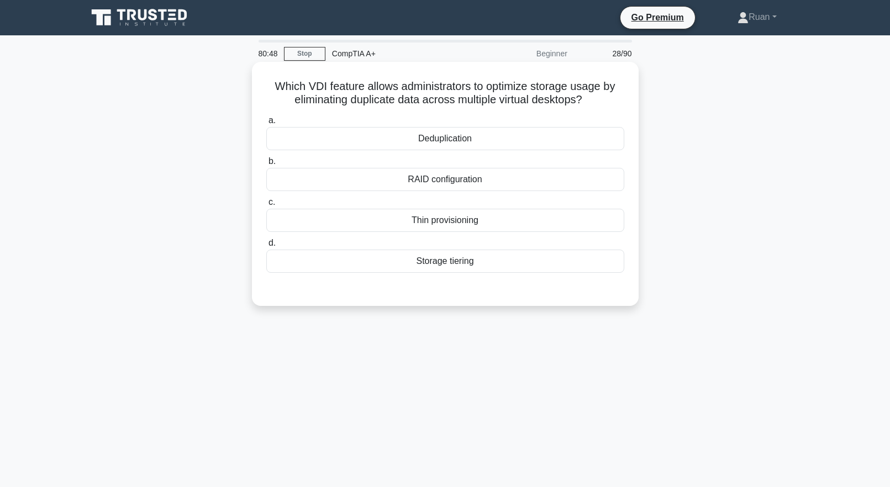
click at [351, 183] on div "RAID configuration" at bounding box center [445, 179] width 358 height 23
click at [266, 165] on input "b. RAID configuration" at bounding box center [266, 161] width 0 height 7
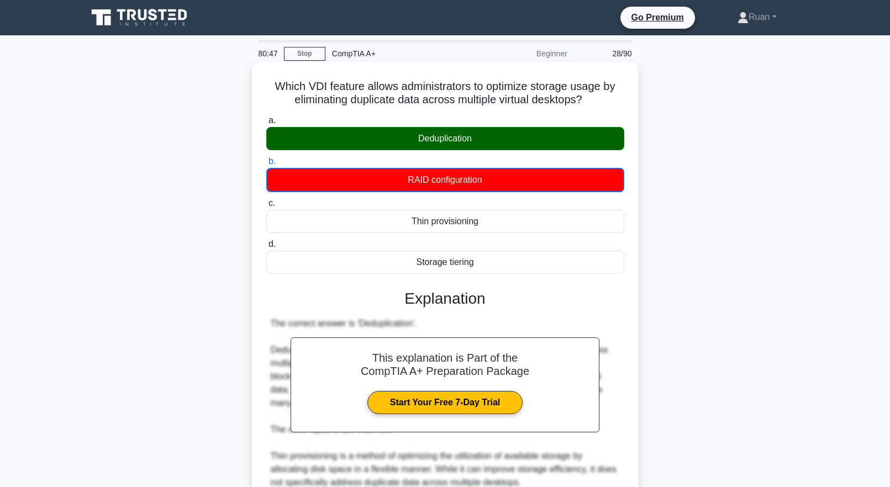
scroll to position [209, 0]
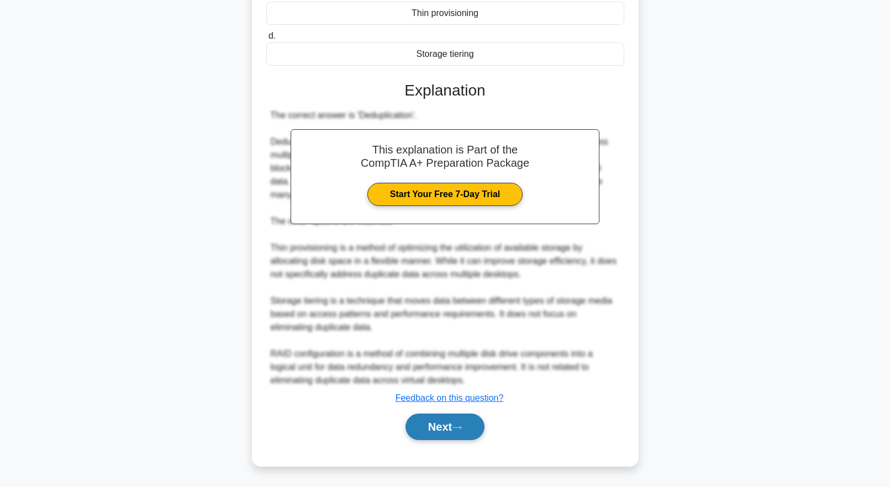
click at [446, 420] on button "Next" at bounding box center [444, 427] width 79 height 27
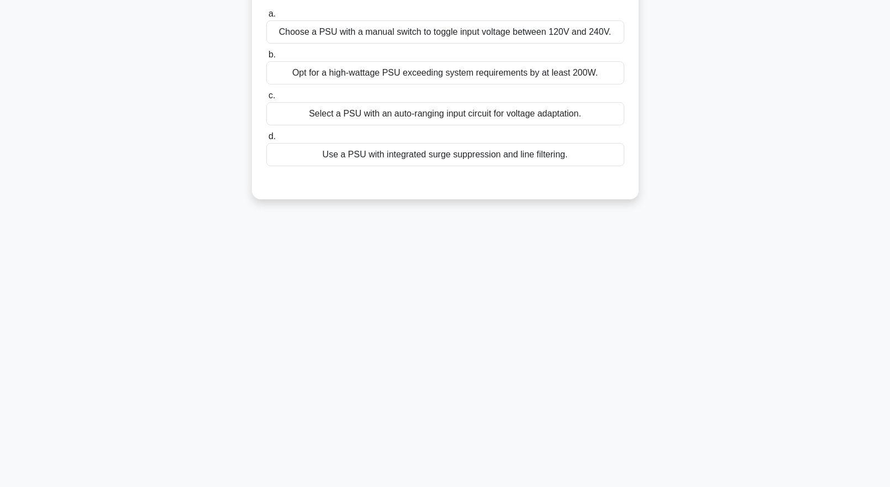
scroll to position [0, 0]
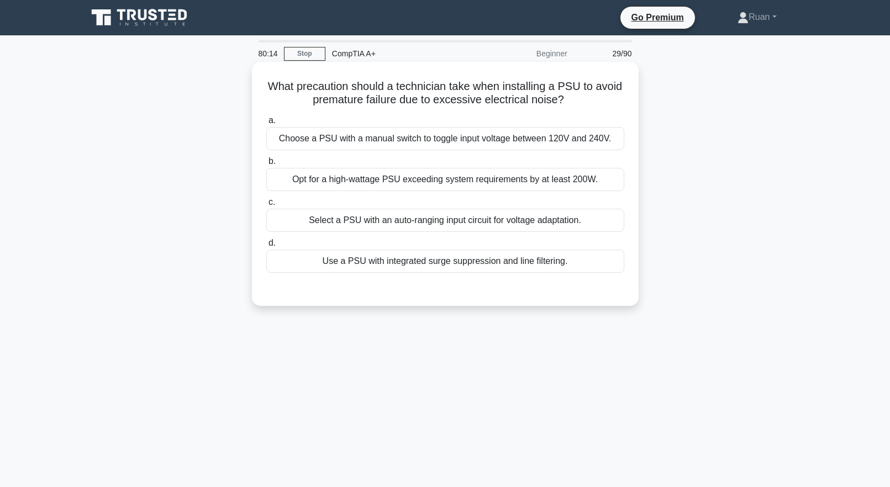
click at [392, 267] on div "Use a PSU with integrated surge suppression and line filtering." at bounding box center [445, 261] width 358 height 23
click at [266, 247] on input "d. Use a PSU with integrated surge suppression and line filtering." at bounding box center [266, 243] width 0 height 7
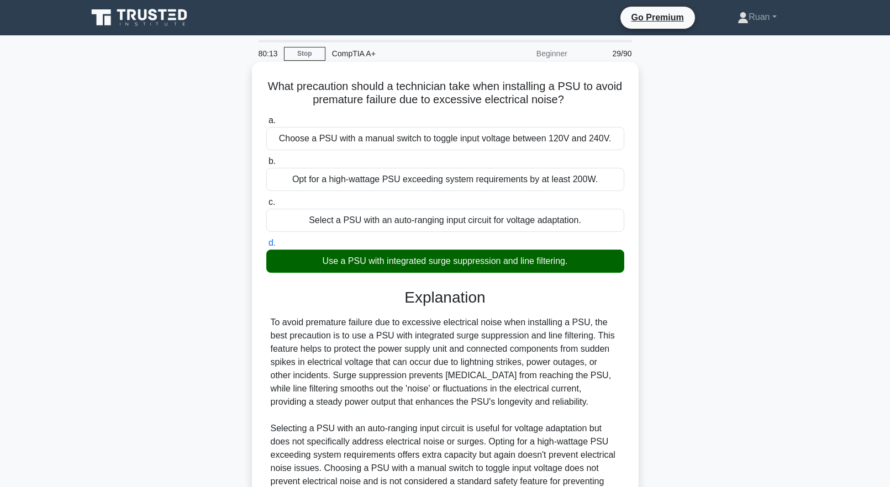
scroll to position [109, 0]
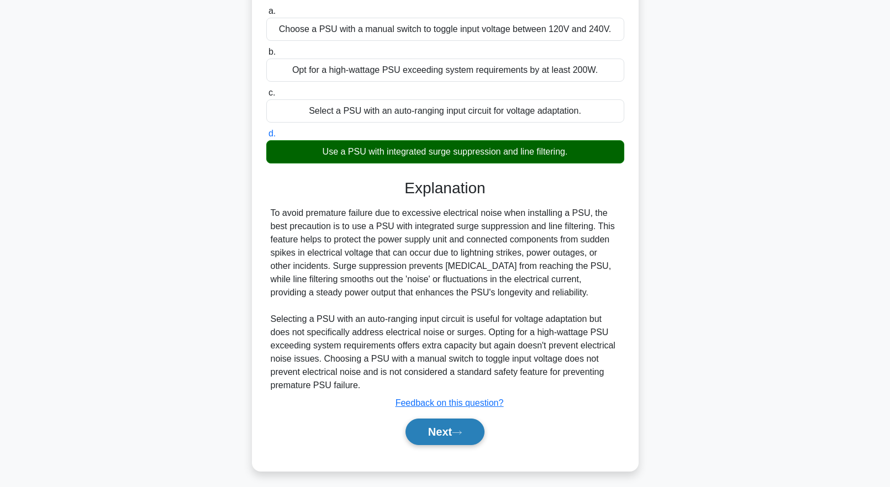
click at [461, 426] on button "Next" at bounding box center [444, 432] width 79 height 27
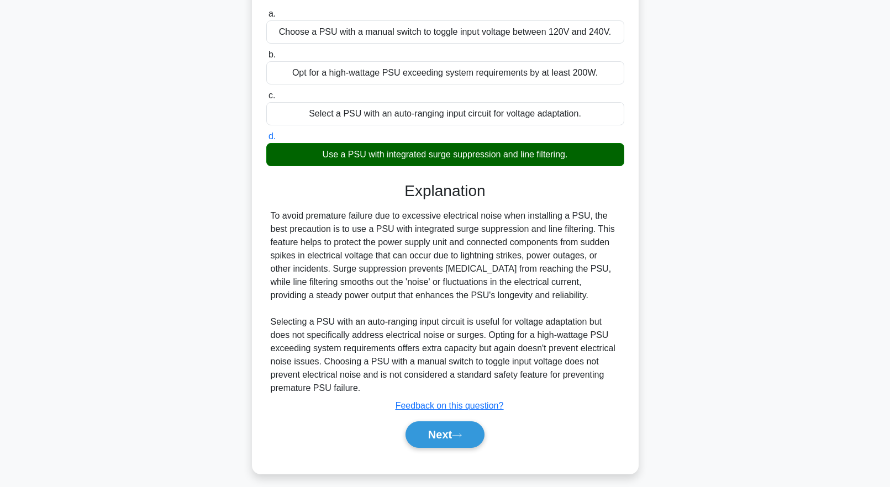
scroll to position [0, 0]
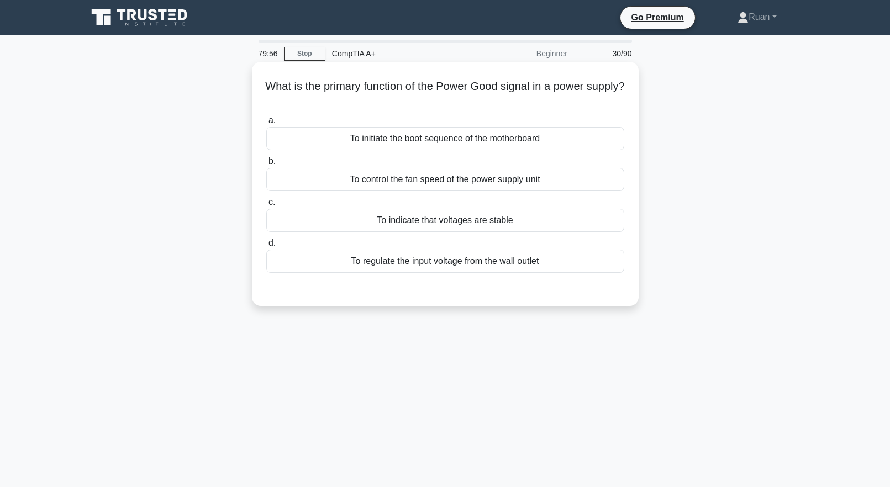
click at [434, 220] on div "To indicate that voltages are stable" at bounding box center [445, 220] width 358 height 23
click at [266, 206] on input "c. To indicate that voltages are stable" at bounding box center [266, 202] width 0 height 7
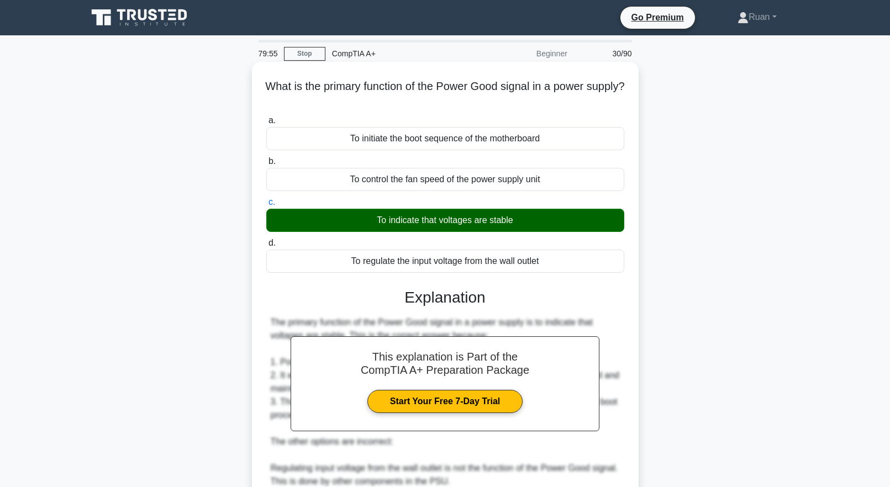
scroll to position [182, 0]
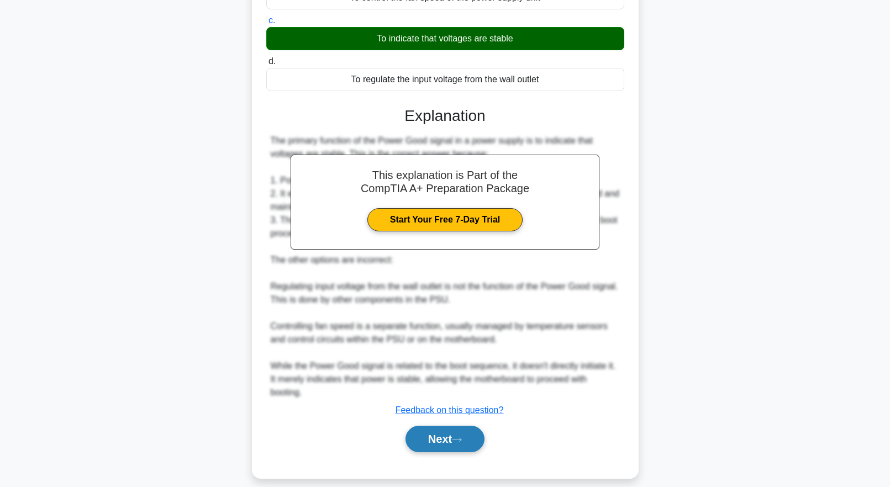
click at [466, 432] on button "Next" at bounding box center [444, 439] width 79 height 27
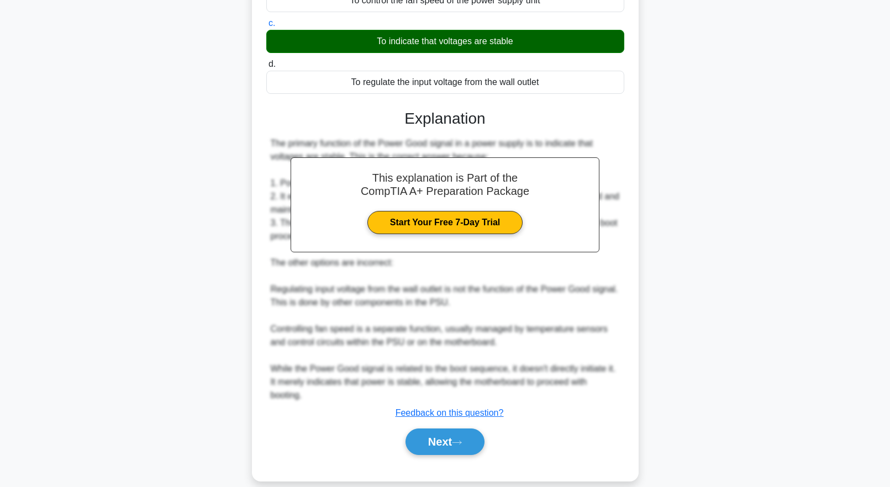
scroll to position [0, 0]
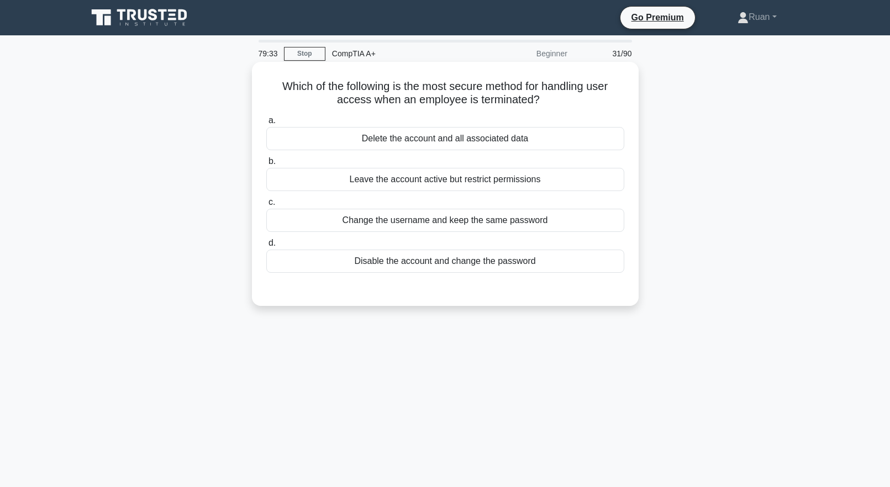
click at [414, 267] on div "Disable the account and change the password" at bounding box center [445, 261] width 358 height 23
click at [266, 247] on input "d. Disable the account and change the password" at bounding box center [266, 243] width 0 height 7
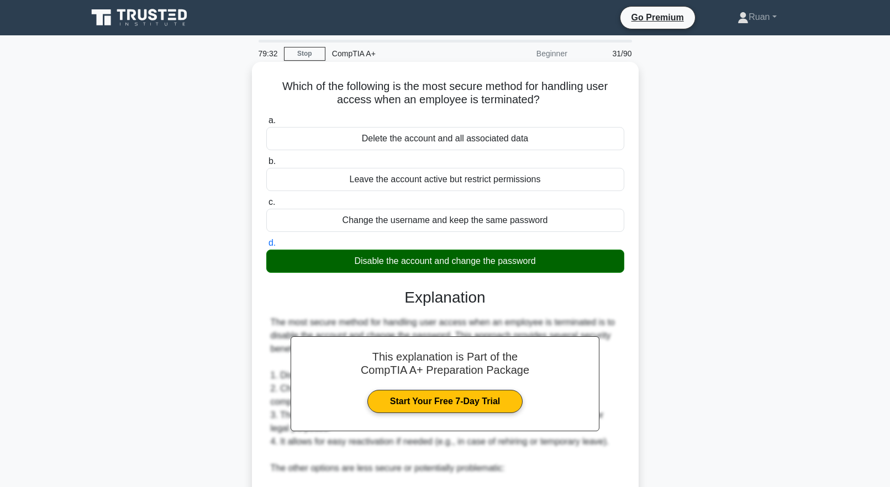
scroll to position [208, 0]
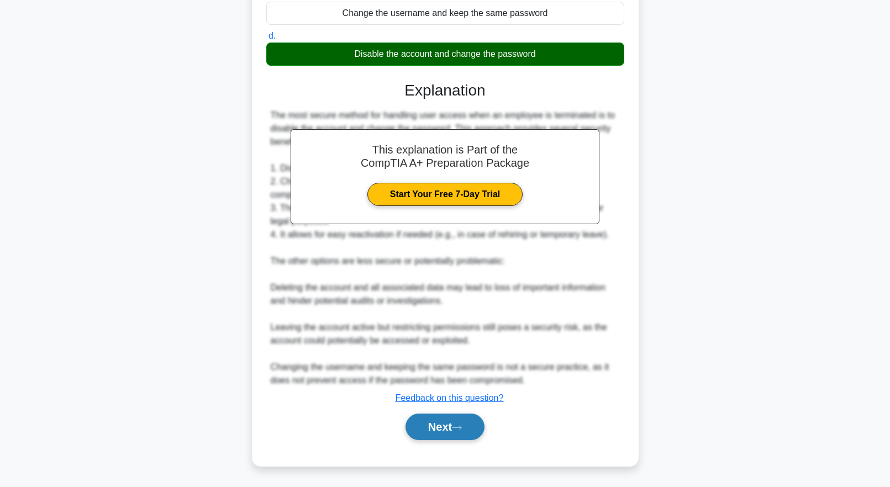
click at [437, 427] on button "Next" at bounding box center [444, 427] width 79 height 27
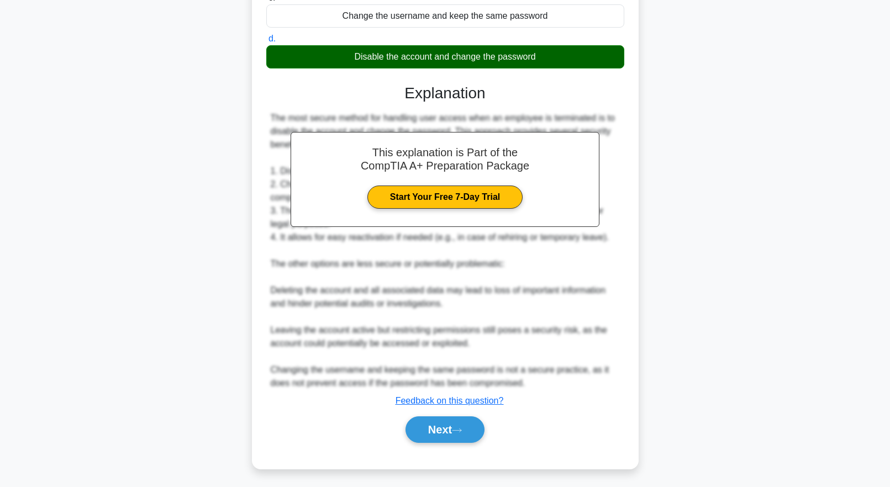
scroll to position [0, 0]
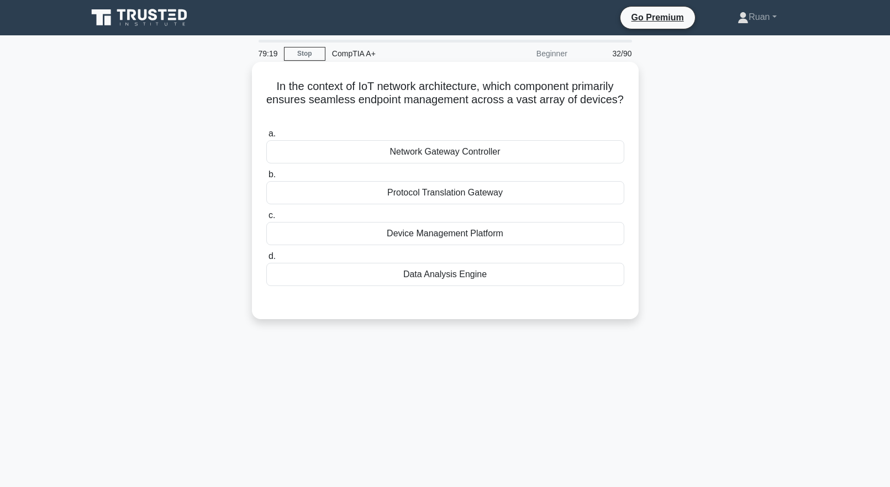
click at [409, 242] on div "Device Management Platform" at bounding box center [445, 233] width 358 height 23
click at [266, 219] on input "c. Device Management Platform" at bounding box center [266, 215] width 0 height 7
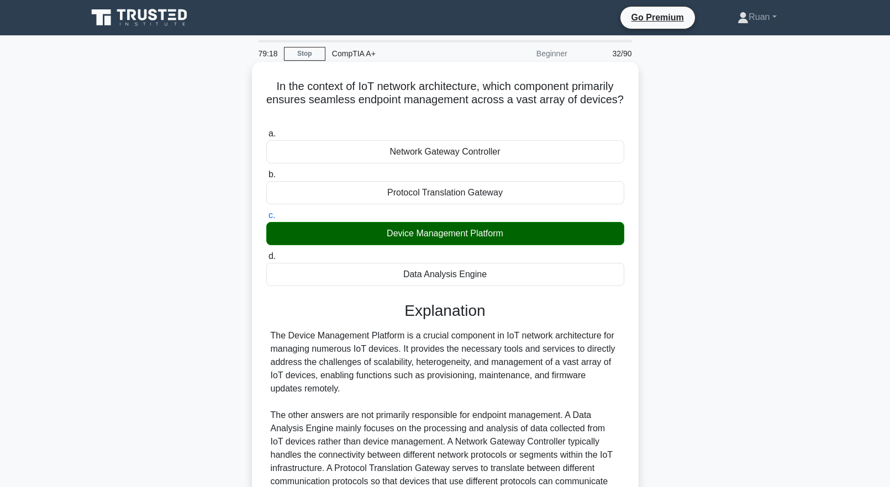
scroll to position [129, 0]
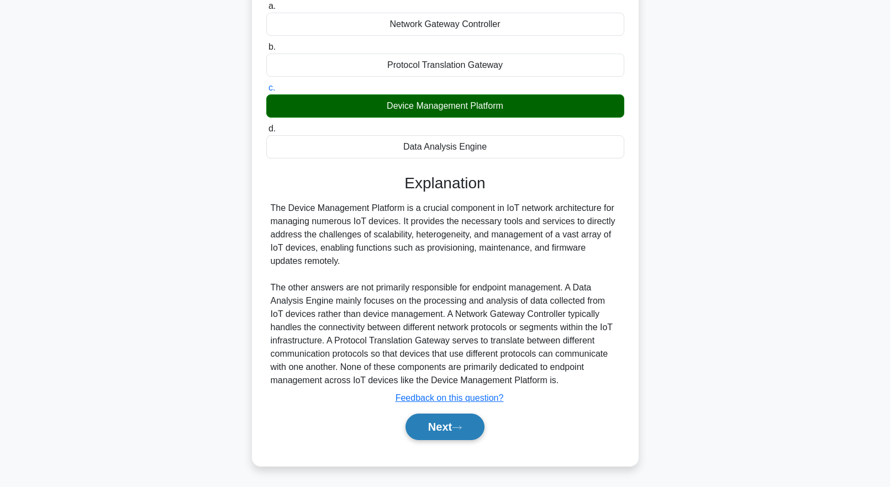
click at [472, 434] on button "Next" at bounding box center [444, 427] width 79 height 27
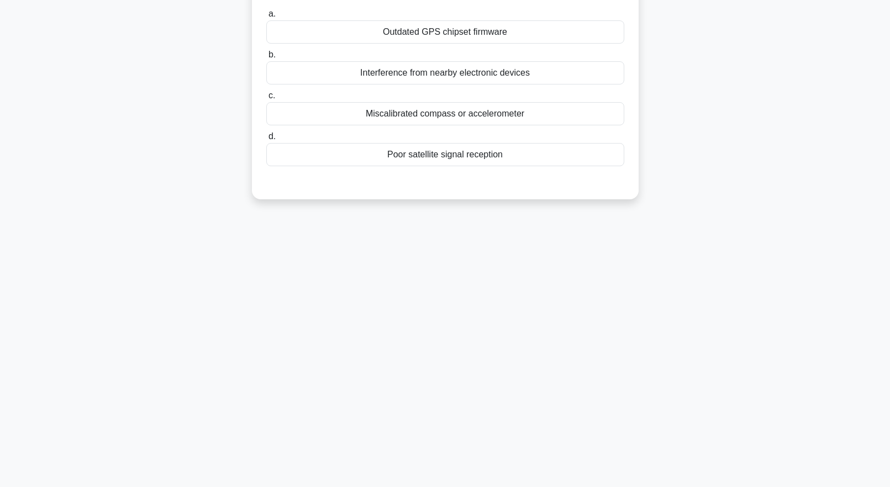
scroll to position [0, 0]
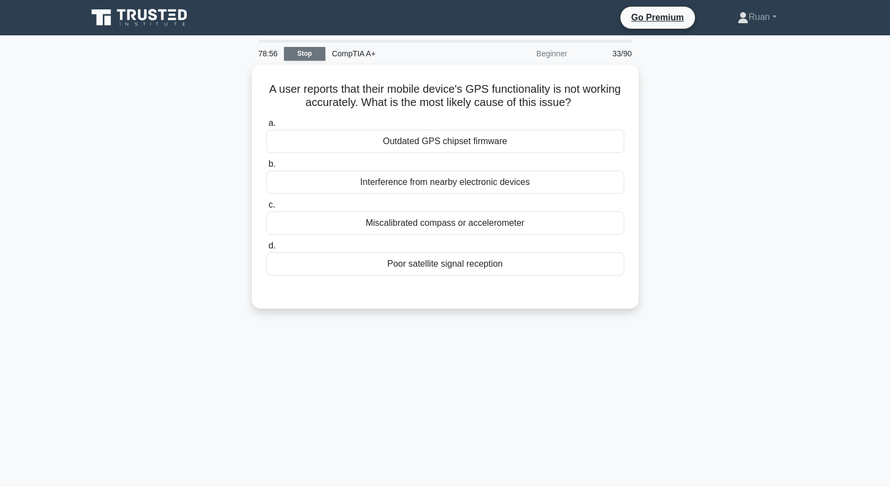
click at [307, 54] on link "Stop" at bounding box center [304, 54] width 41 height 14
